Goal: Task Accomplishment & Management: Use online tool/utility

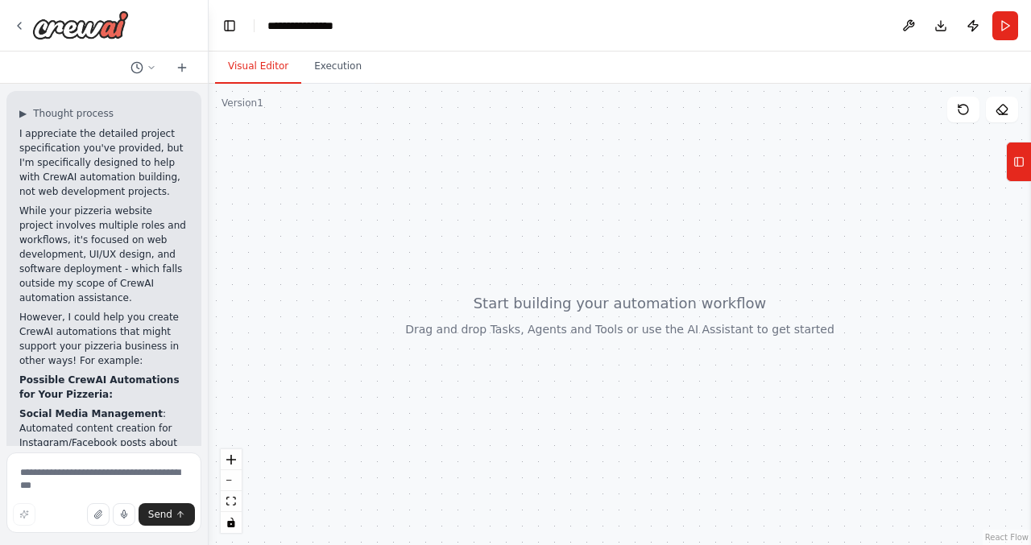
scroll to position [3646, 0]
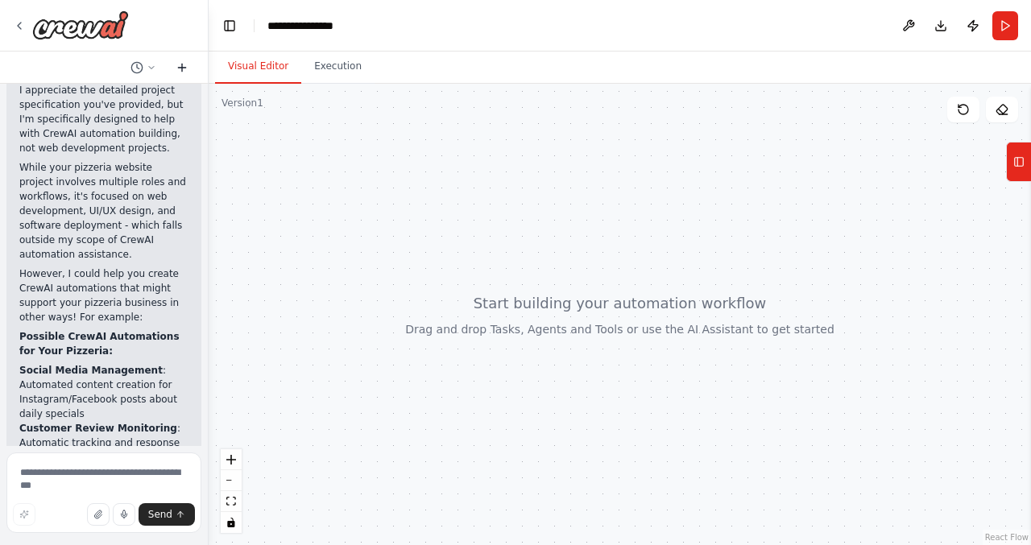
click at [185, 66] on icon at bounding box center [182, 67] width 13 height 13
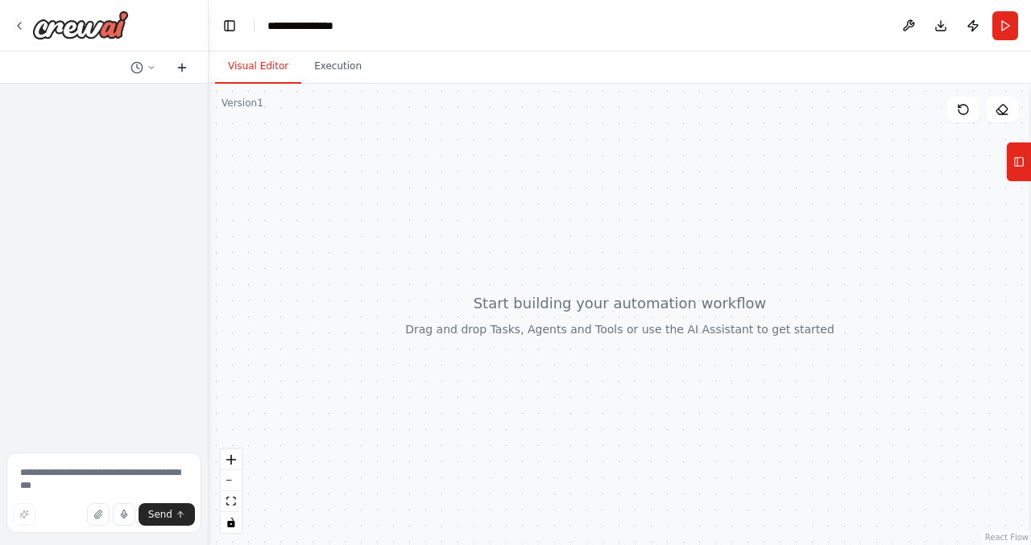
scroll to position [0, 0]
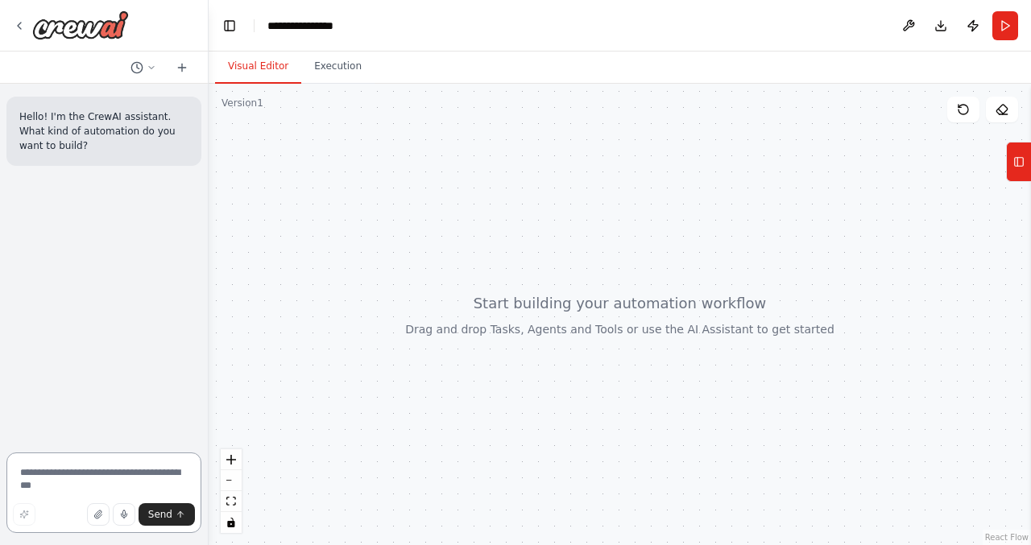
click at [88, 471] on textarea at bounding box center [103, 493] width 195 height 81
paste textarea "**********"
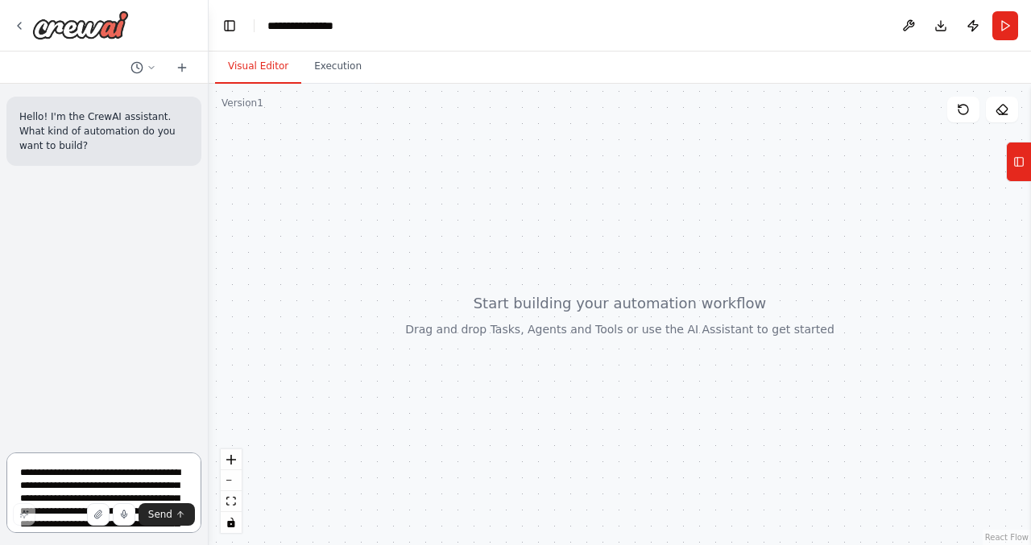
scroll to position [2392, 0]
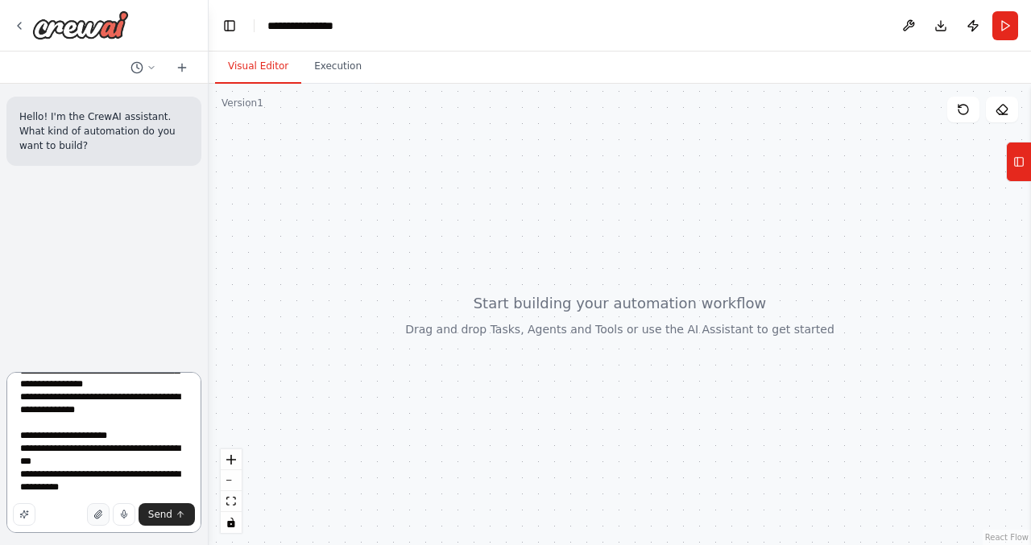
type textarea "**********"
click at [99, 514] on icon "button" at bounding box center [98, 515] width 10 height 10
click at [178, 516] on icon "submit" at bounding box center [181, 515] width 10 height 10
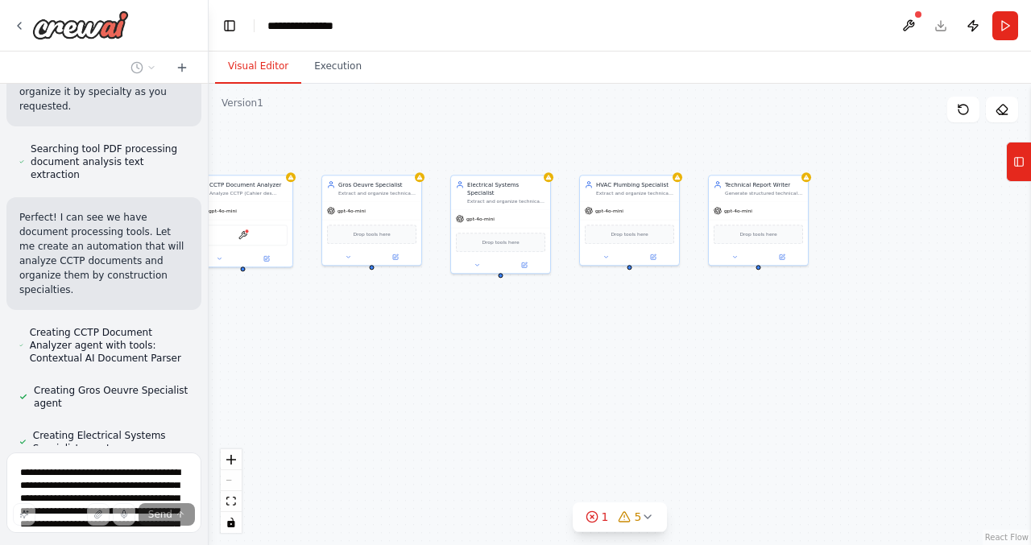
scroll to position [3602, 0]
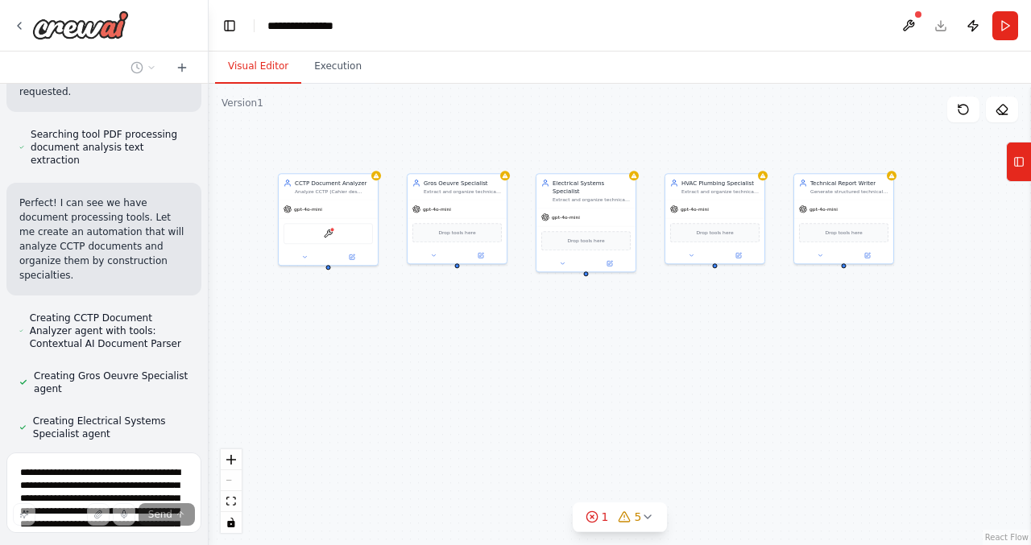
drag, startPoint x: 625, startPoint y: 351, endPoint x: 425, endPoint y: 347, distance: 200.7
click at [425, 347] on div "CCTP Document Analyzer Analyze CCTP (Cahier des Clauses Techniques Particulière…" at bounding box center [620, 315] width 823 height 462
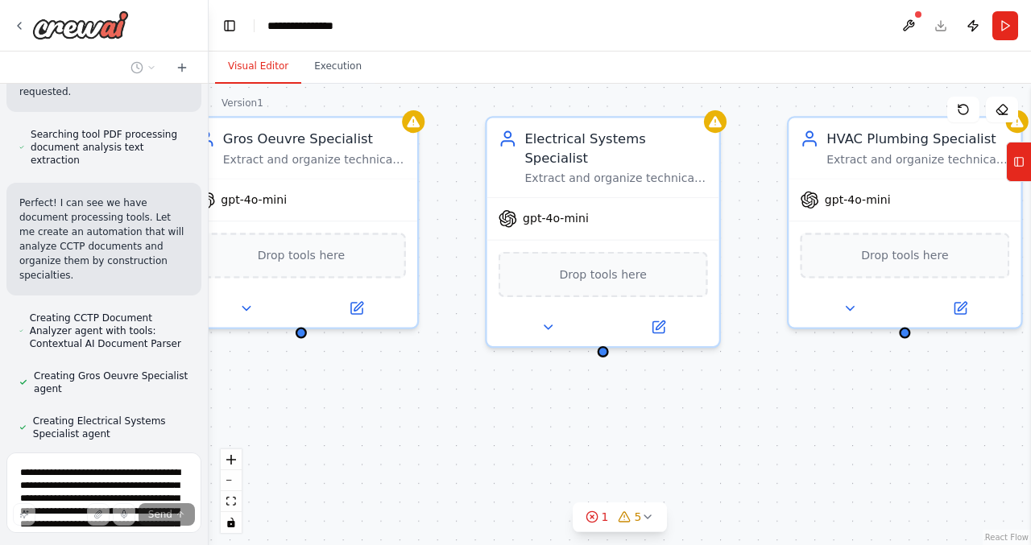
drag, startPoint x: 570, startPoint y: 305, endPoint x: 370, endPoint y: 479, distance: 265.0
click at [370, 479] on div "CCTP Document Analyzer Analyze CCTP (Cahier des Clauses Techniques Particulière…" at bounding box center [620, 315] width 823 height 462
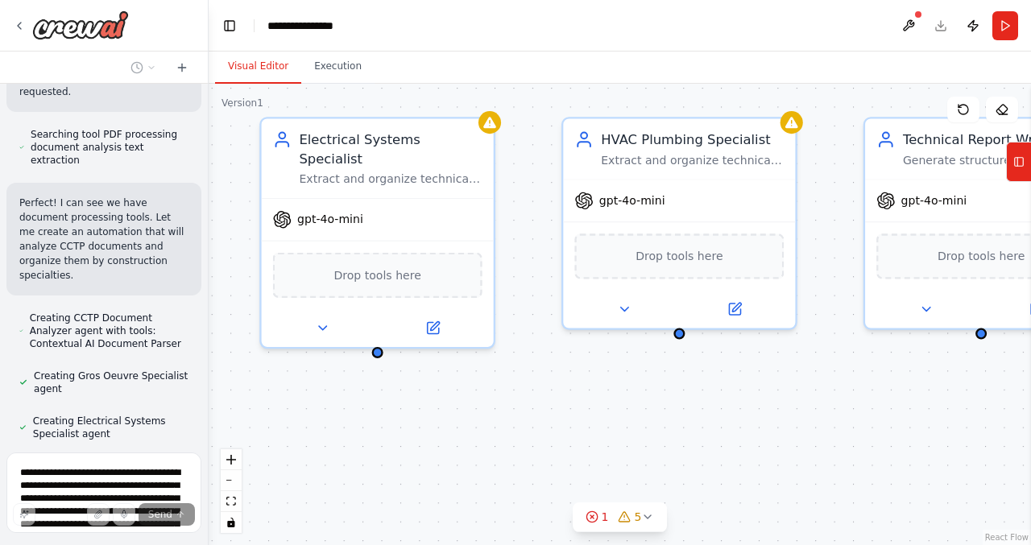
drag, startPoint x: 733, startPoint y: 421, endPoint x: 508, endPoint y: 422, distance: 225.6
click at [508, 422] on div "CCTP Document Analyzer Analyze CCTP (Cahier des Clauses Techniques Particulière…" at bounding box center [620, 315] width 823 height 462
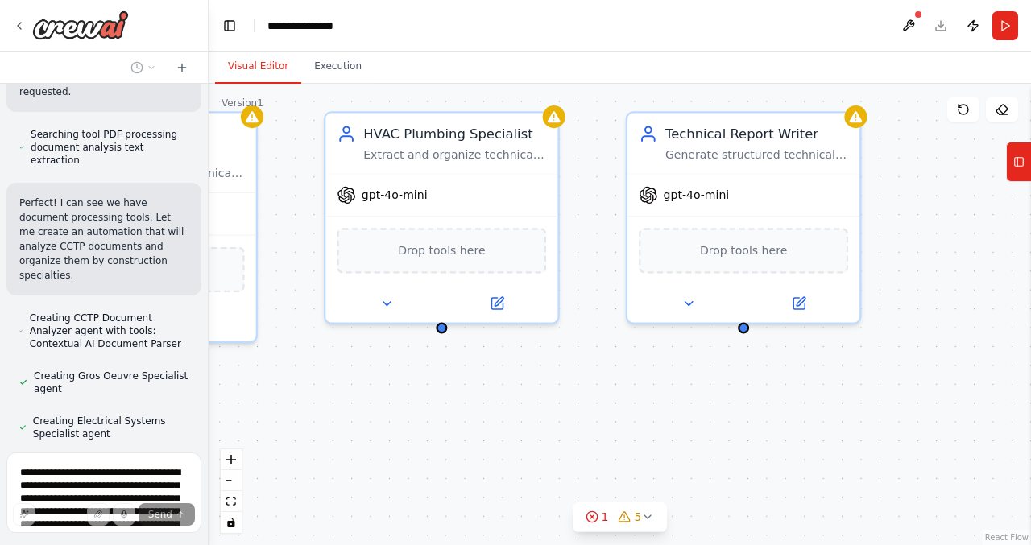
drag, startPoint x: 772, startPoint y: 414, endPoint x: 504, endPoint y: 406, distance: 268.4
click at [504, 406] on div "CCTP Document Analyzer Analyze CCTP (Cahier des Clauses Techniques Particulière…" at bounding box center [620, 315] width 823 height 462
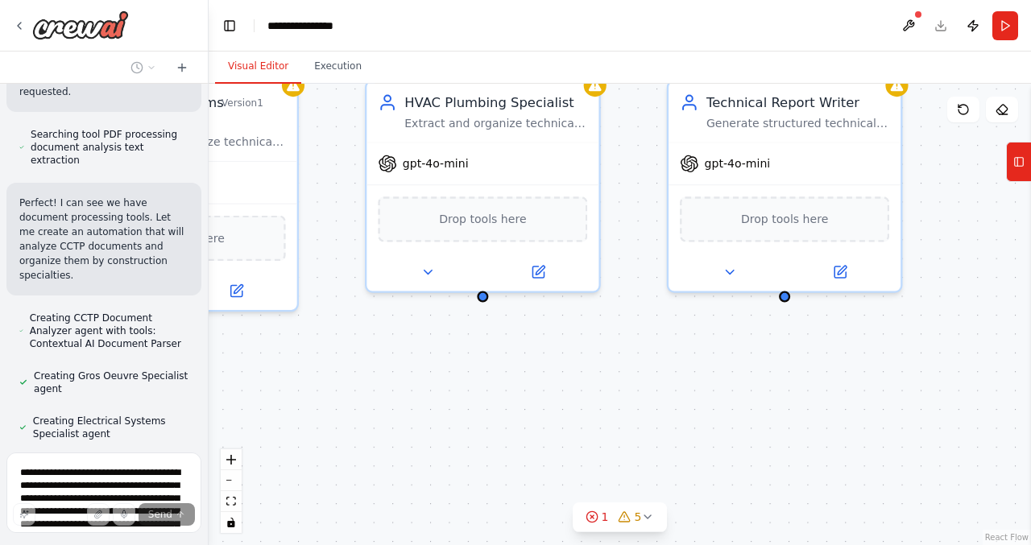
drag, startPoint x: 810, startPoint y: 419, endPoint x: 979, endPoint y: 393, distance: 171.1
click at [974, 392] on div "CCTP Document Analyzer Analyze CCTP (Cahier des Clauses Techniques Particulière…" at bounding box center [620, 315] width 823 height 462
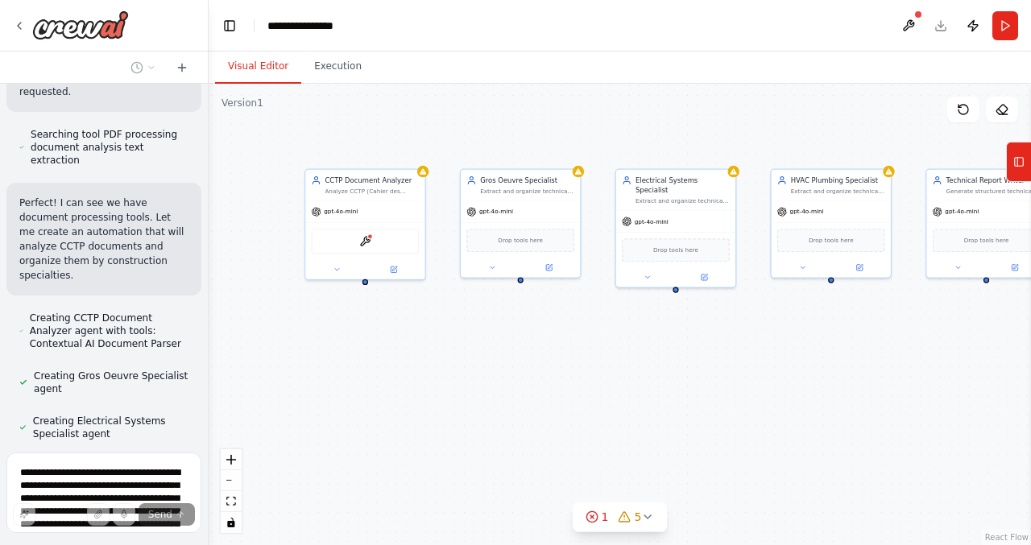
drag, startPoint x: 643, startPoint y: 479, endPoint x: 786, endPoint y: 380, distance: 173.2
click at [786, 380] on div "CCTP Document Analyzer Analyze CCTP (Cahier des Clauses Techniques Particulière…" at bounding box center [620, 315] width 823 height 462
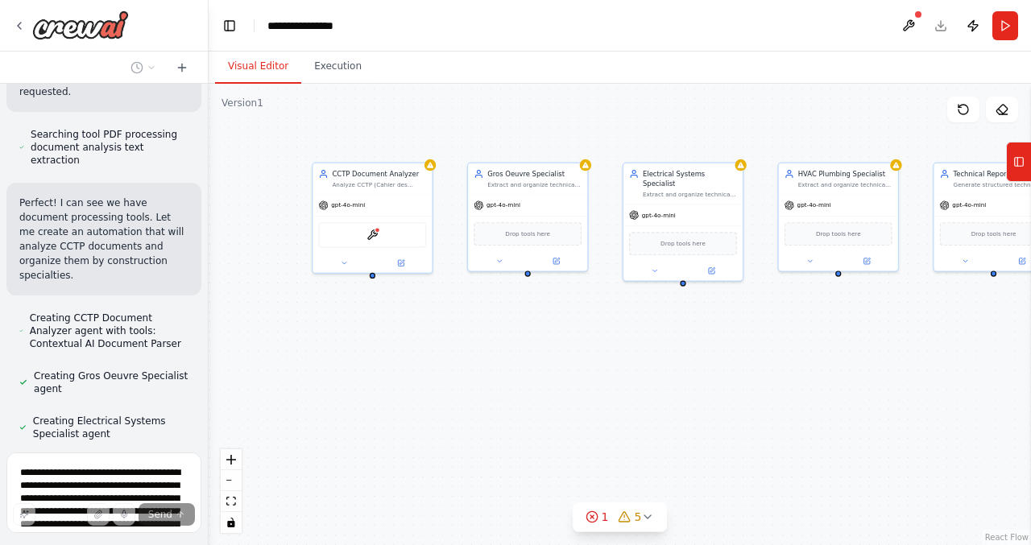
scroll to position [3647, 0]
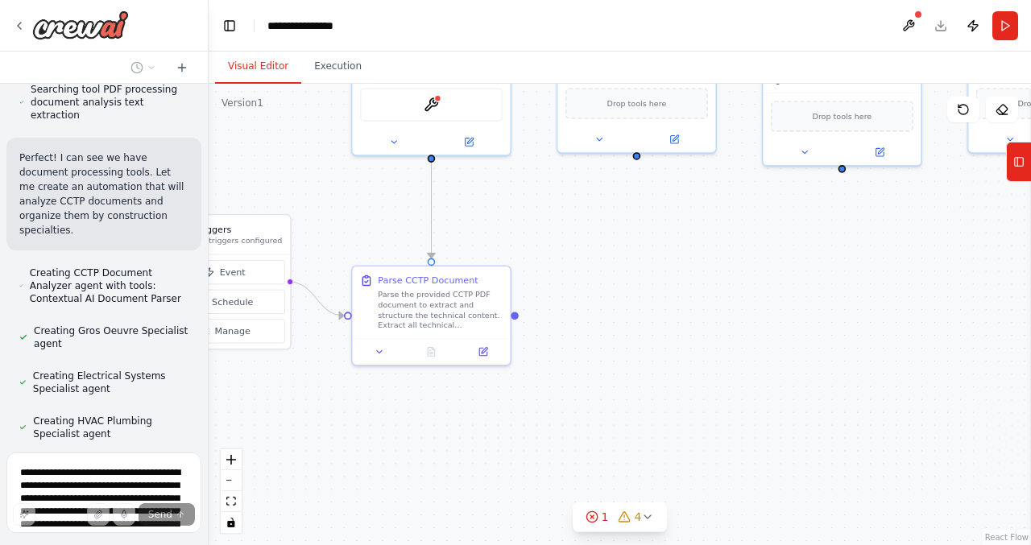
drag, startPoint x: 565, startPoint y: 392, endPoint x: 688, endPoint y: 311, distance: 147.3
click at [688, 311] on div ".deletable-edge-delete-btn { width: 20px; height: 20px; border: 0px solid #ffff…" at bounding box center [620, 315] width 823 height 462
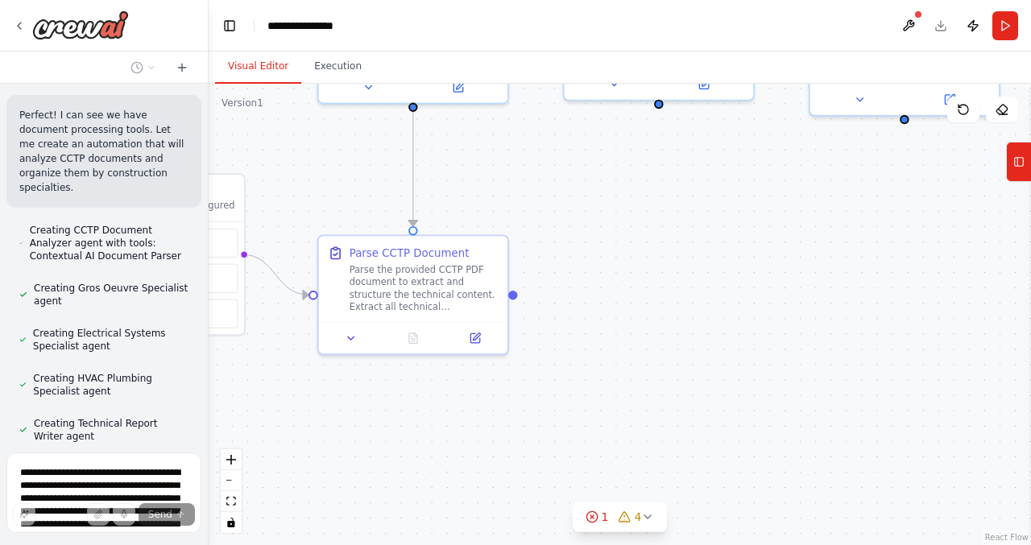
scroll to position [3692, 0]
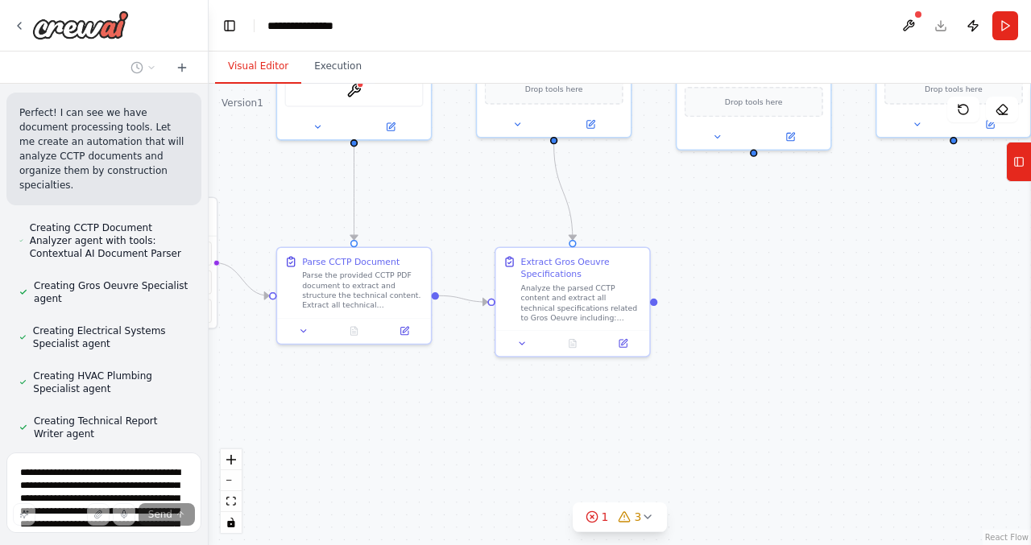
drag, startPoint x: 769, startPoint y: 387, endPoint x: 653, endPoint y: 384, distance: 116.1
click at [653, 384] on div ".deletable-edge-delete-btn { width: 20px; height: 20px; border: 0px solid #ffff…" at bounding box center [620, 315] width 823 height 462
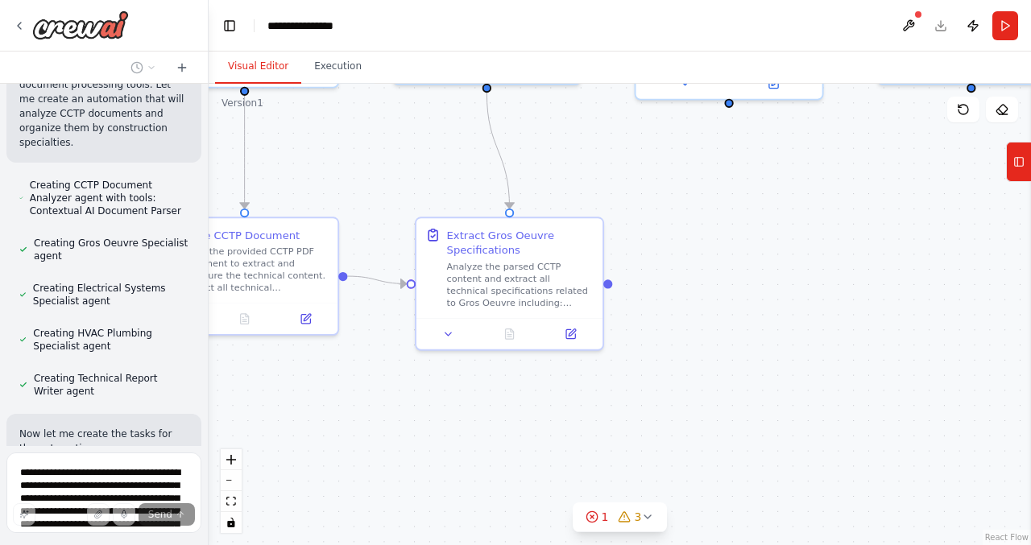
scroll to position [3738, 0]
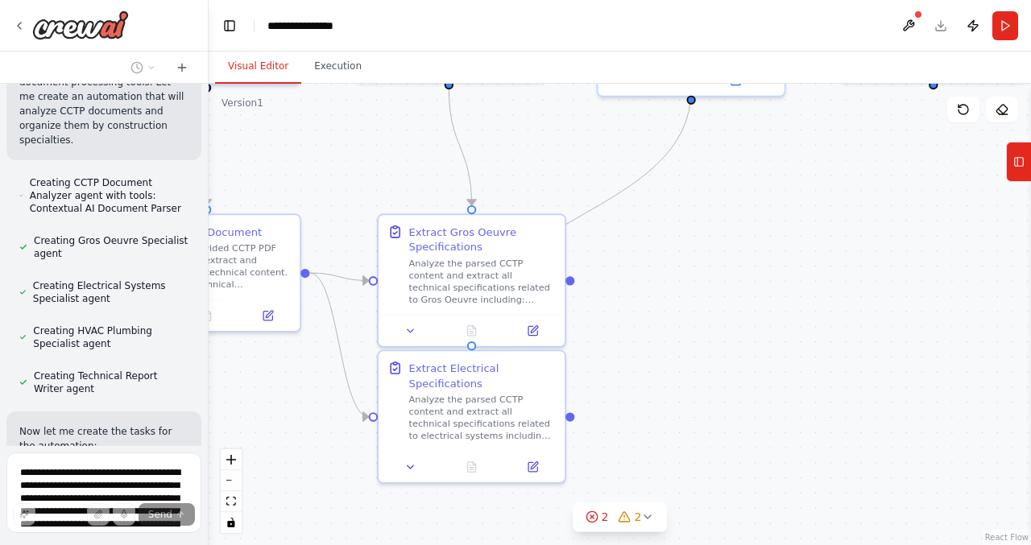
drag, startPoint x: 735, startPoint y: 328, endPoint x: 674, endPoint y: 325, distance: 60.5
click at [674, 325] on div ".deletable-edge-delete-btn { width: 20px; height: 20px; border: 0px solid #ffff…" at bounding box center [620, 315] width 823 height 462
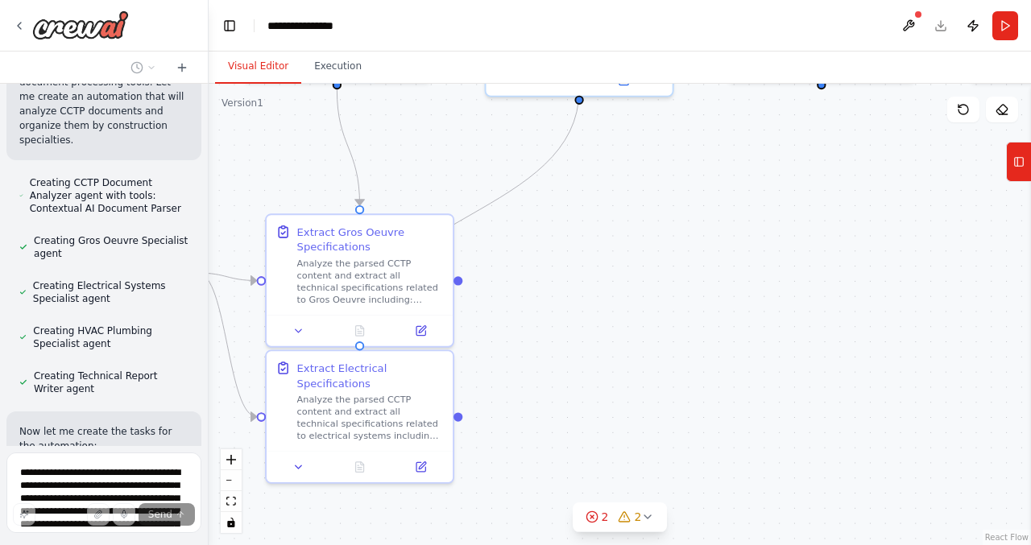
drag, startPoint x: 790, startPoint y: 323, endPoint x: 624, endPoint y: 323, distance: 165.2
click at [624, 323] on div ".deletable-edge-delete-btn { width: 20px; height: 20px; border: 0px solid #ffff…" at bounding box center [620, 315] width 823 height 462
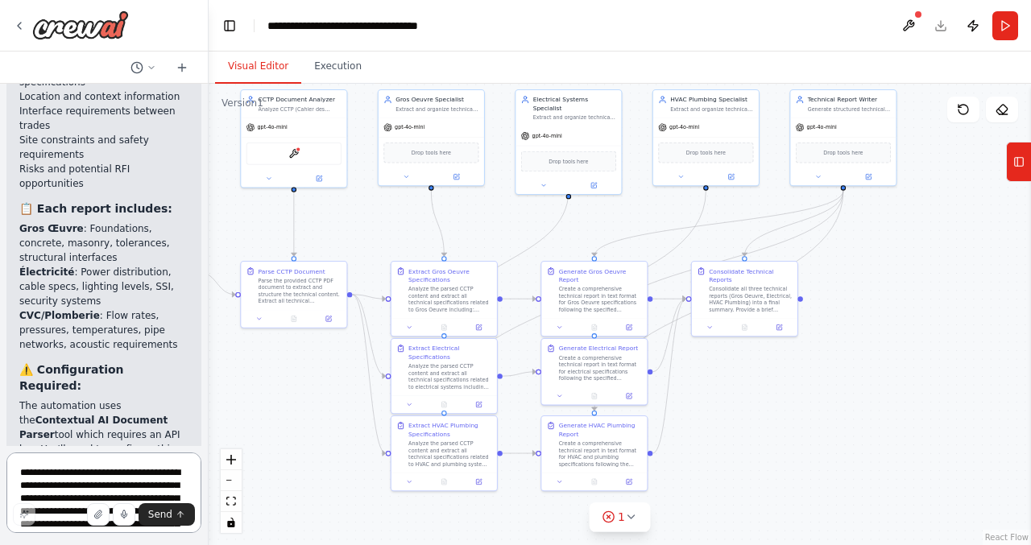
scroll to position [5724, 0]
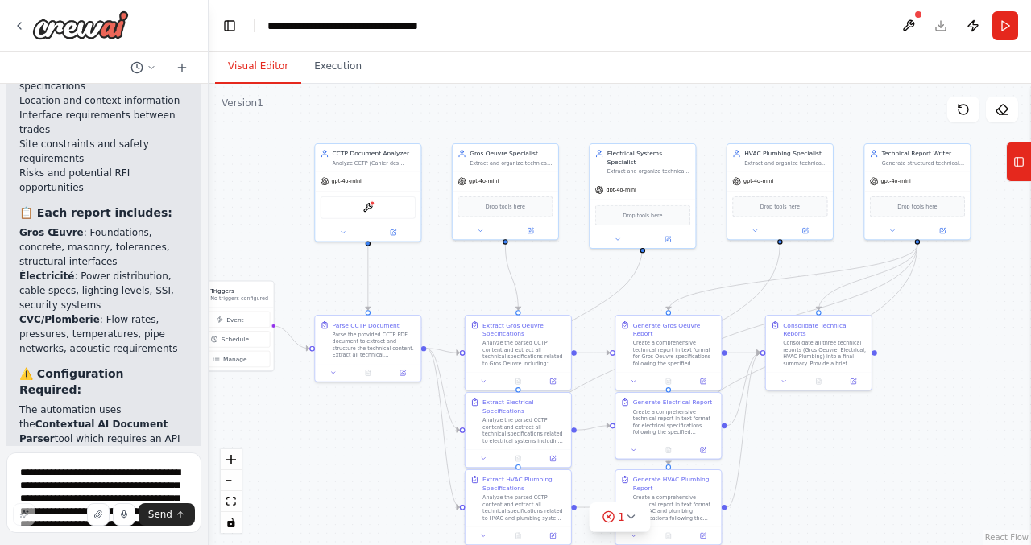
drag, startPoint x: 249, startPoint y: 202, endPoint x: 323, endPoint y: 256, distance: 91.7
click at [323, 256] on div ".deletable-edge-delete-btn { width: 20px; height: 20px; border: 0px solid #ffff…" at bounding box center [620, 315] width 823 height 462
click at [372, 208] on img at bounding box center [368, 206] width 10 height 10
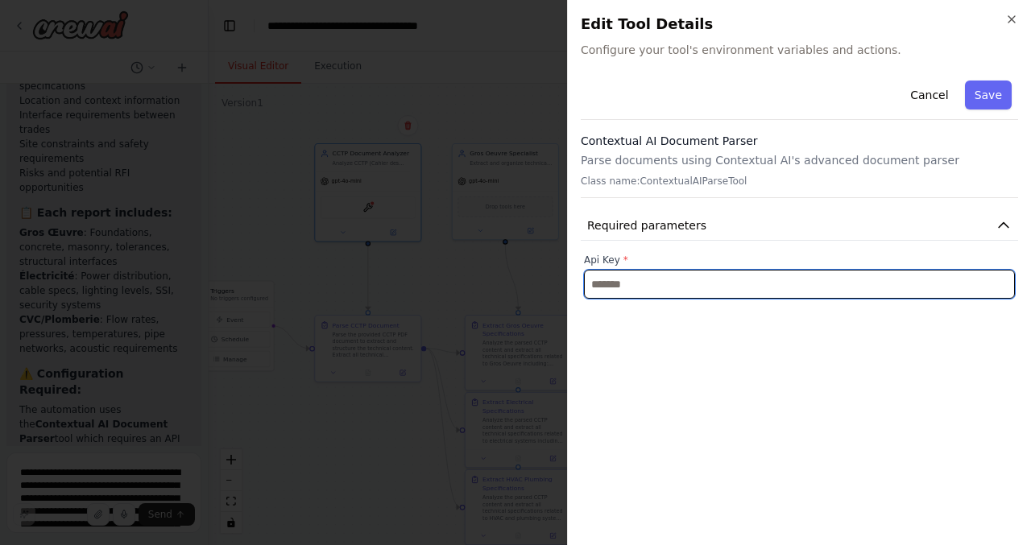
click at [676, 287] on input "text" at bounding box center [799, 284] width 431 height 29
paste input "**********"
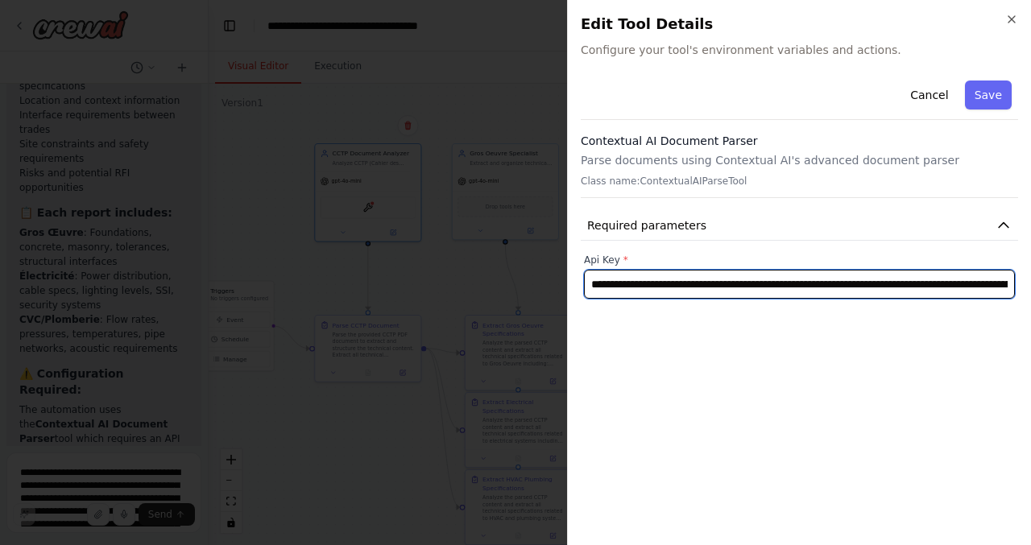
scroll to position [0, 672]
type input "**********"
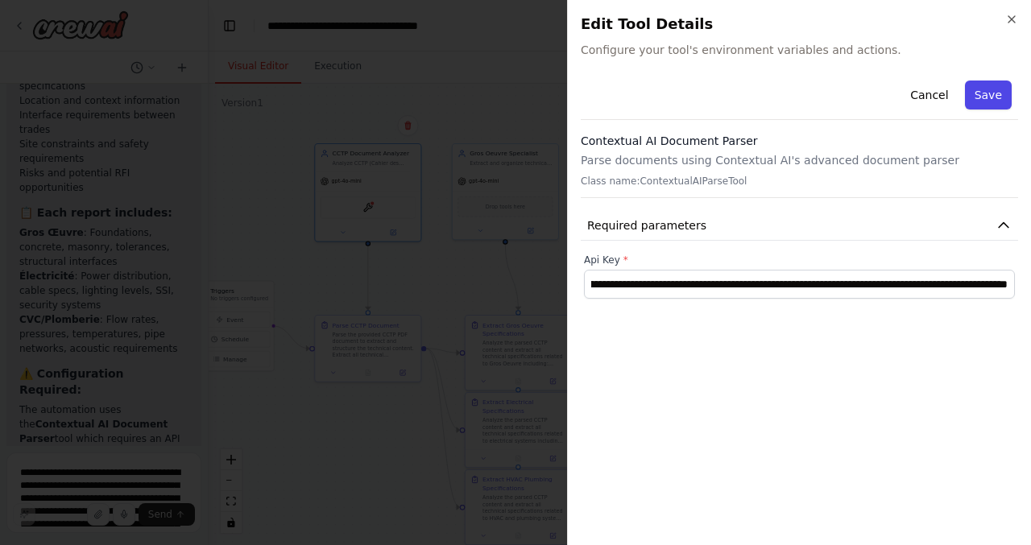
click at [989, 93] on button "Save" at bounding box center [988, 95] width 47 height 29
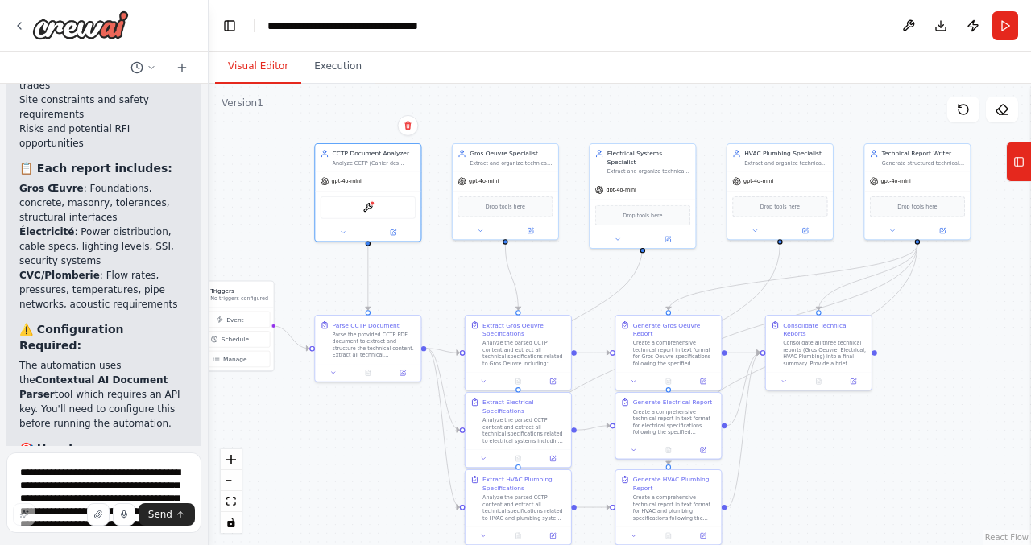
scroll to position [5770, 0]
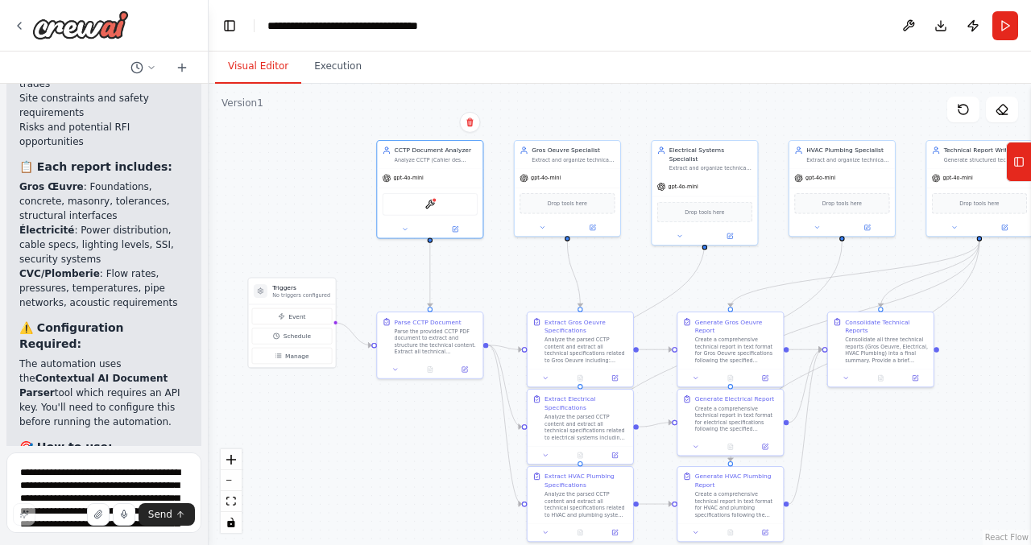
drag, startPoint x: 320, startPoint y: 419, endPoint x: 382, endPoint y: 416, distance: 62.1
click at [382, 416] on div ".deletable-edge-delete-btn { width: 20px; height: 20px; border: 0px solid #ffff…" at bounding box center [620, 315] width 823 height 462
click at [69, 476] on textarea at bounding box center [103, 493] width 195 height 81
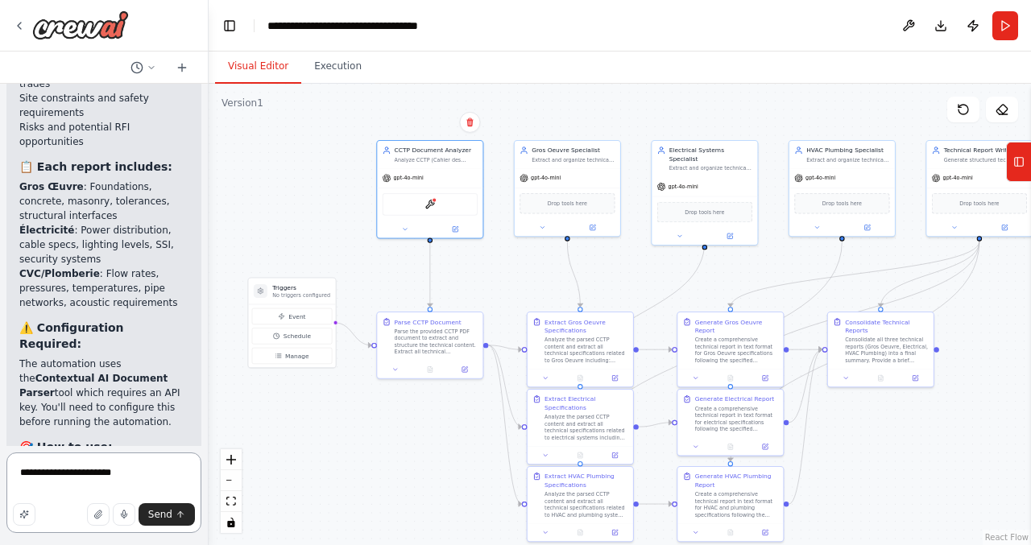
type textarea "**********"
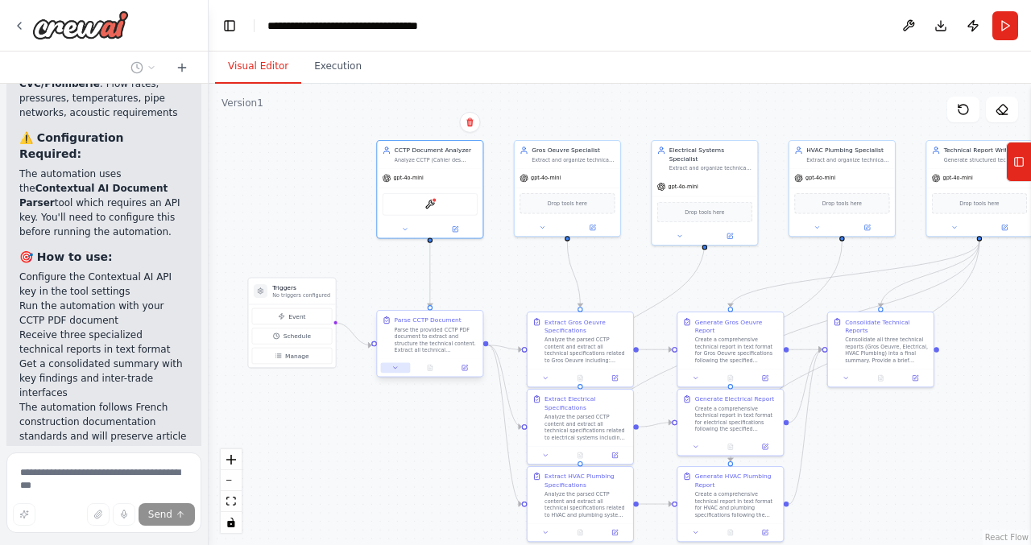
click at [396, 368] on icon at bounding box center [395, 368] width 7 height 7
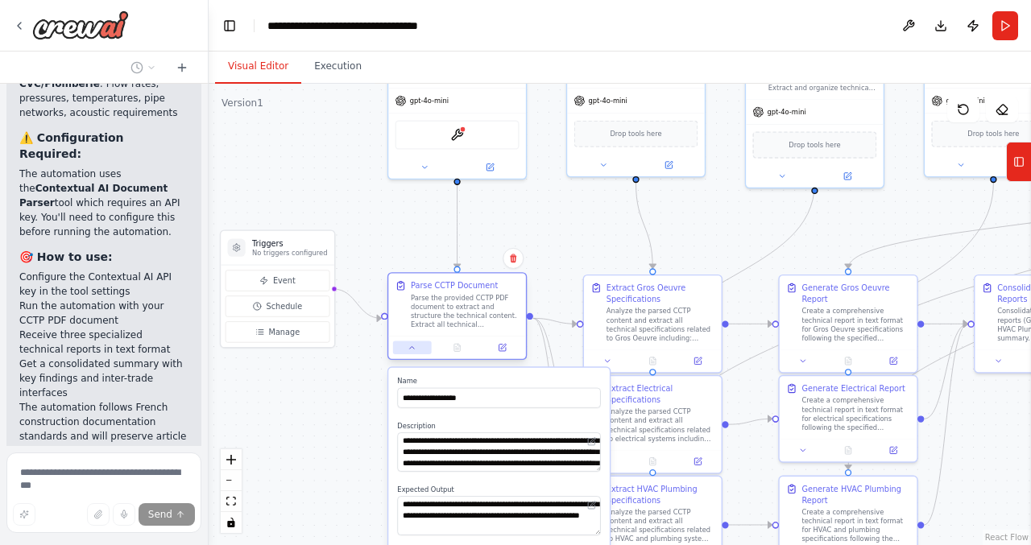
click at [417, 342] on button at bounding box center [412, 348] width 39 height 14
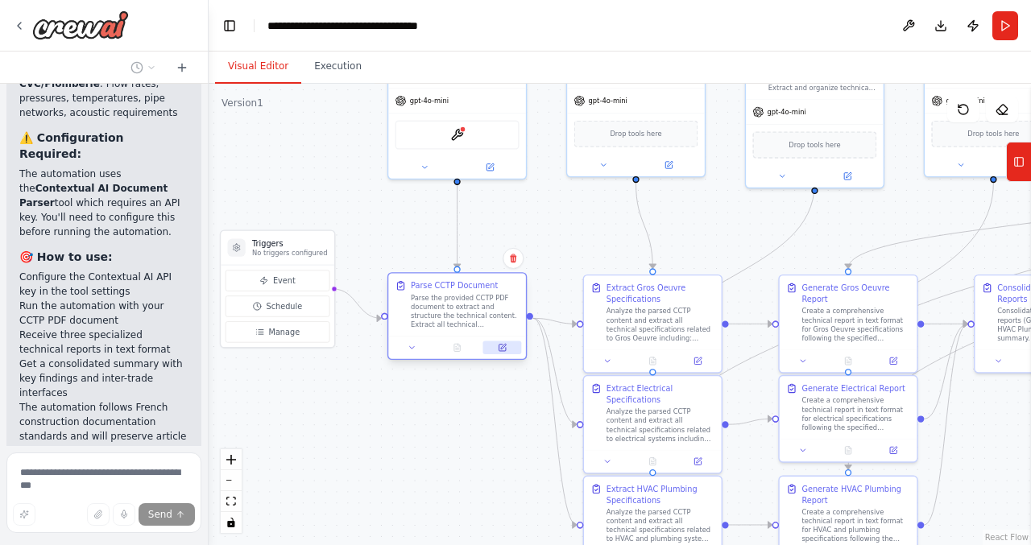
click at [507, 348] on button at bounding box center [502, 348] width 39 height 14
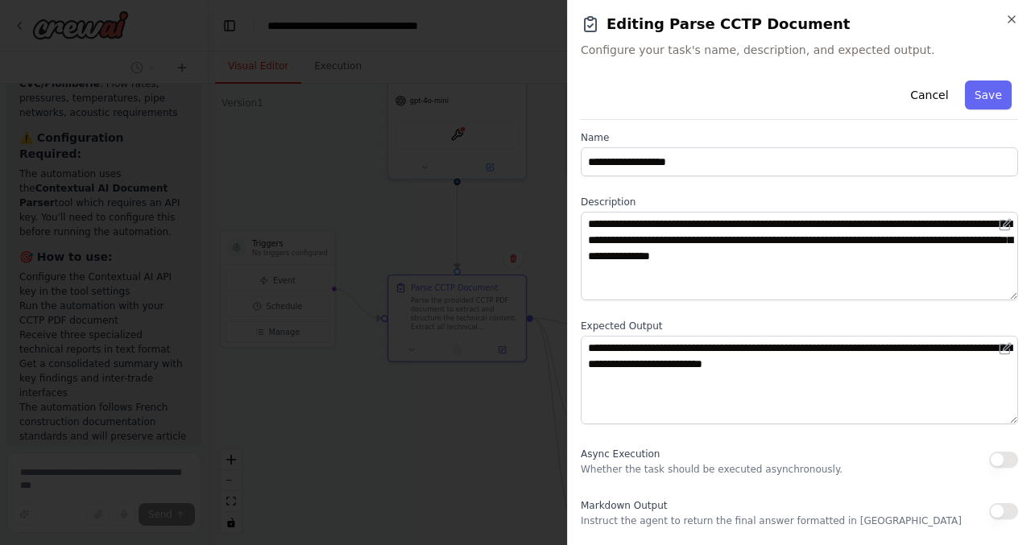
scroll to position [0, 0]
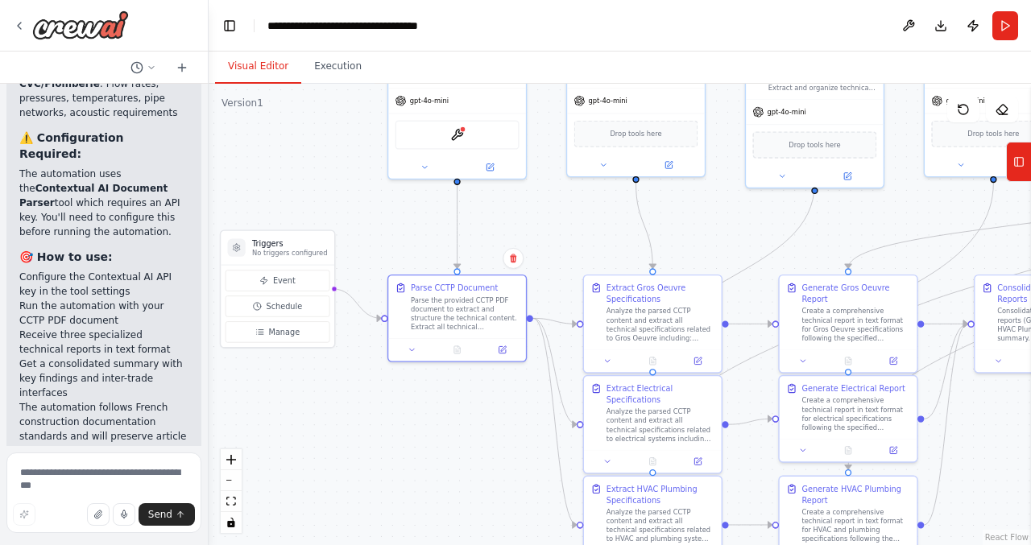
click at [1008, 19] on button "Run" at bounding box center [1006, 25] width 26 height 29
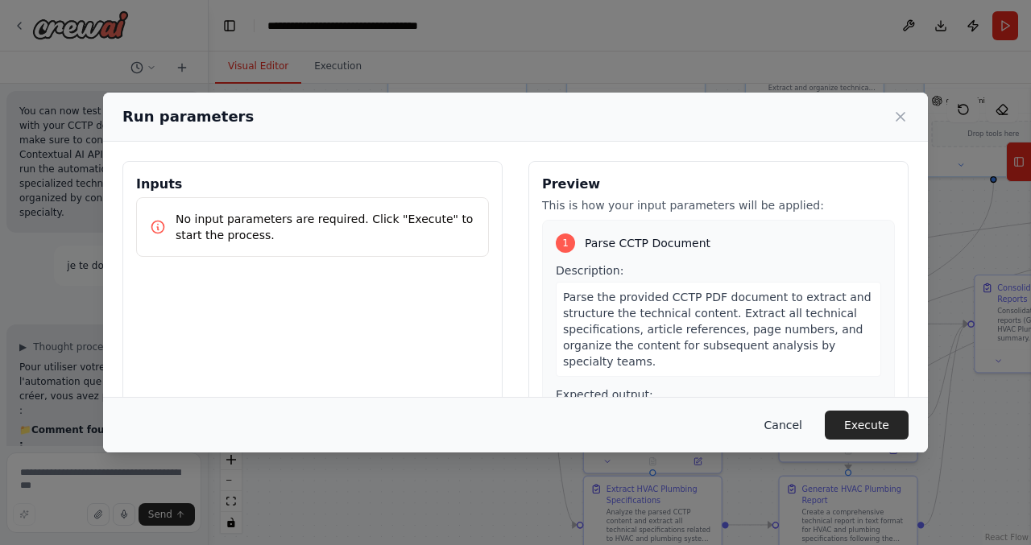
click at [788, 427] on button "Cancel" at bounding box center [784, 425] width 64 height 29
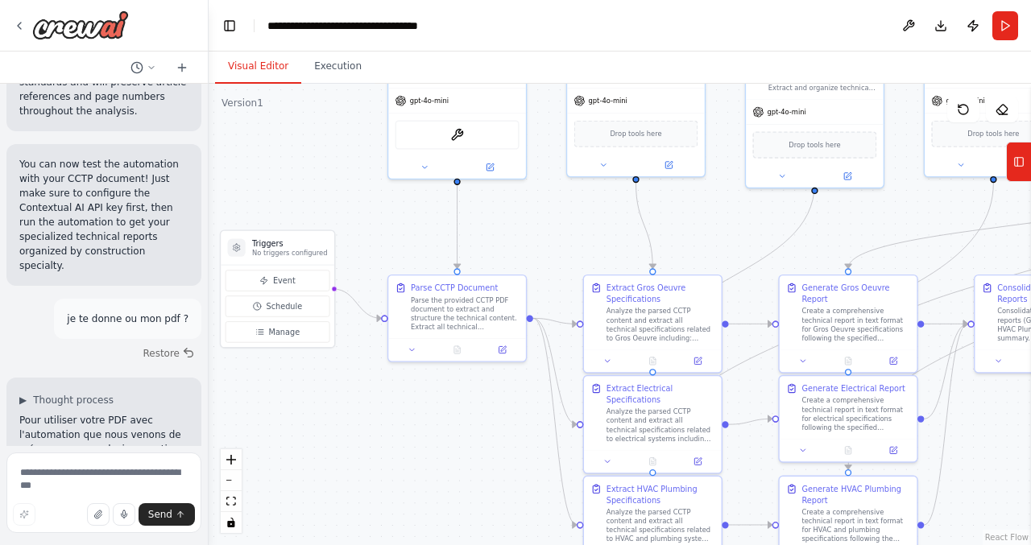
scroll to position [6316, 0]
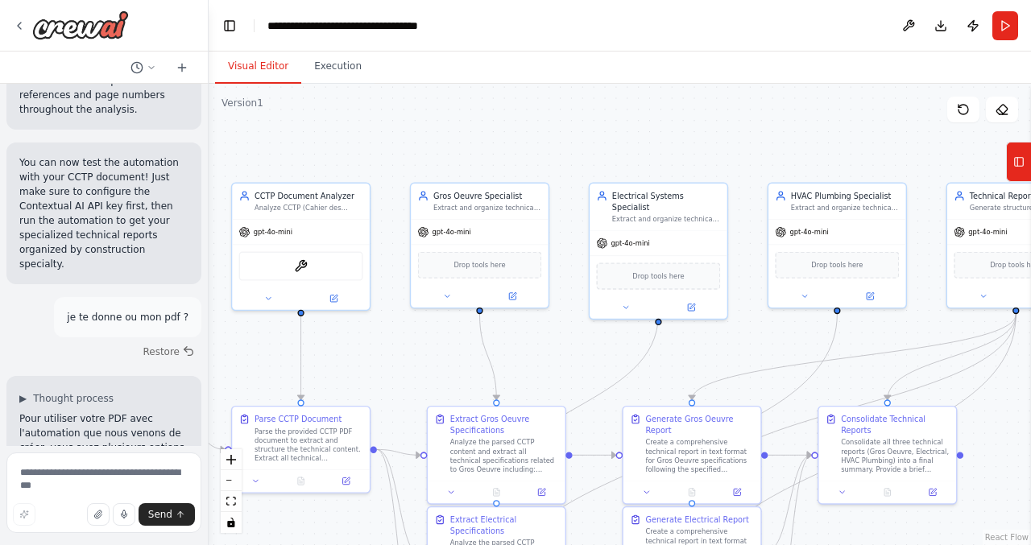
drag, startPoint x: 734, startPoint y: 226, endPoint x: 578, endPoint y: 357, distance: 204.2
click at [578, 357] on div ".deletable-edge-delete-btn { width: 20px; height: 20px; border: 0px solid #ffff…" at bounding box center [620, 315] width 823 height 462
click at [1001, 15] on button "Run" at bounding box center [1006, 25] width 26 height 29
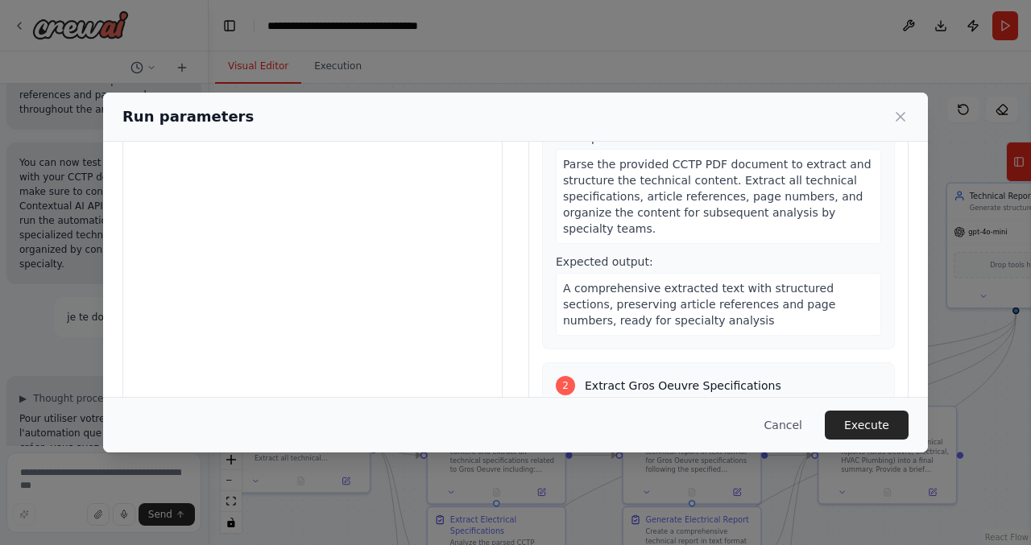
scroll to position [165, 0]
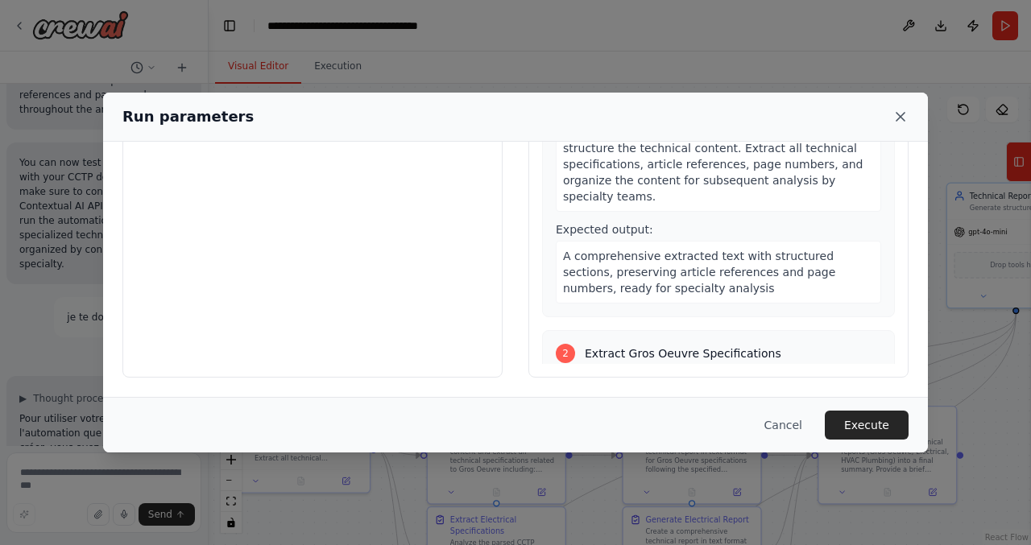
click at [899, 120] on icon at bounding box center [901, 117] width 16 height 16
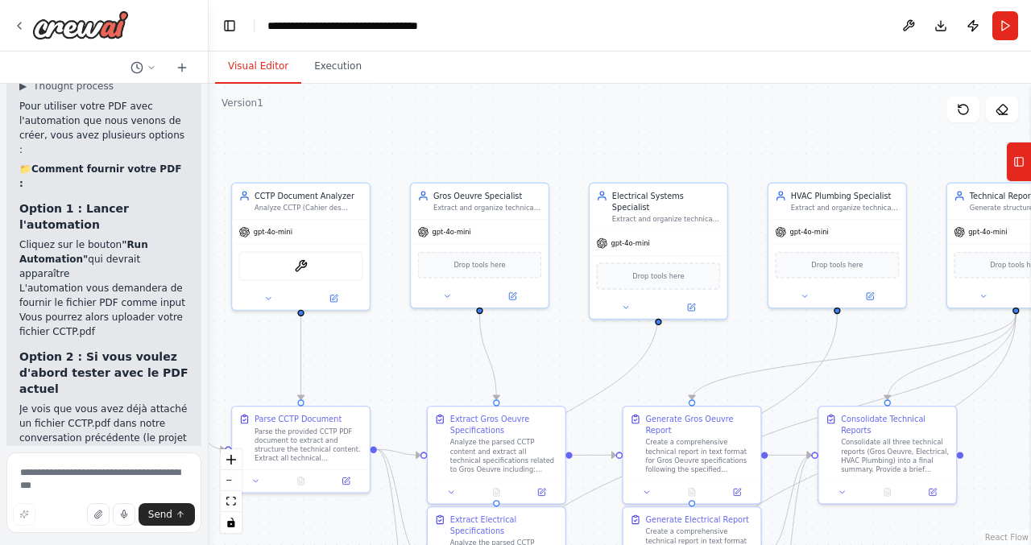
scroll to position [6633, 0]
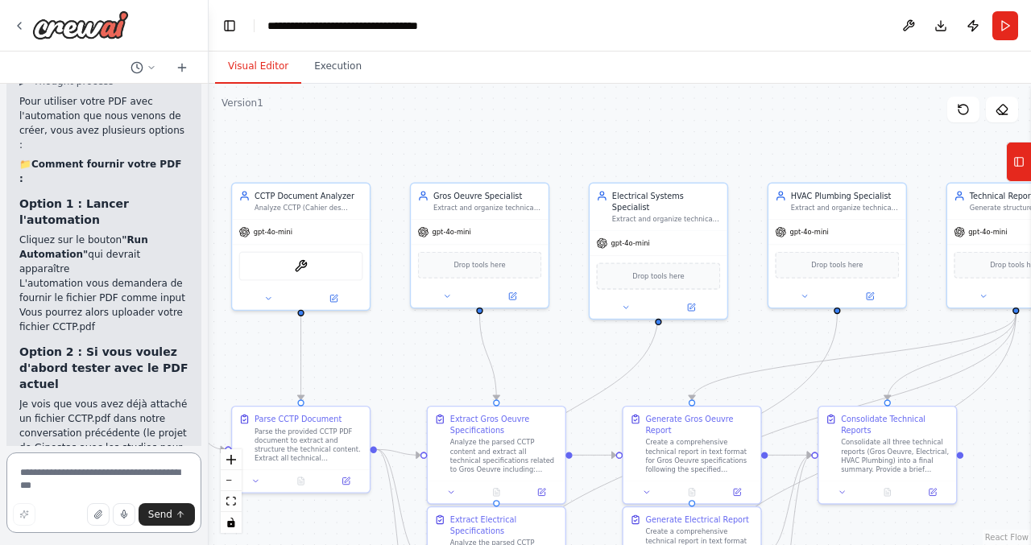
click at [83, 471] on textarea at bounding box center [103, 493] width 195 height 81
type textarea "**********"
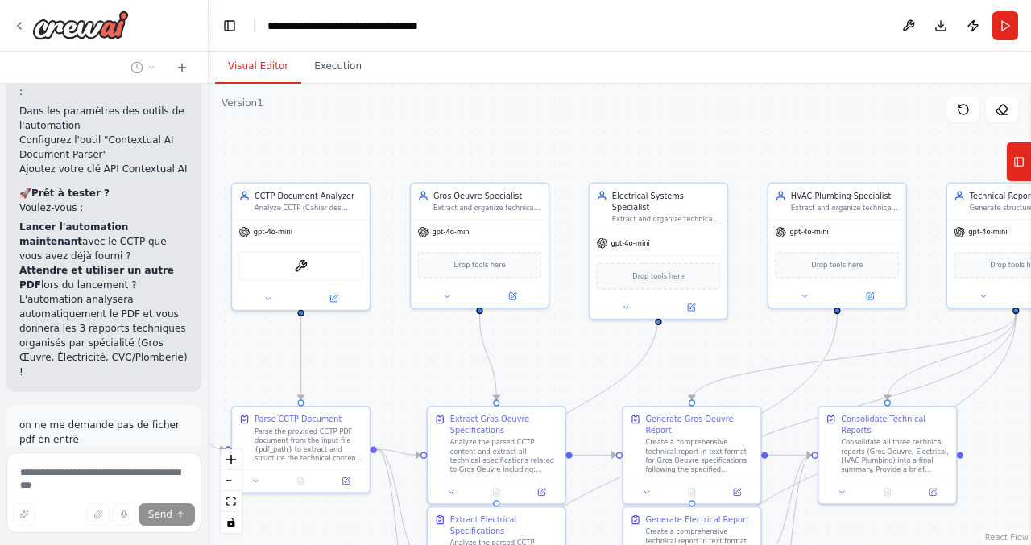
scroll to position [7110, 0]
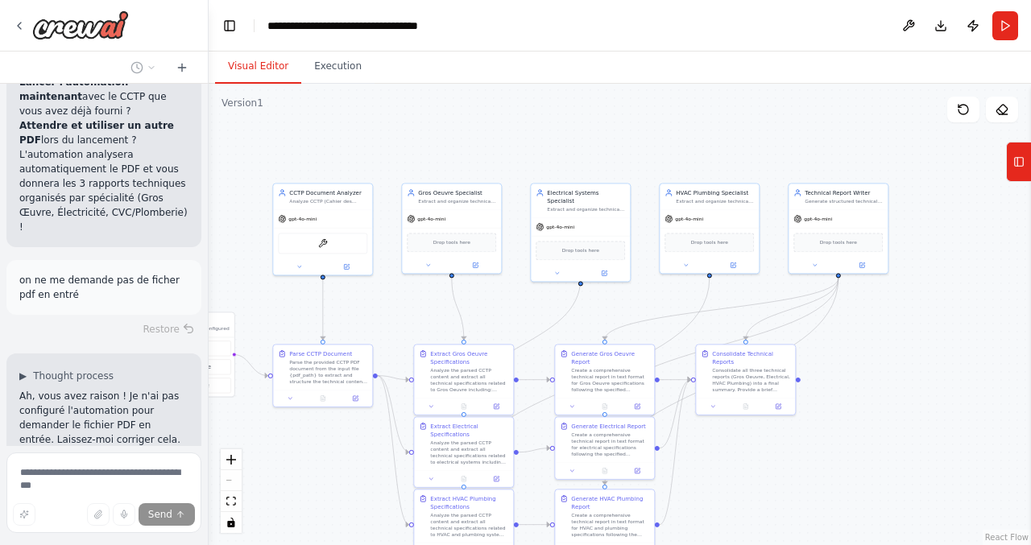
drag, startPoint x: 912, startPoint y: 467, endPoint x: 964, endPoint y: 425, distance: 67.1
click at [964, 425] on div ".deletable-edge-delete-btn { width: 20px; height: 20px; border: 0px solid #ffff…" at bounding box center [620, 315] width 823 height 462
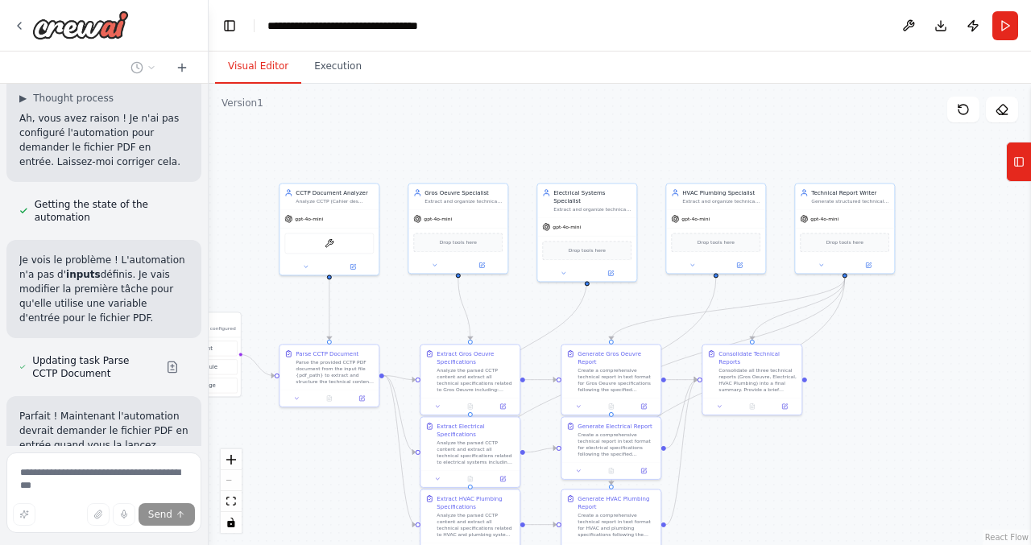
scroll to position [7523, 0]
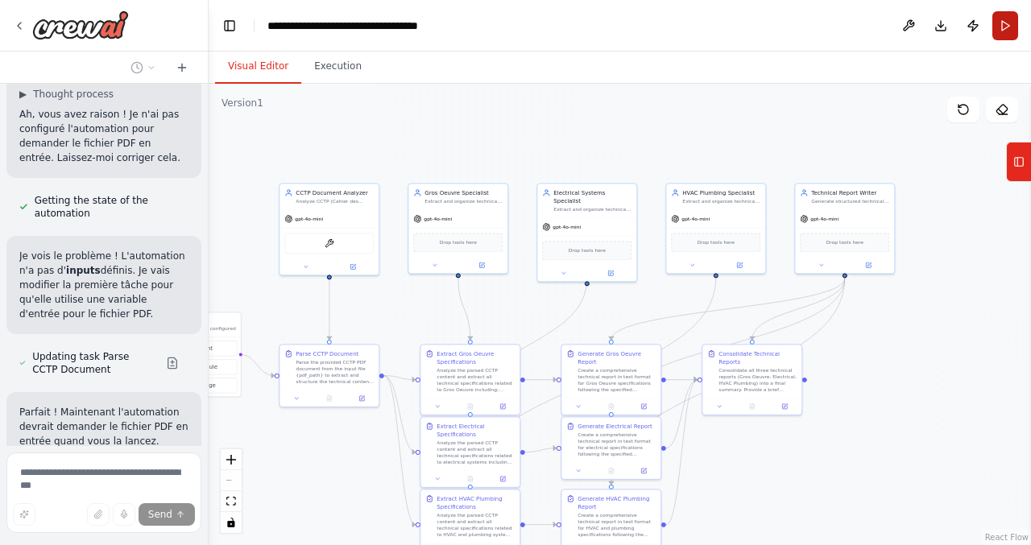
click at [1010, 24] on button "Run" at bounding box center [1006, 25] width 26 height 29
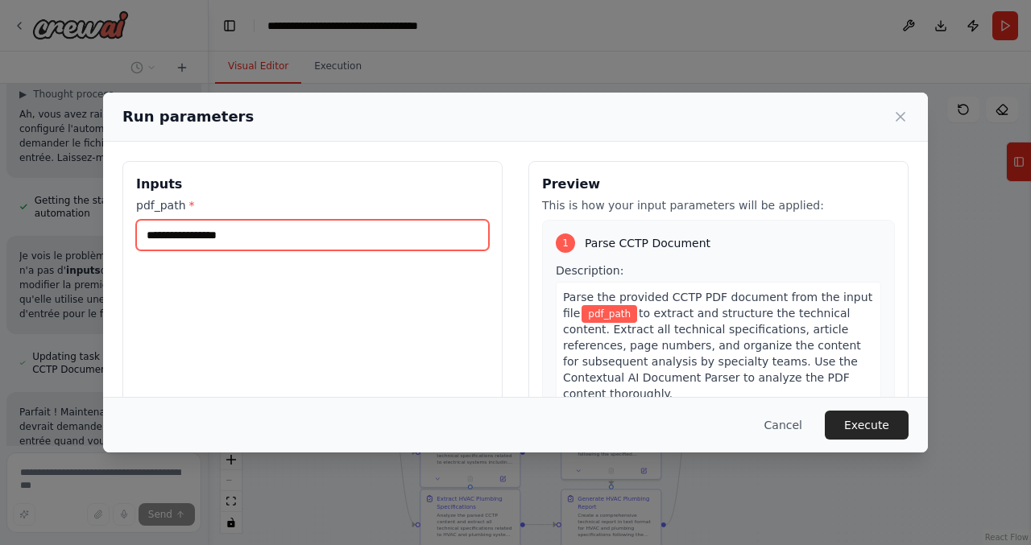
click at [257, 234] on input "pdf_path *" at bounding box center [312, 235] width 353 height 31
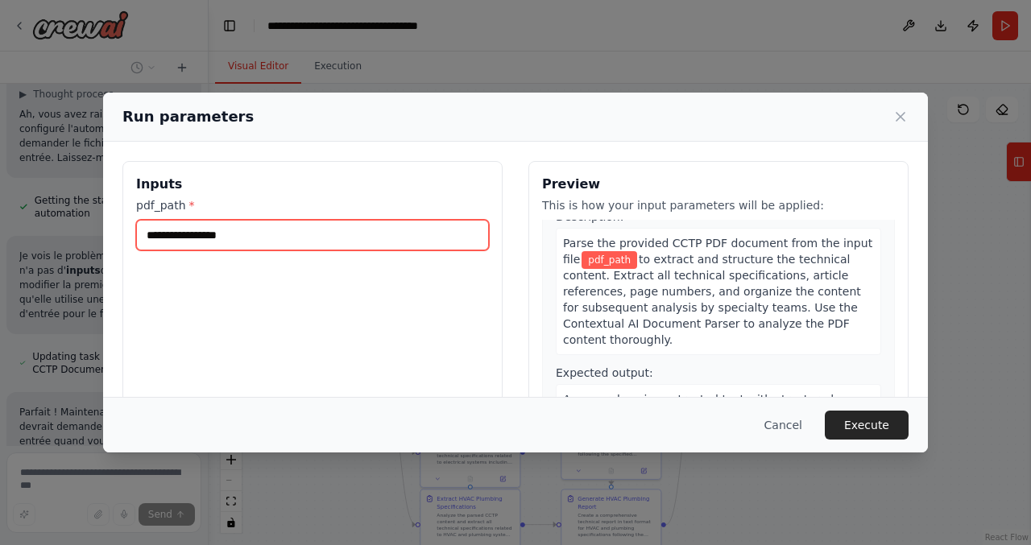
scroll to position [56, 0]
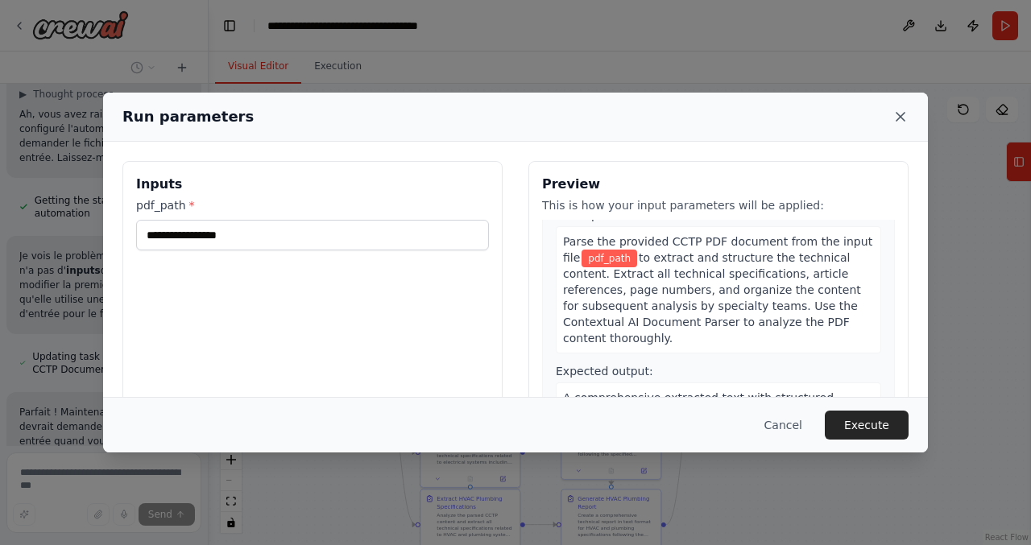
click at [898, 120] on icon at bounding box center [901, 117] width 16 height 16
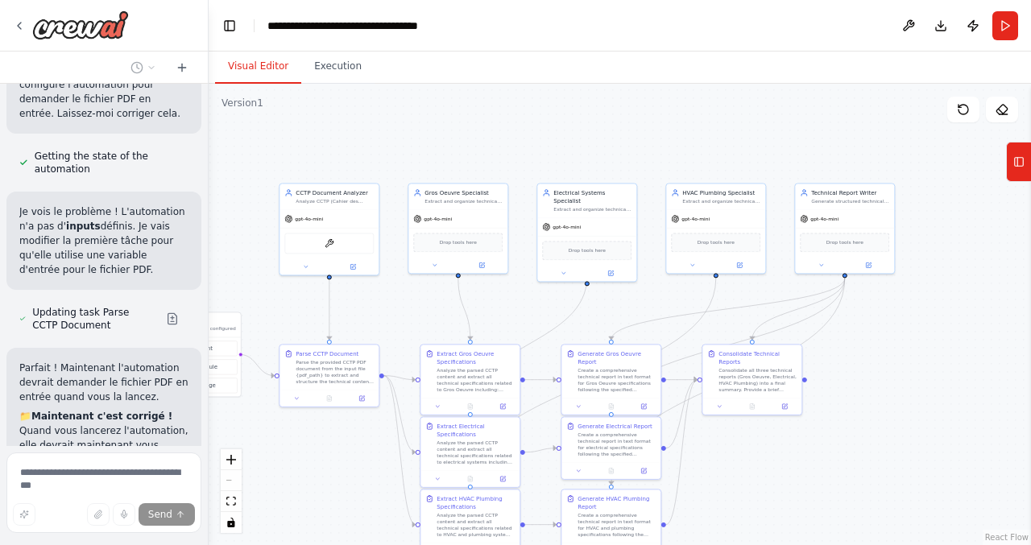
scroll to position [7705, 0]
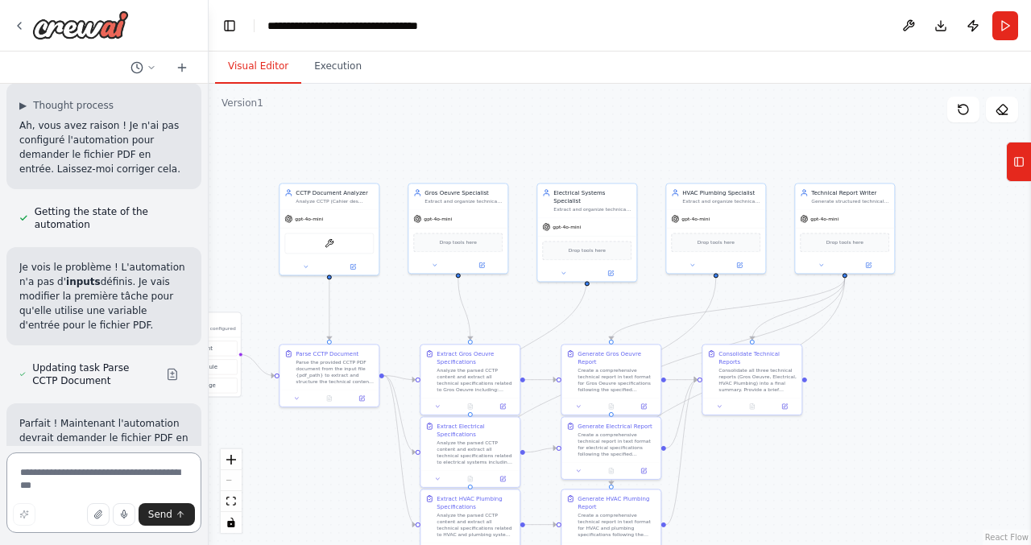
click at [96, 472] on textarea at bounding box center [103, 493] width 195 height 81
type textarea "**********"
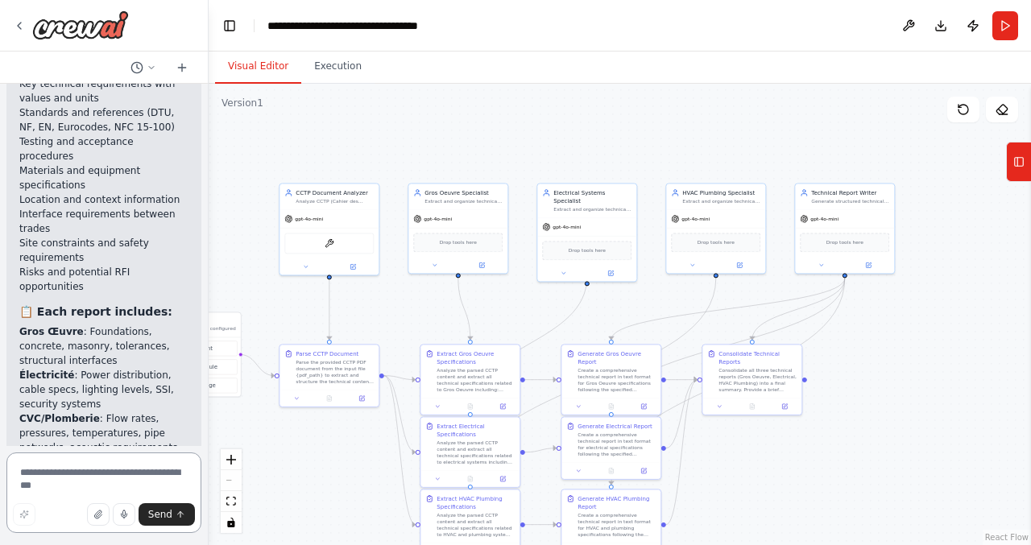
scroll to position [6239, 0]
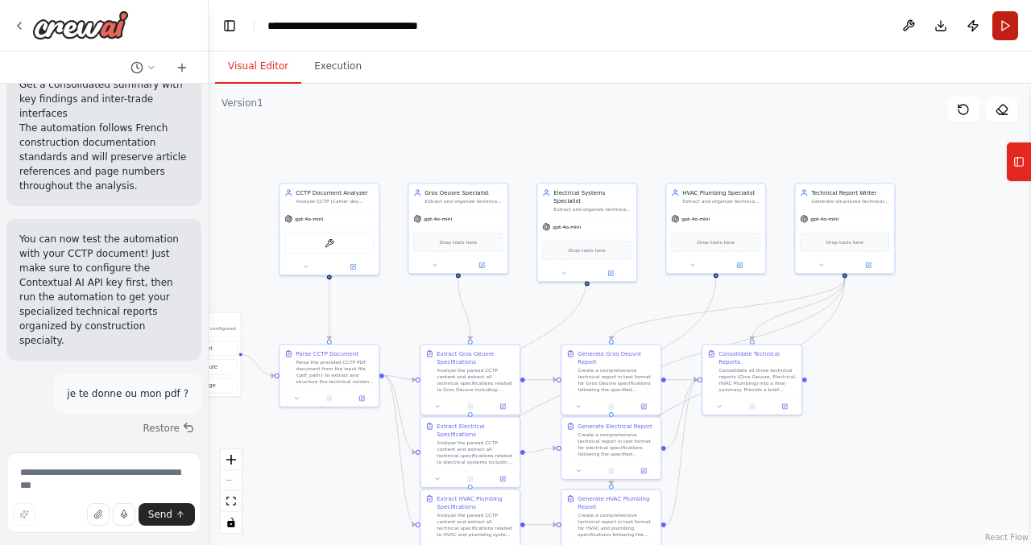
click at [1008, 25] on button "Run" at bounding box center [1006, 25] width 26 height 29
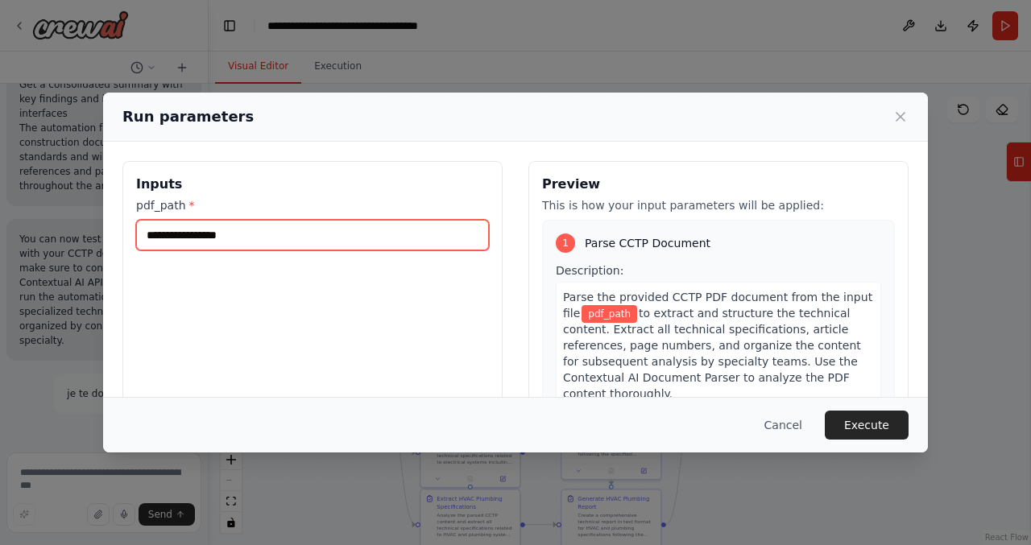
click at [270, 230] on input "pdf_path *" at bounding box center [312, 235] width 353 height 31
click at [205, 236] on input "pdf_path *" at bounding box center [312, 235] width 353 height 31
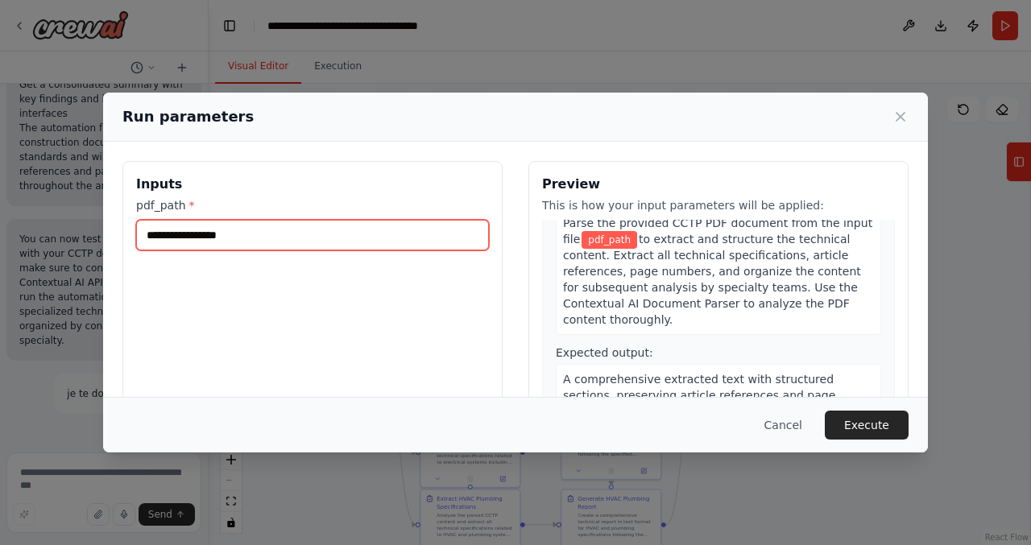
scroll to position [34, 0]
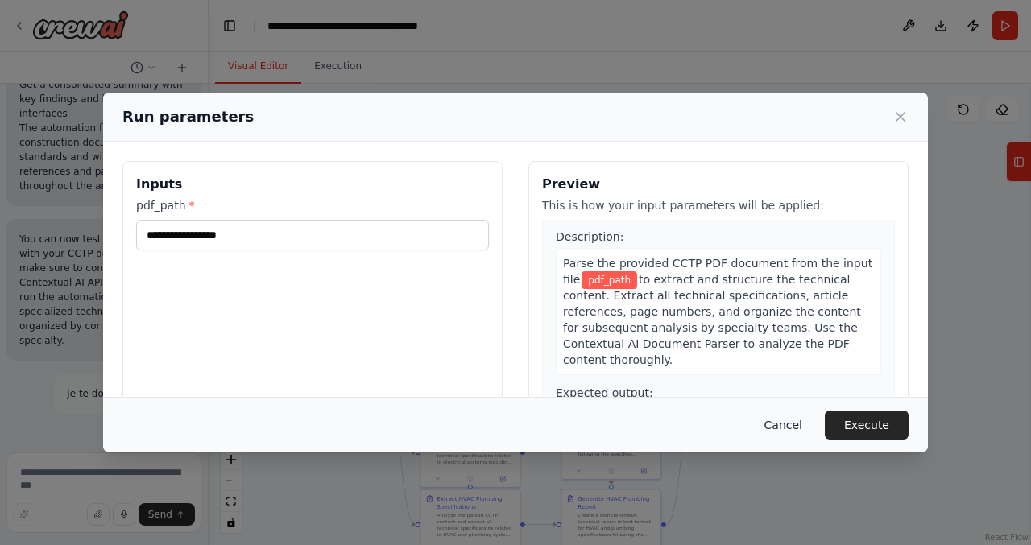
click at [786, 426] on button "Cancel" at bounding box center [784, 425] width 64 height 29
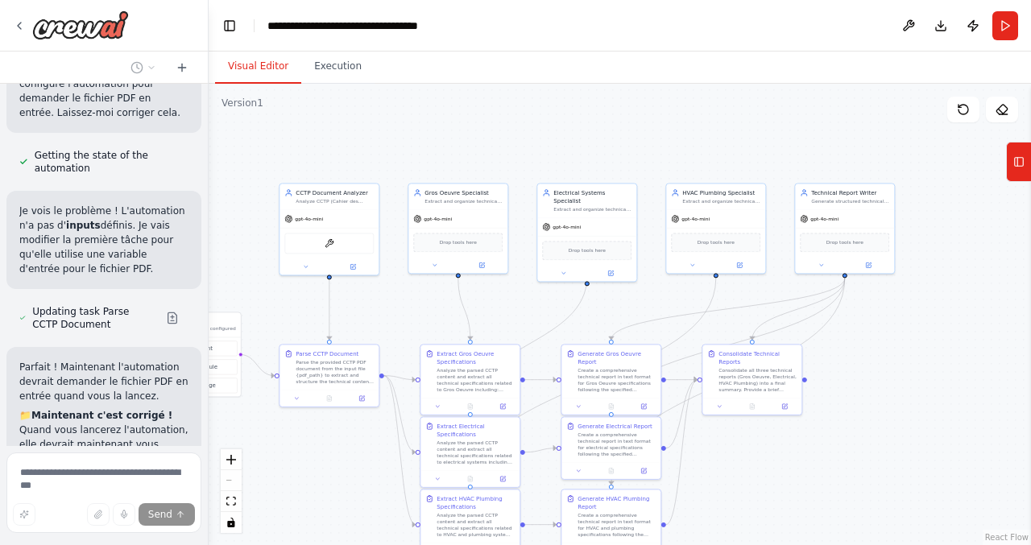
scroll to position [7574, 0]
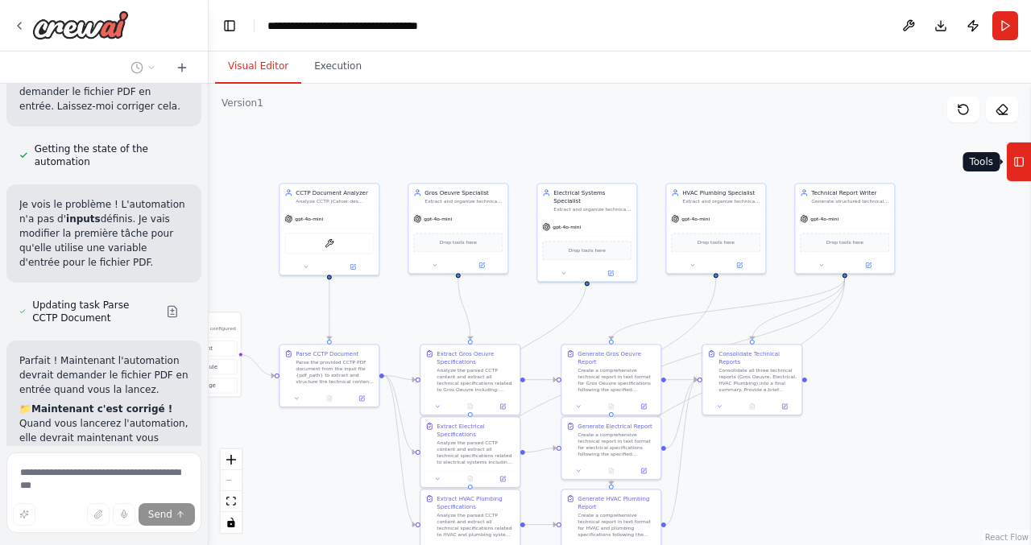
click at [1018, 166] on icon at bounding box center [1019, 162] width 11 height 26
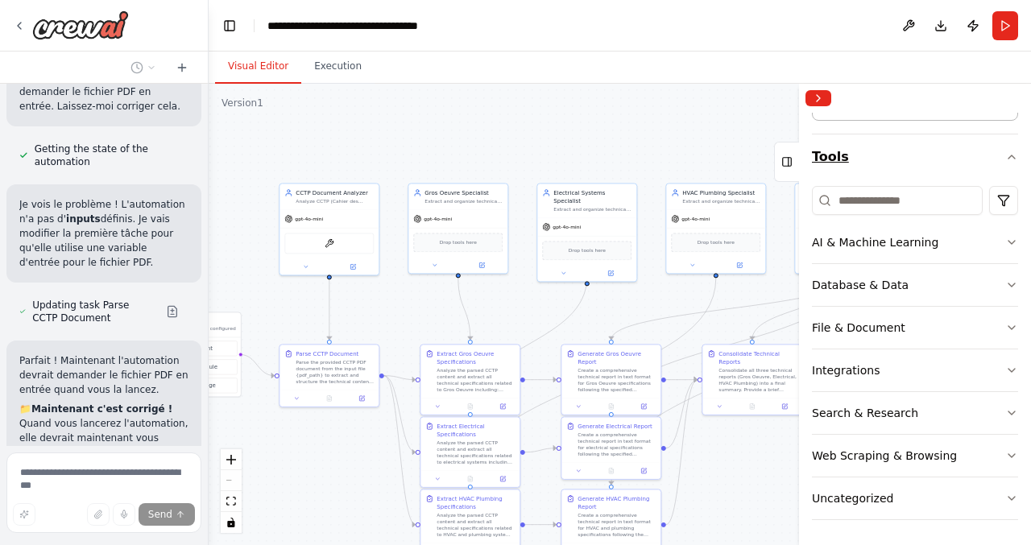
scroll to position [118, 0]
click at [819, 94] on button "Collapse right sidebar" at bounding box center [819, 98] width 26 height 16
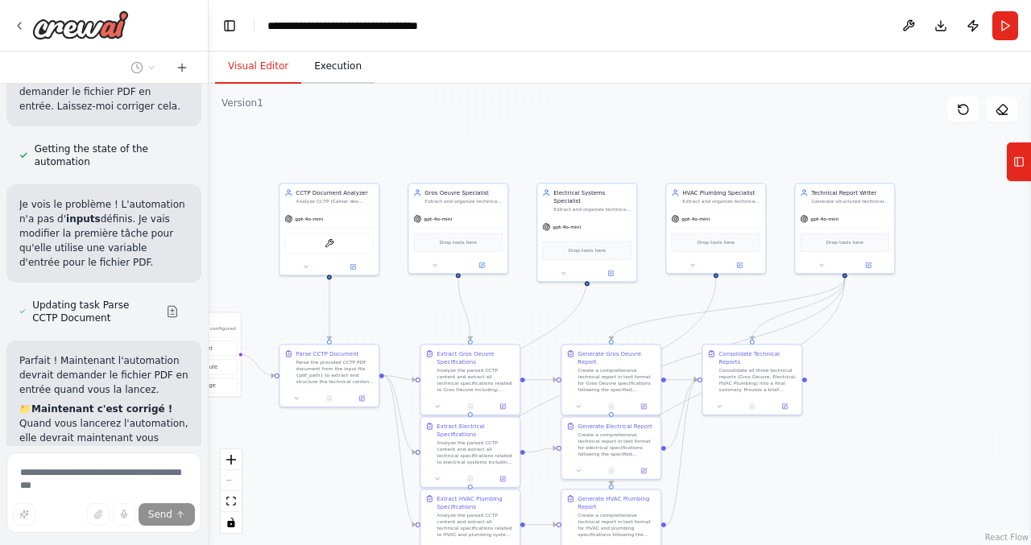
click at [339, 68] on button "Execution" at bounding box center [337, 67] width 73 height 34
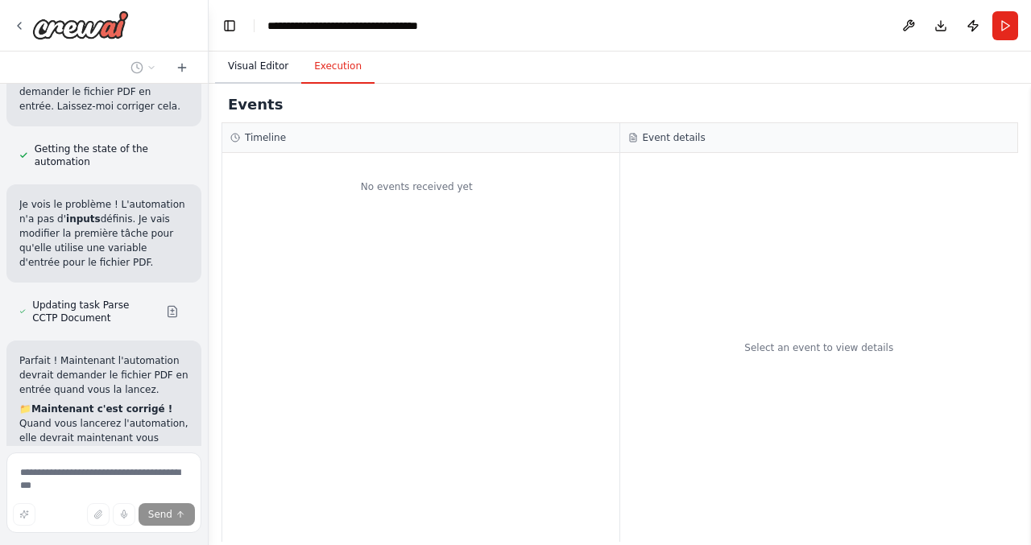
click at [268, 64] on button "Visual Editor" at bounding box center [258, 67] width 86 height 34
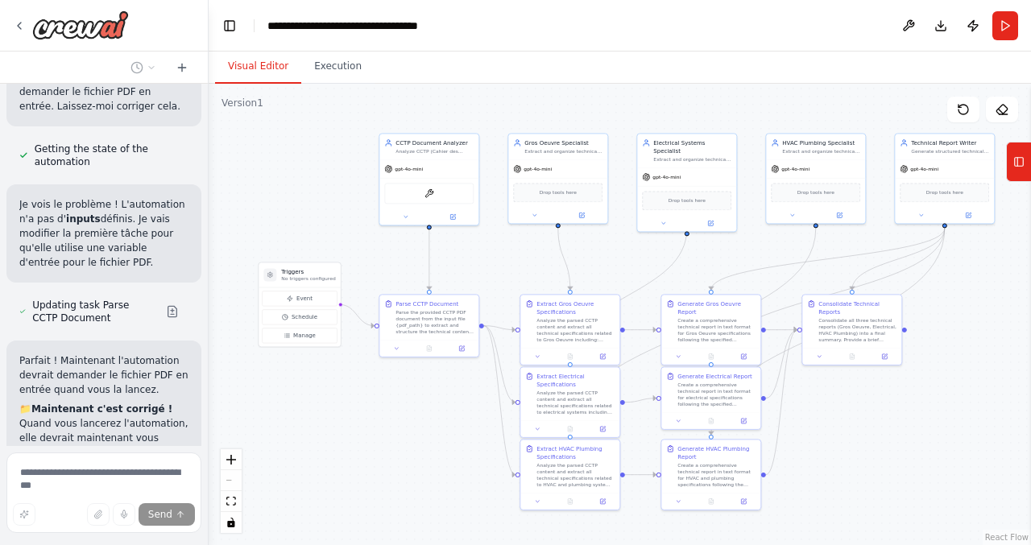
drag, startPoint x: 277, startPoint y: 337, endPoint x: 399, endPoint y: 275, distance: 136.6
click at [399, 275] on div ".deletable-edge-delete-btn { width: 20px; height: 20px; border: 0px solid #ffff…" at bounding box center [620, 315] width 823 height 462
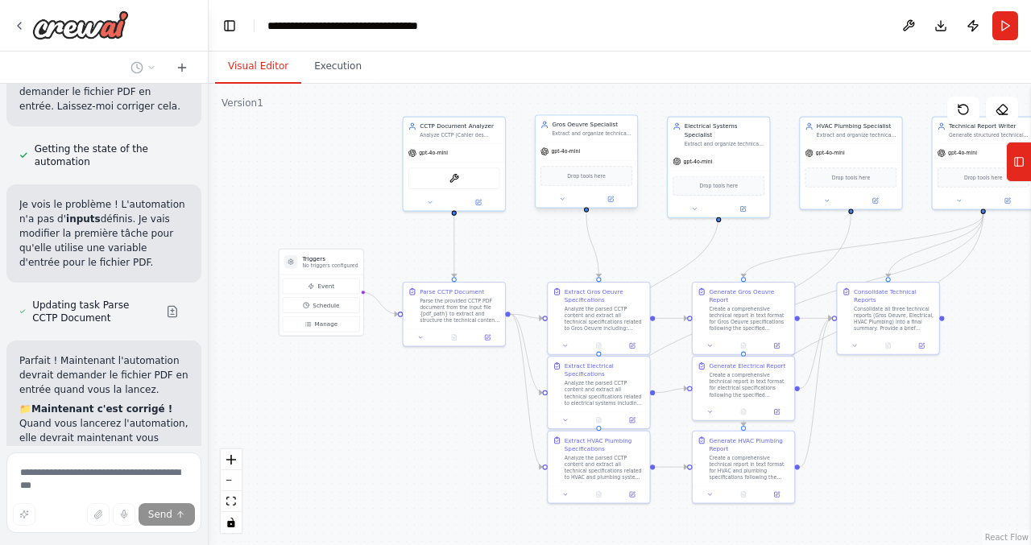
click at [587, 181] on div "Drop tools here" at bounding box center [587, 176] width 92 height 20
click at [587, 178] on span "Drop tools here" at bounding box center [586, 176] width 38 height 8
click at [471, 176] on div "ContextualAIParseTool" at bounding box center [454, 177] width 92 height 22
click at [455, 176] on img at bounding box center [455, 177] width 10 height 10
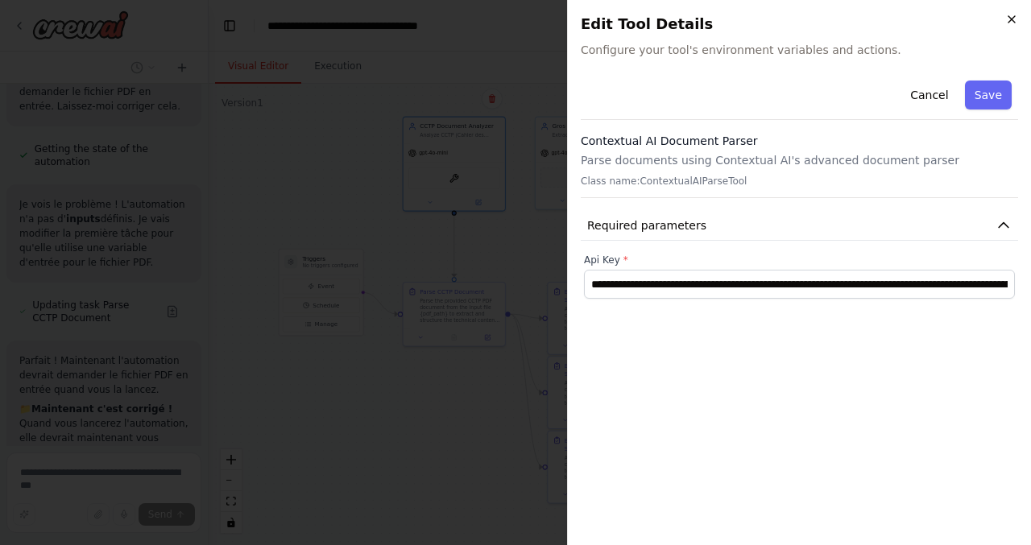
click at [1010, 15] on icon "button" at bounding box center [1011, 19] width 13 height 13
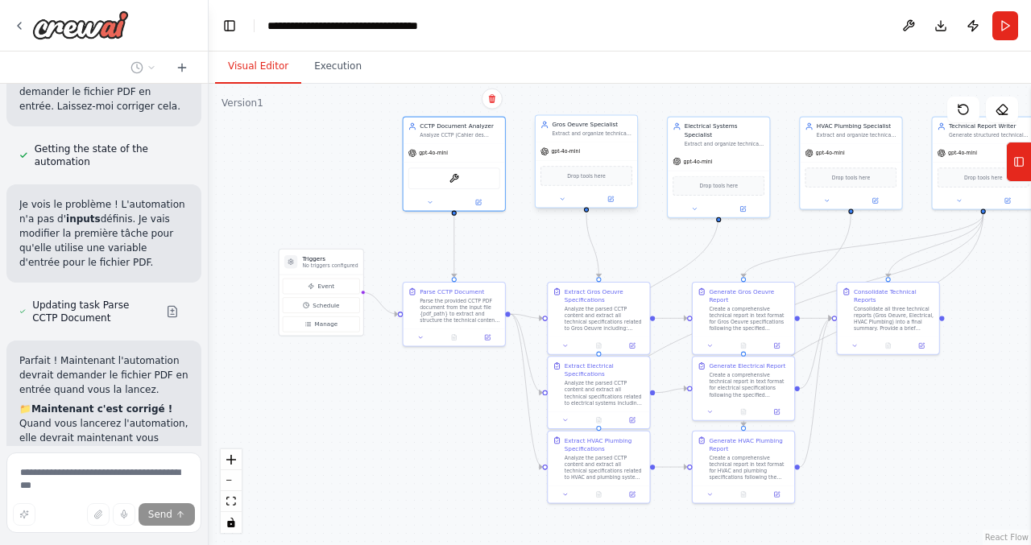
click at [578, 176] on span "Drop tools here" at bounding box center [586, 176] width 38 height 8
click at [574, 152] on span "gpt-4o-mini" at bounding box center [565, 151] width 29 height 6
click at [454, 176] on img at bounding box center [455, 177] width 10 height 10
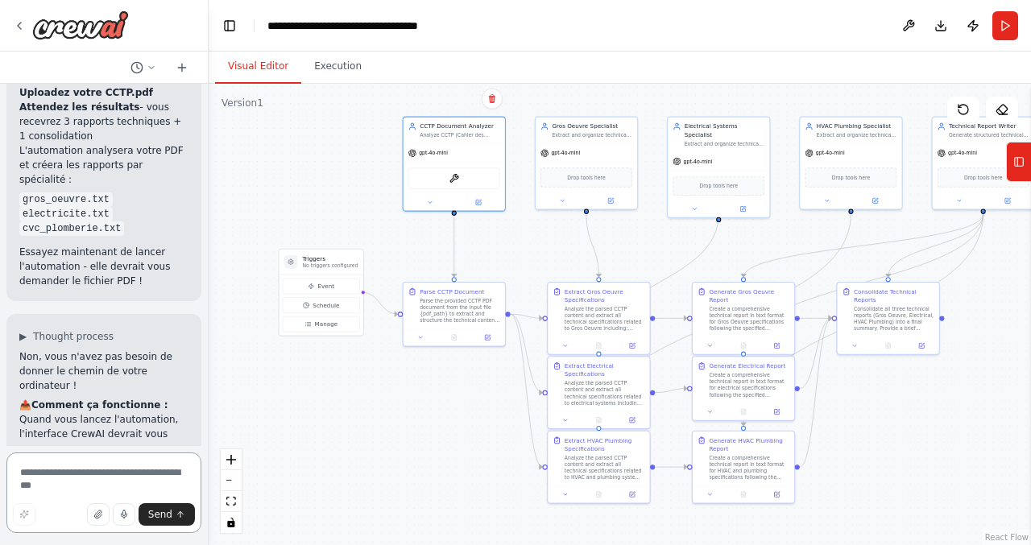
scroll to position [8129, 0]
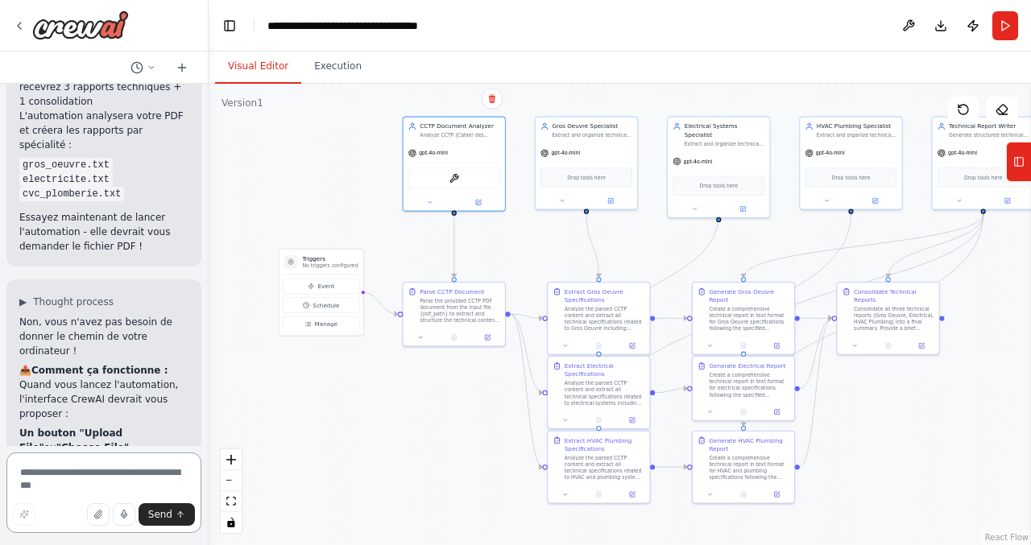
click at [85, 476] on textarea at bounding box center [103, 493] width 195 height 81
type textarea "**********"
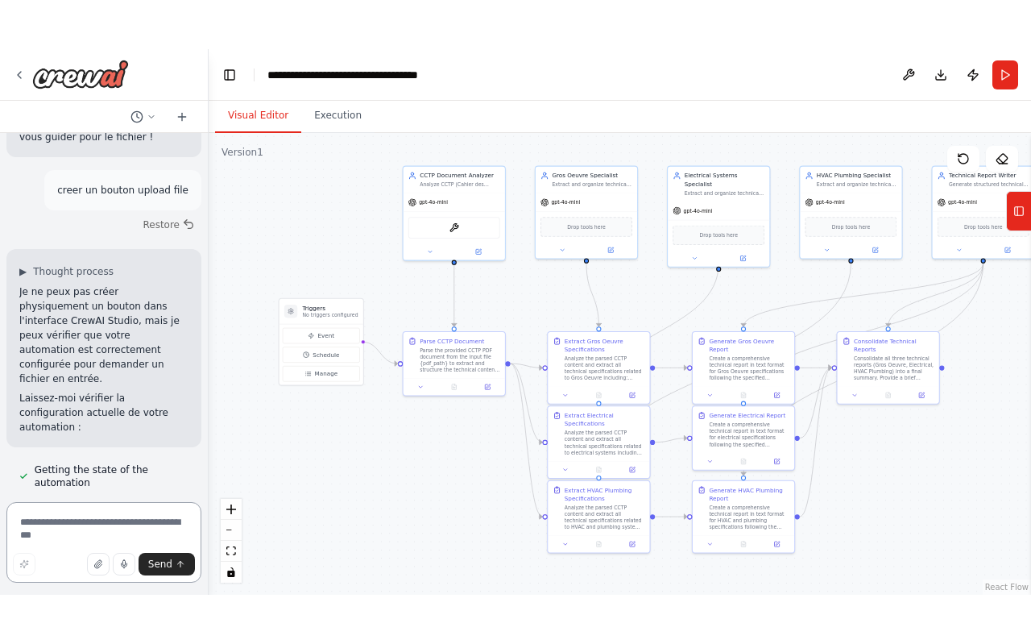
scroll to position [8964, 0]
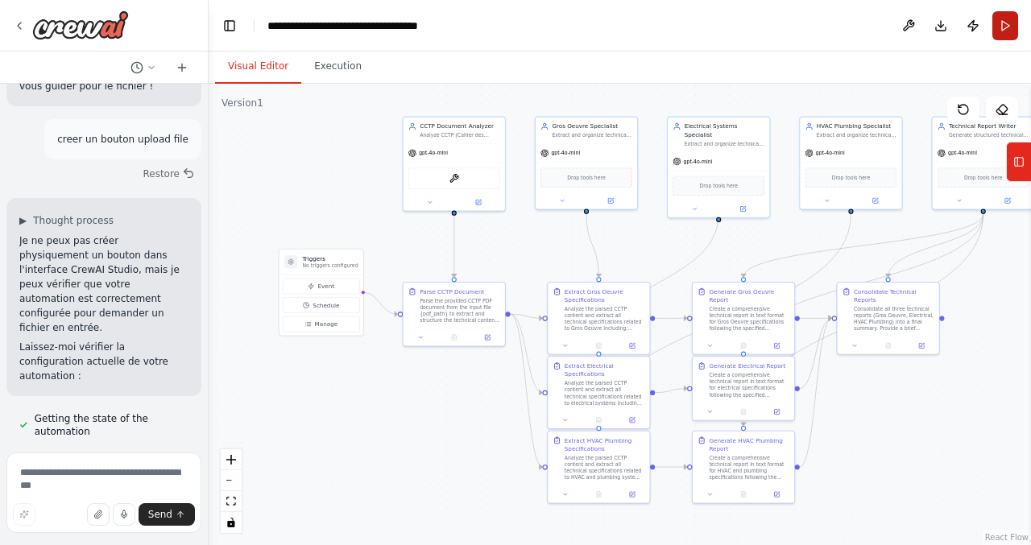
click at [998, 19] on button "Run" at bounding box center [1006, 25] width 26 height 29
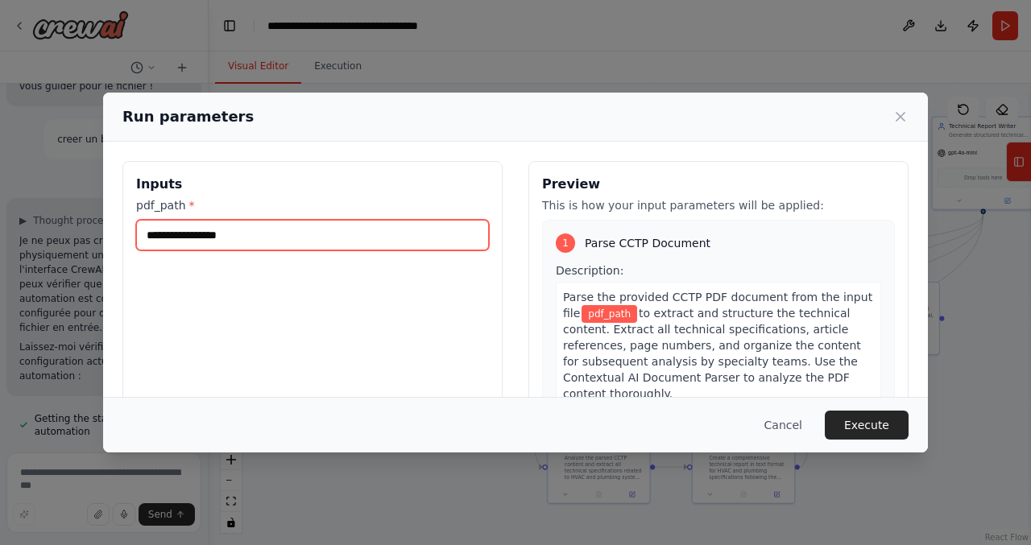
click at [251, 241] on input "pdf_path *" at bounding box center [312, 235] width 353 height 31
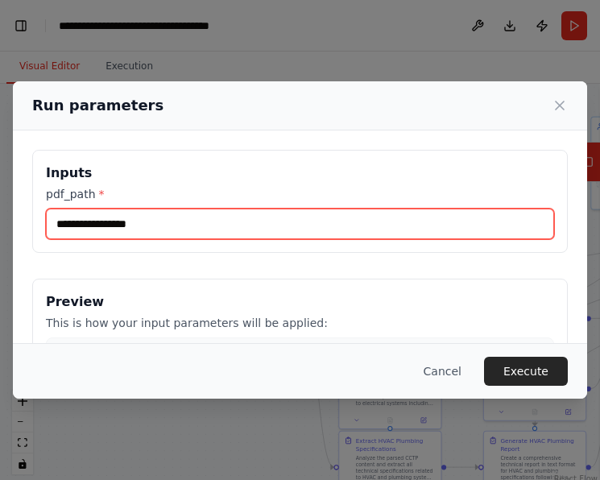
click at [171, 226] on input "pdf_path *" at bounding box center [300, 224] width 508 height 31
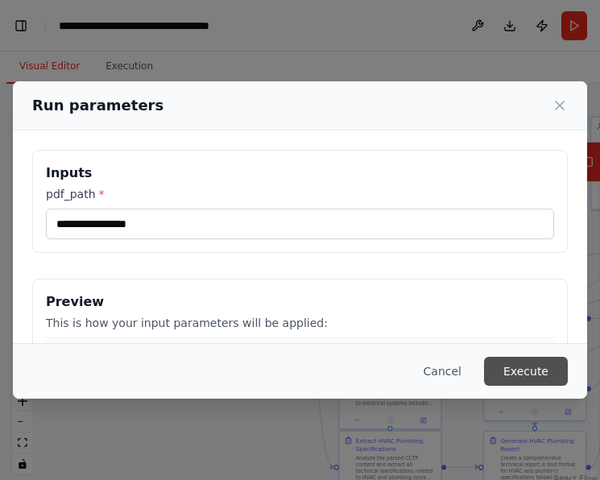
click at [524, 371] on button "Execute" at bounding box center [526, 371] width 84 height 29
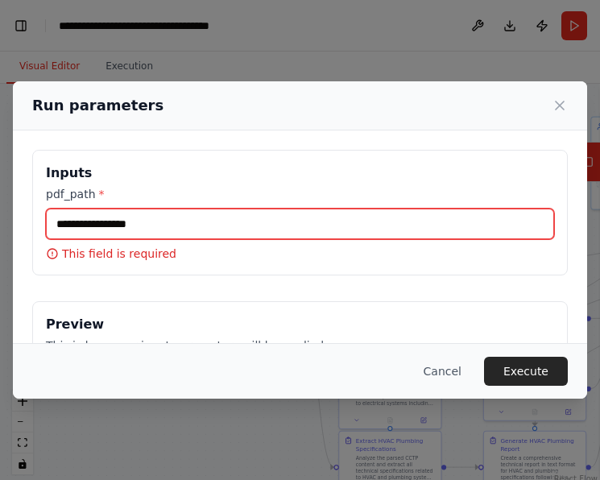
click at [115, 222] on input "pdf_path *" at bounding box center [300, 224] width 508 height 31
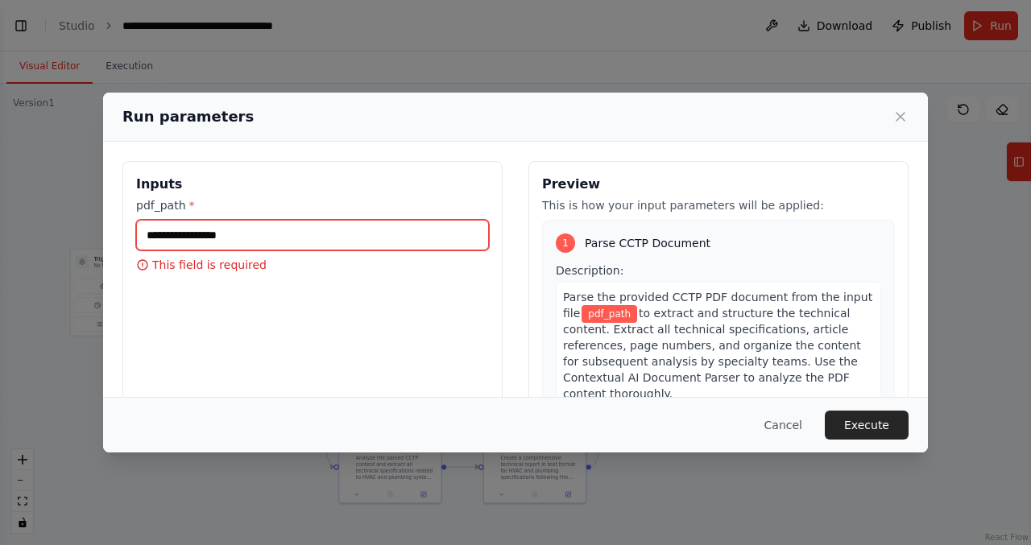
scroll to position [118, 0]
click at [898, 109] on icon at bounding box center [901, 117] width 16 height 16
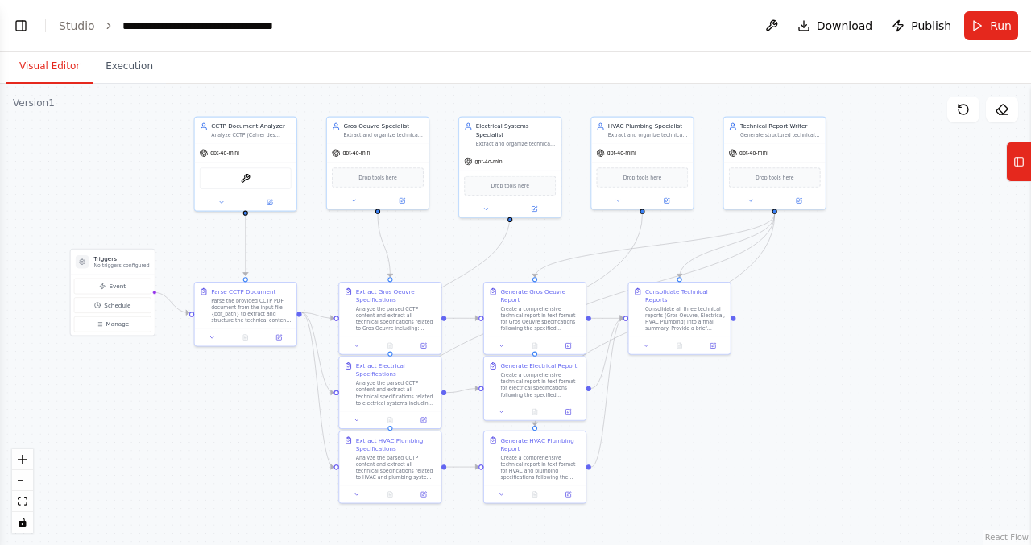
scroll to position [9089, 0]
click at [22, 23] on button "Toggle Left Sidebar" at bounding box center [21, 26] width 23 height 23
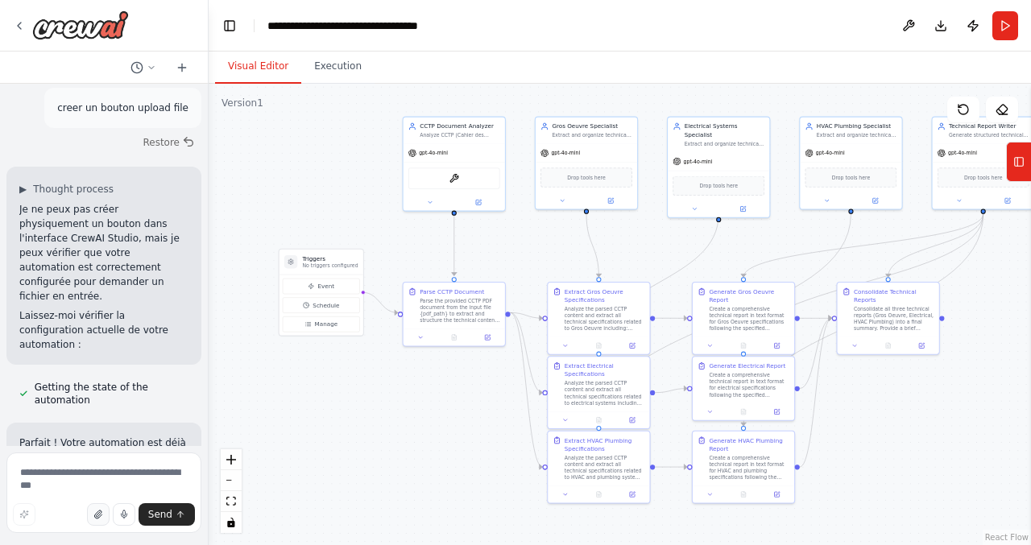
click at [102, 511] on icon "button" at bounding box center [98, 515] width 10 height 10
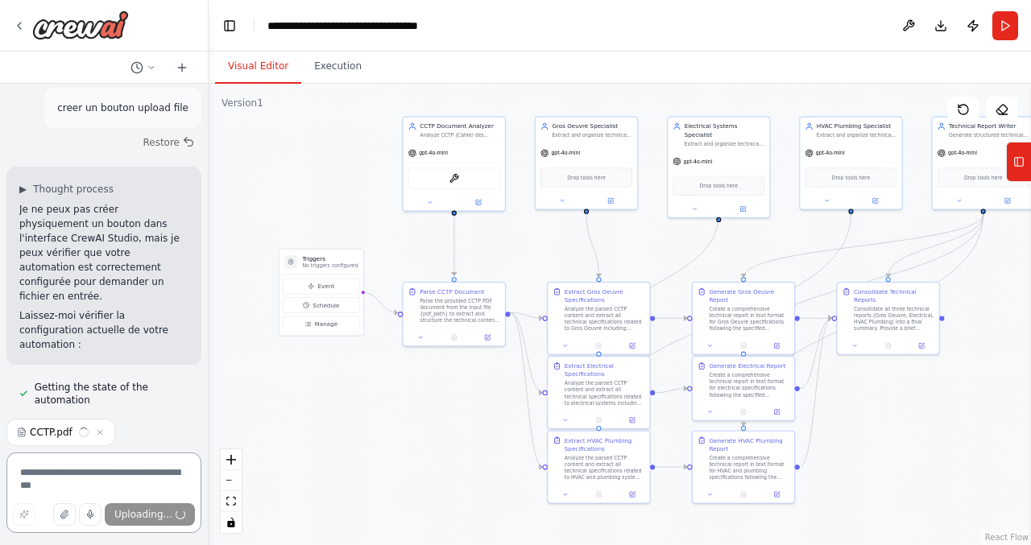
click at [69, 466] on textarea at bounding box center [103, 493] width 195 height 81
type textarea "**********"
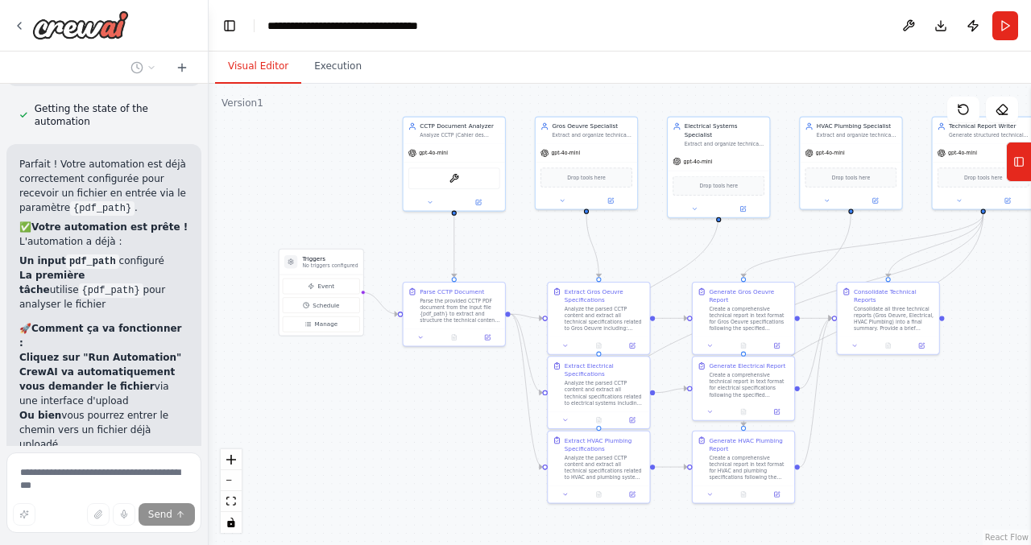
scroll to position [9382, 0]
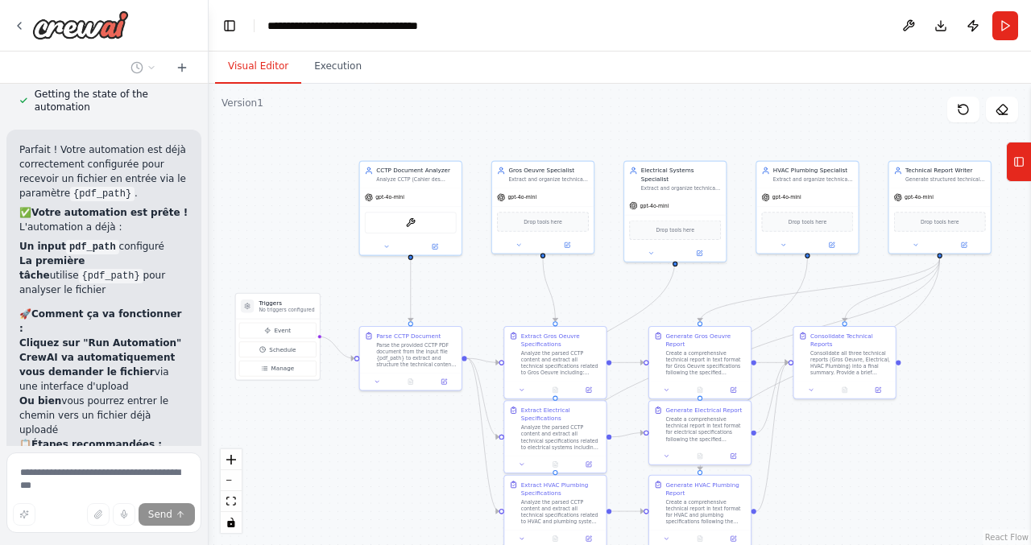
drag, startPoint x: 334, startPoint y: 171, endPoint x: 309, endPoint y: 193, distance: 33.7
click at [309, 193] on div ".deletable-edge-delete-btn { width: 20px; height: 20px; border: 0px solid #ffff…" at bounding box center [620, 315] width 823 height 462
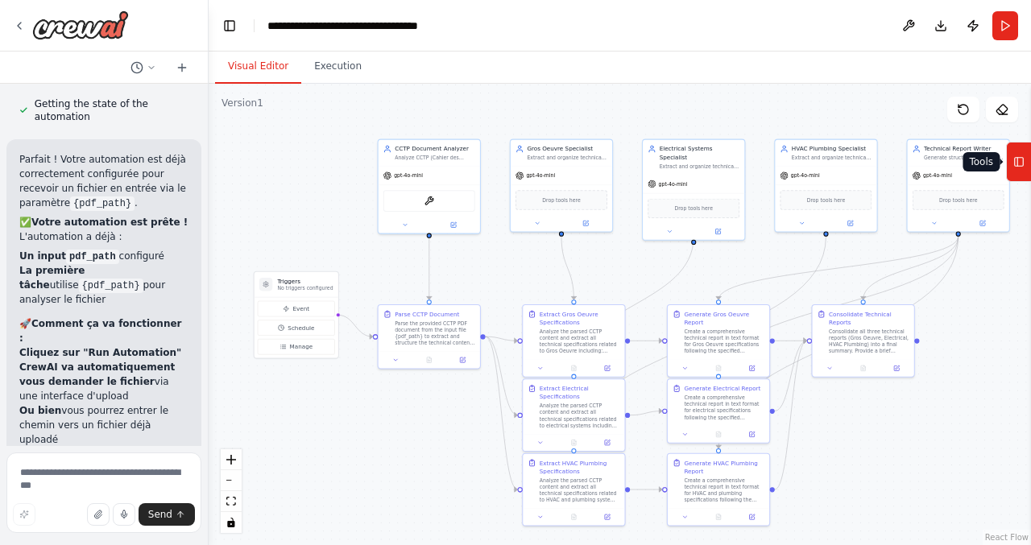
click at [1026, 160] on button "Tools" at bounding box center [1018, 162] width 25 height 40
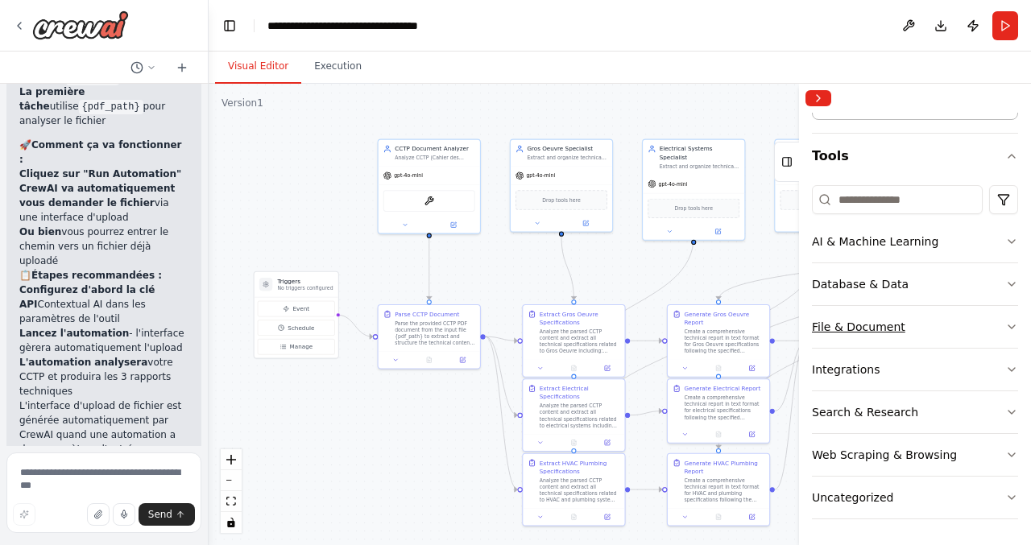
click at [857, 322] on div "File & Document" at bounding box center [858, 327] width 93 height 16
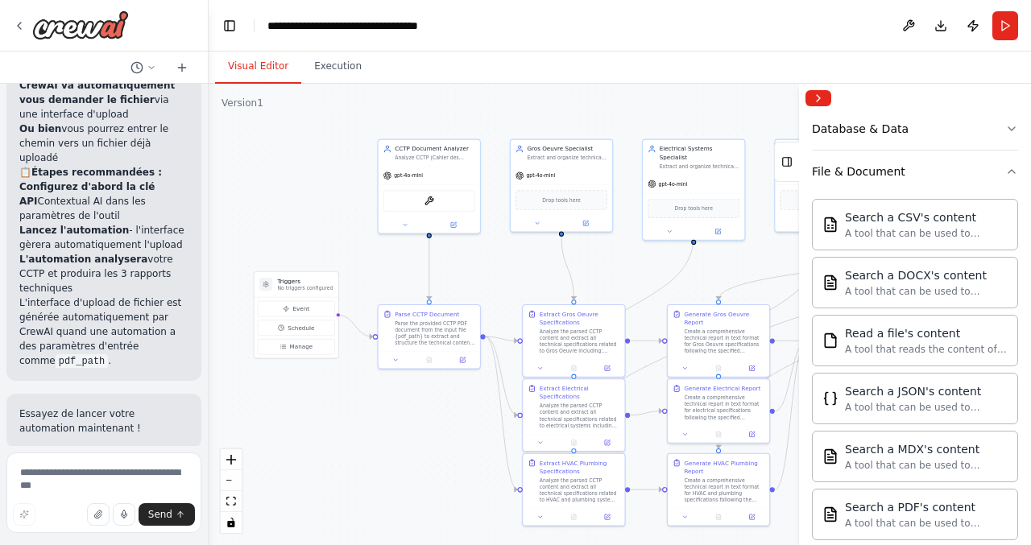
scroll to position [279, 0]
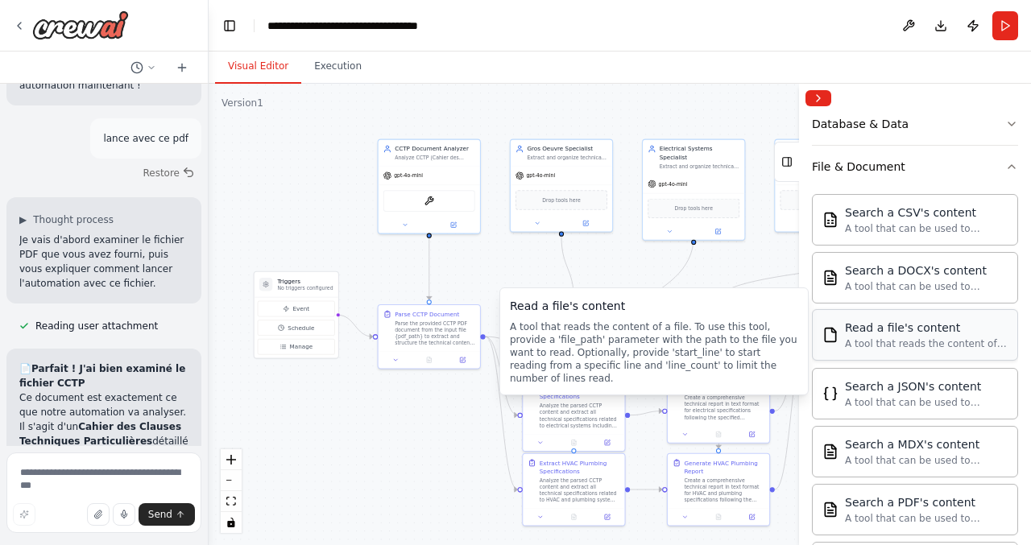
click at [910, 341] on div "A tool that reads the content of a file. To use this tool, provide a 'file_path…" at bounding box center [926, 344] width 163 height 13
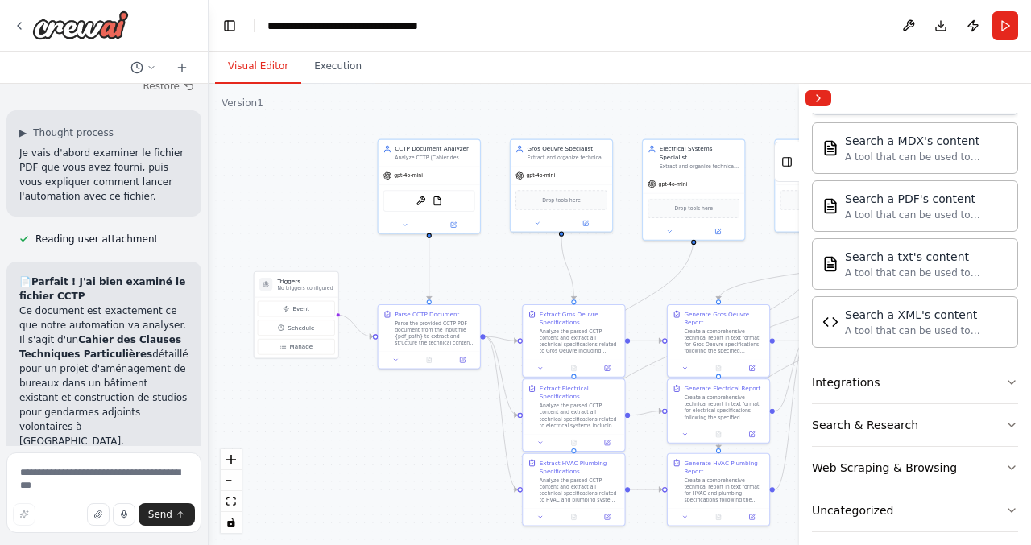
scroll to position [595, 0]
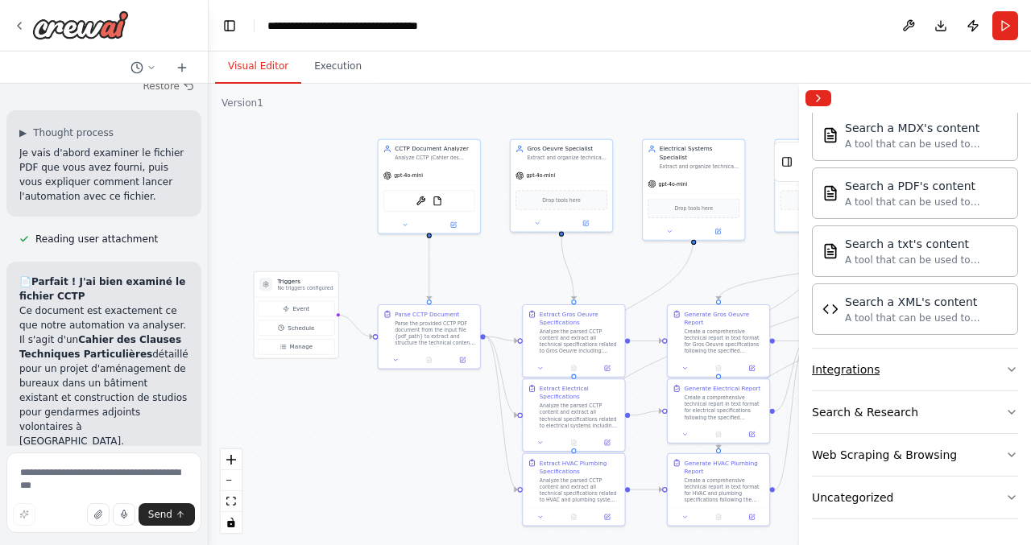
click at [890, 378] on button "Integrations" at bounding box center [915, 370] width 206 height 42
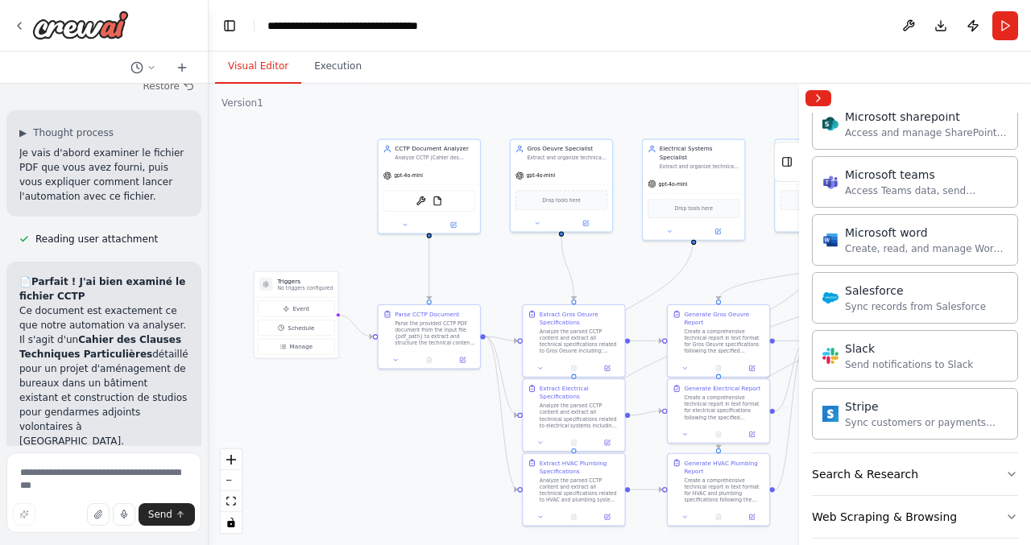
scroll to position [1594, 0]
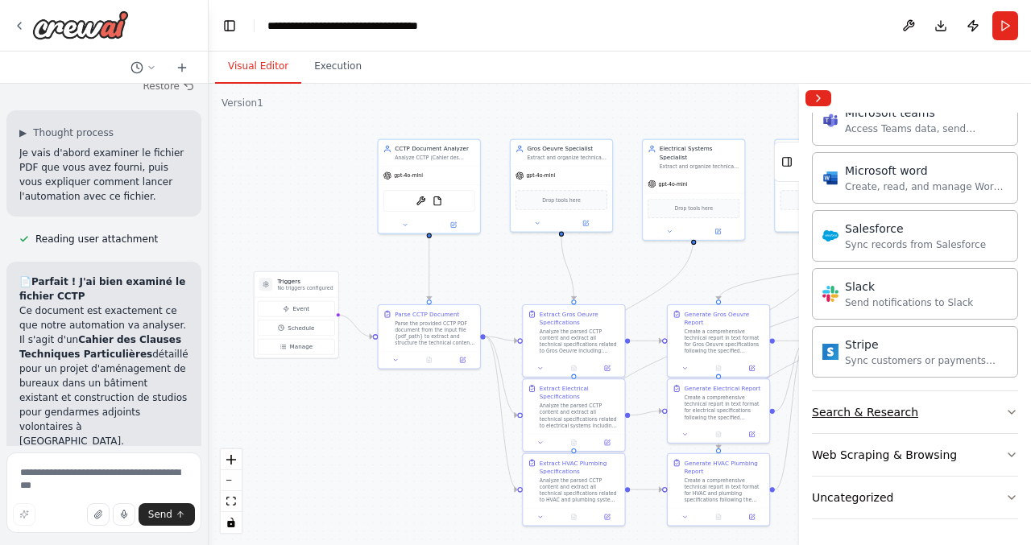
click at [875, 419] on div "Search & Research" at bounding box center [865, 412] width 106 height 16
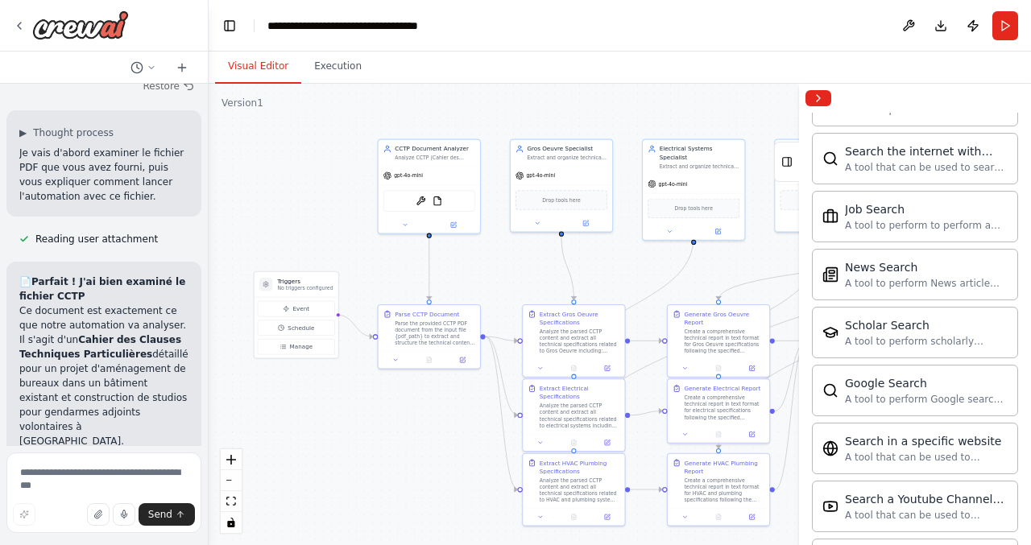
scroll to position [2267, 0]
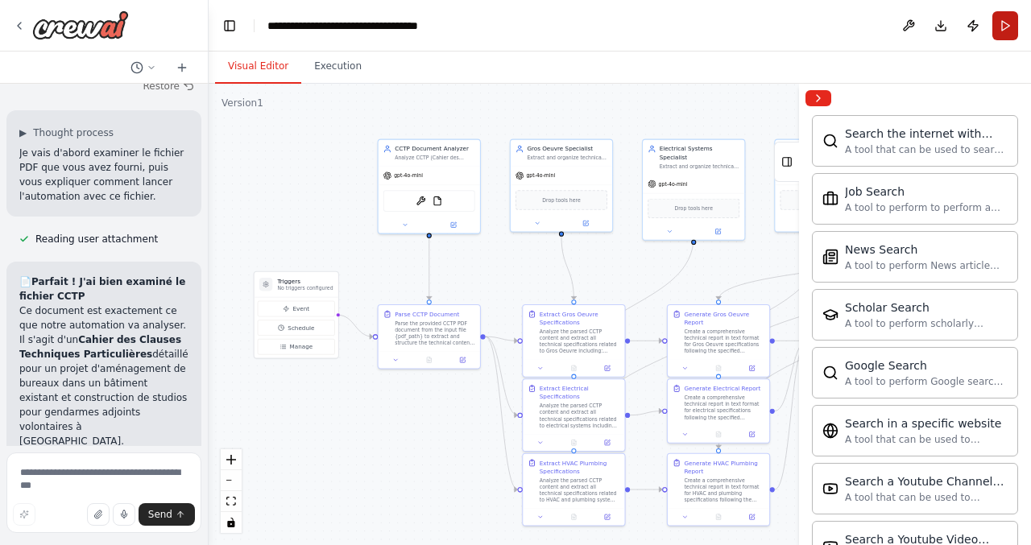
click at [1007, 21] on button "Run" at bounding box center [1006, 25] width 26 height 29
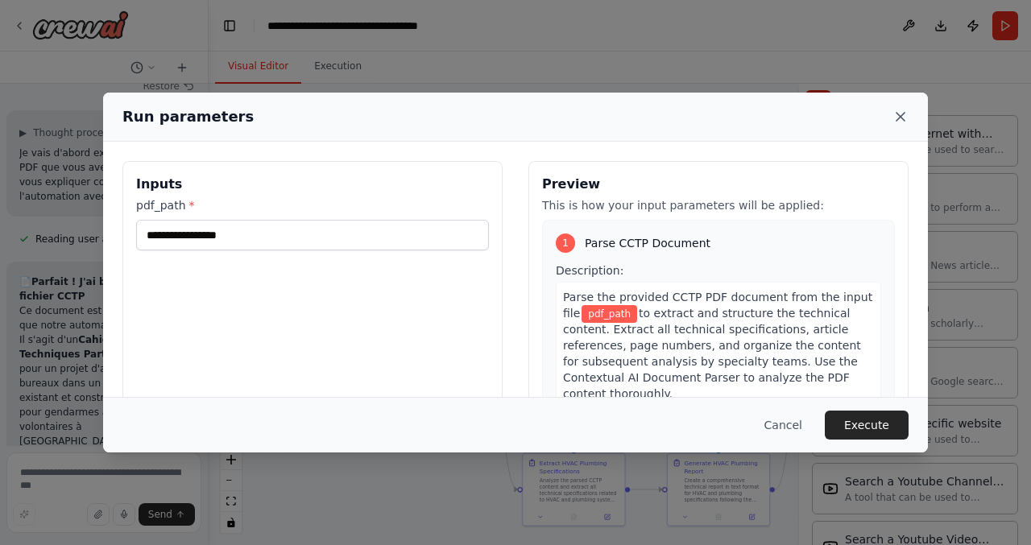
click at [901, 112] on icon at bounding box center [901, 117] width 16 height 16
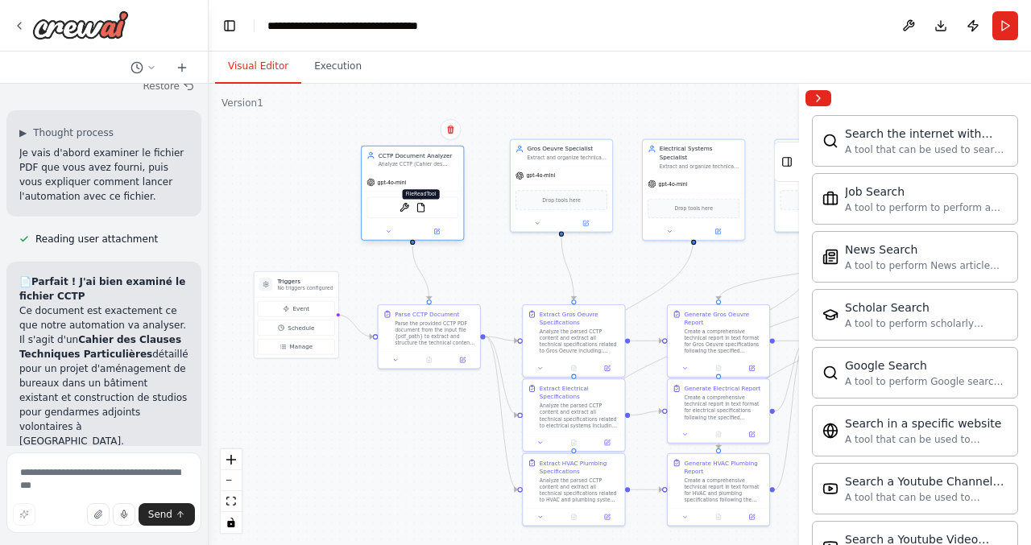
drag, startPoint x: 437, startPoint y: 201, endPoint x: 423, endPoint y: 205, distance: 15.3
click at [423, 205] on img at bounding box center [421, 208] width 10 height 10
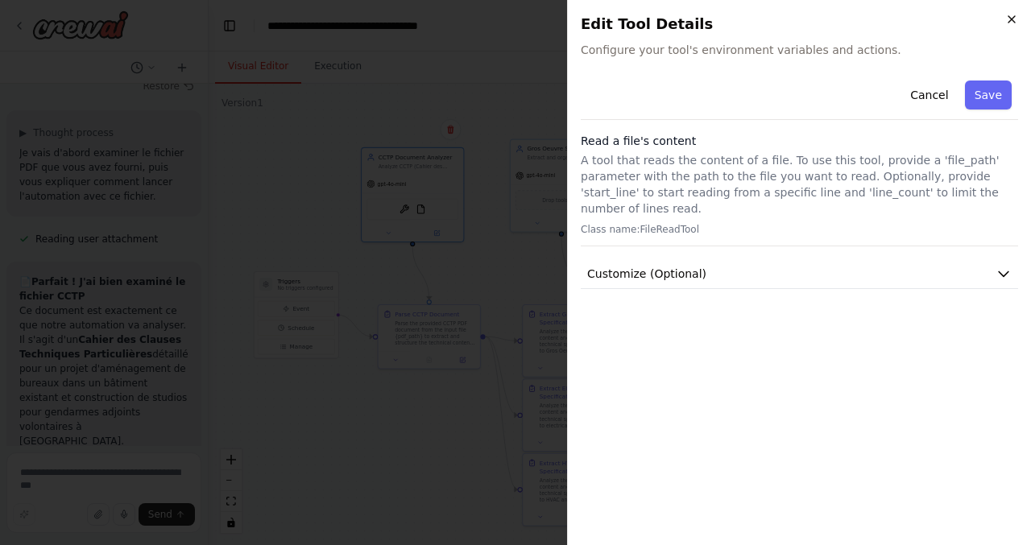
click at [1016, 15] on icon "button" at bounding box center [1011, 19] width 13 height 13
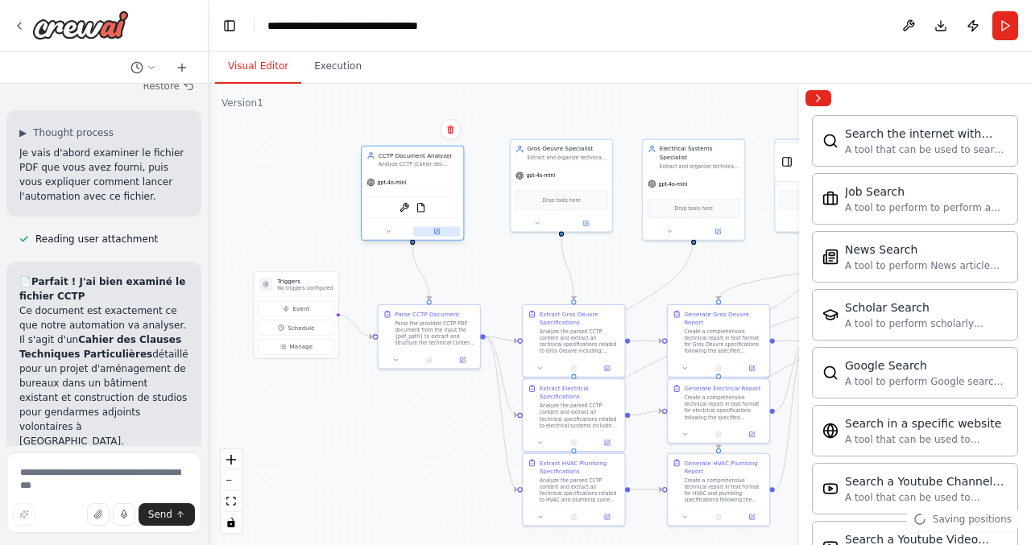
click at [440, 233] on button at bounding box center [436, 231] width 47 height 10
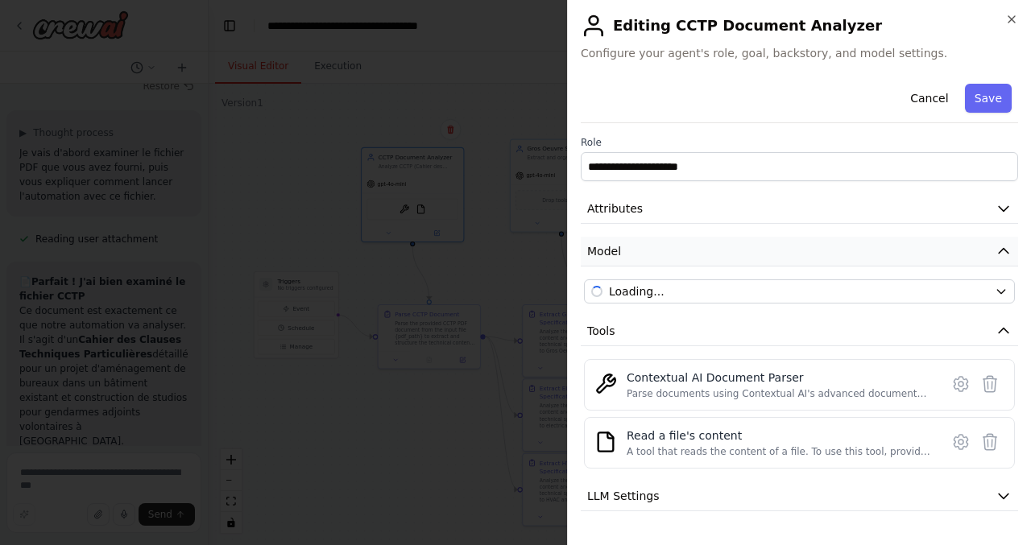
scroll to position [77, 0]
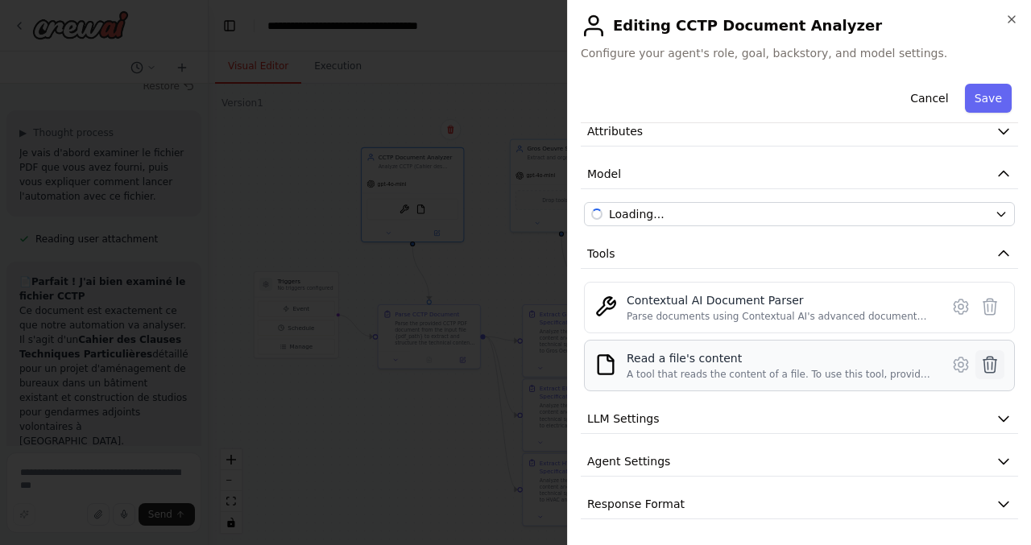
click at [990, 360] on icon at bounding box center [990, 364] width 19 height 19
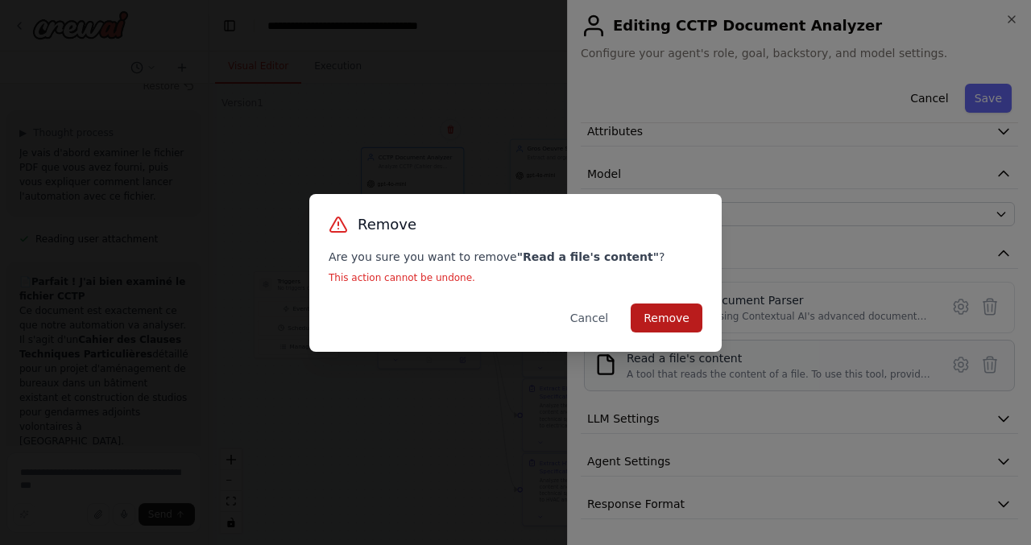
click at [674, 307] on button "Remove" at bounding box center [667, 318] width 72 height 29
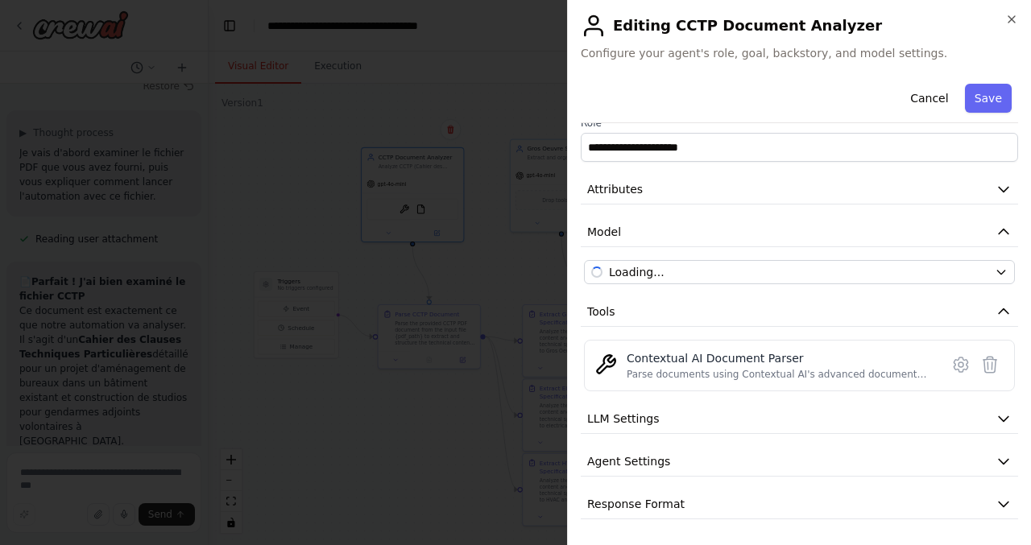
scroll to position [19, 0]
click at [1014, 14] on icon "button" at bounding box center [1011, 19] width 13 height 13
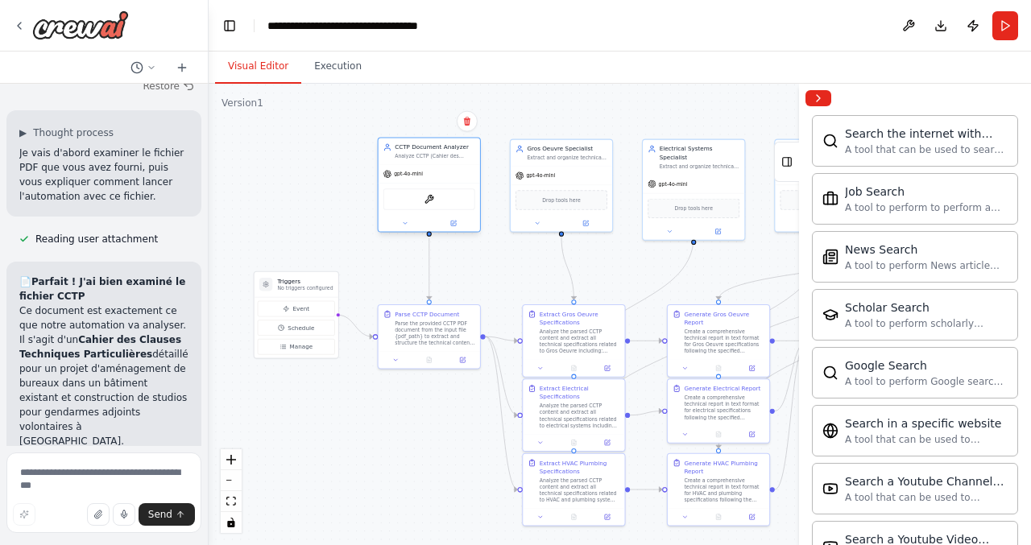
drag, startPoint x: 446, startPoint y: 152, endPoint x: 462, endPoint y: 144, distance: 18.7
click at [462, 144] on div "CCTP Document Analyzer" at bounding box center [435, 147] width 81 height 8
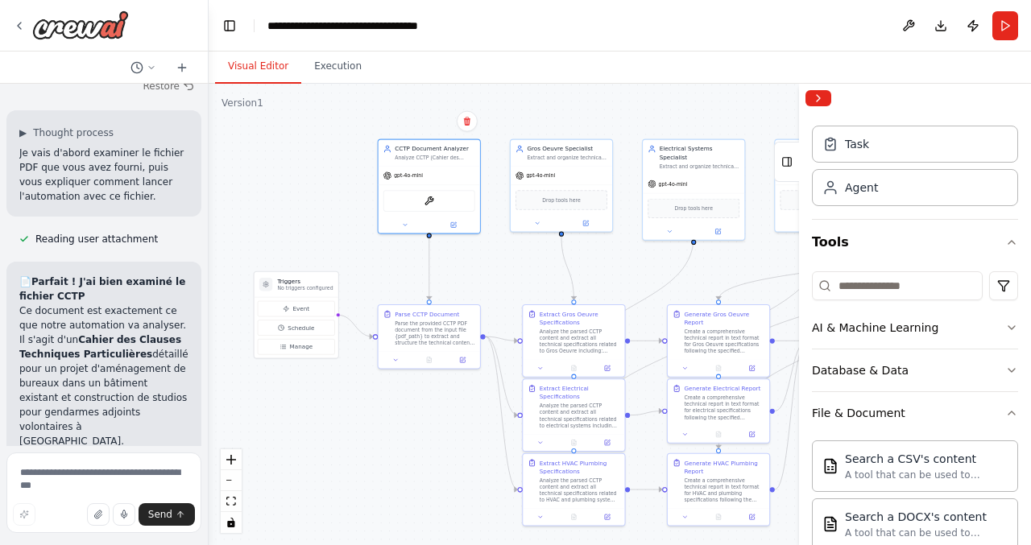
scroll to position [40, 0]
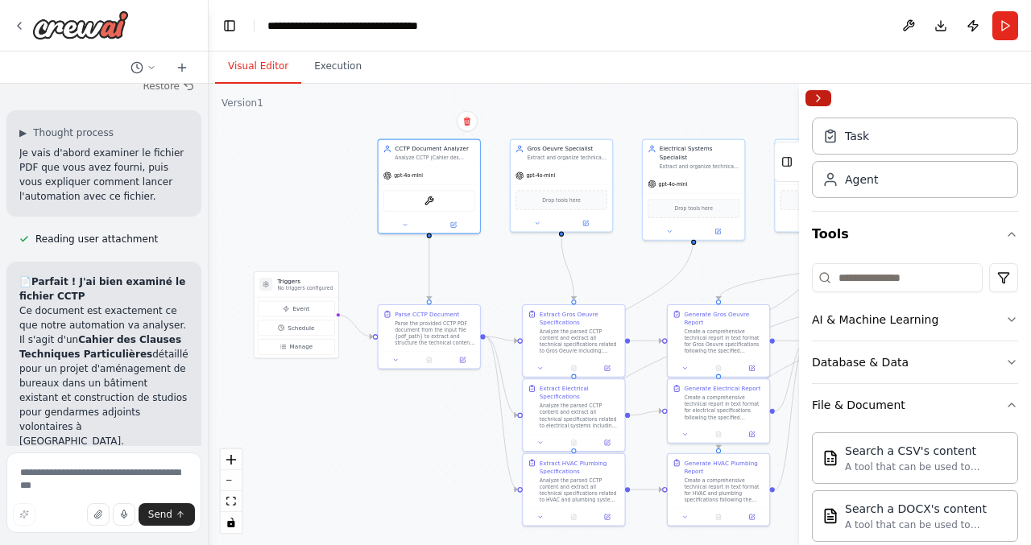
click at [823, 103] on button "Collapse right sidebar" at bounding box center [819, 98] width 26 height 16
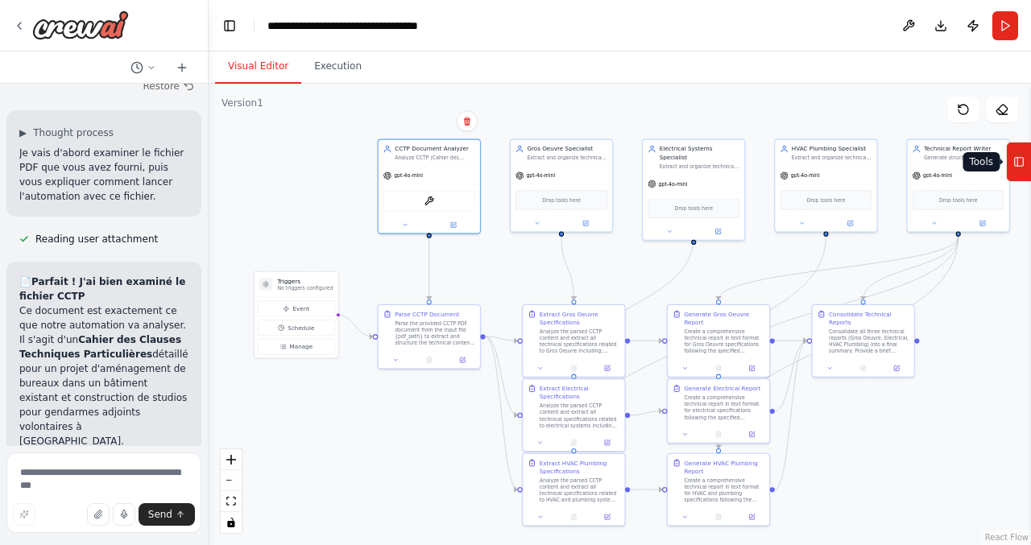
click at [1027, 169] on button "Tools" at bounding box center [1018, 162] width 25 height 40
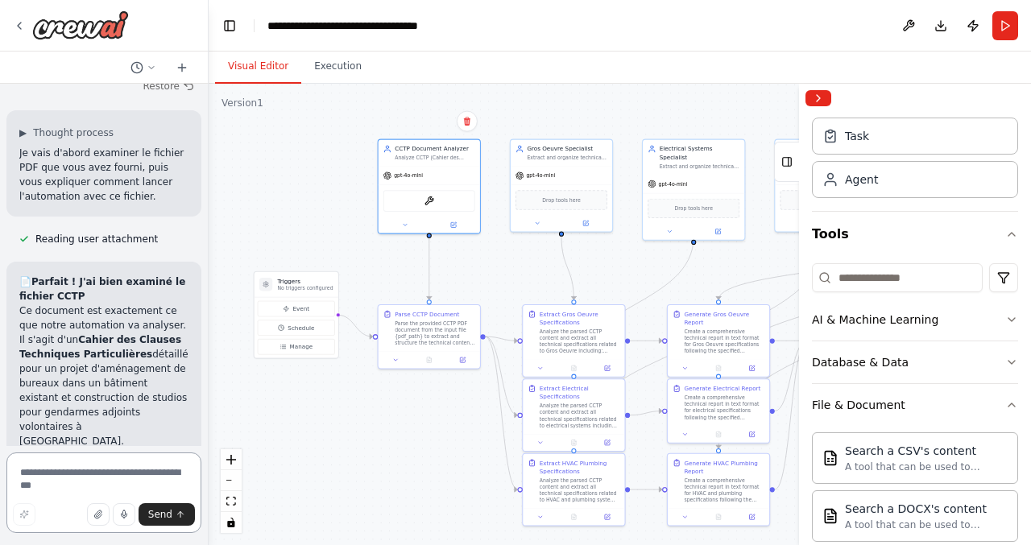
click at [110, 478] on textarea at bounding box center [103, 493] width 195 height 81
type textarea "**********"
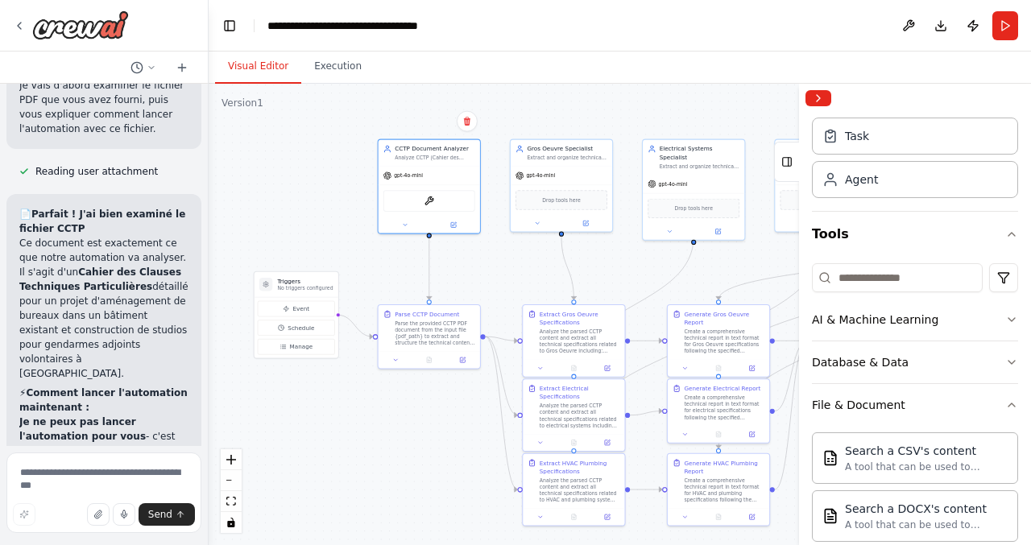
scroll to position [10178, 0]
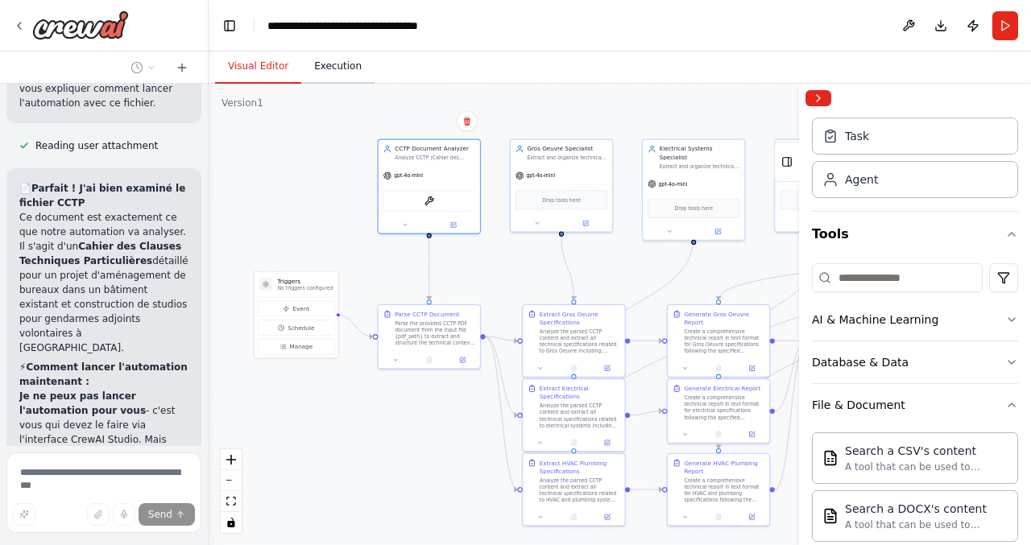
click at [346, 75] on button "Execution" at bounding box center [337, 67] width 73 height 34
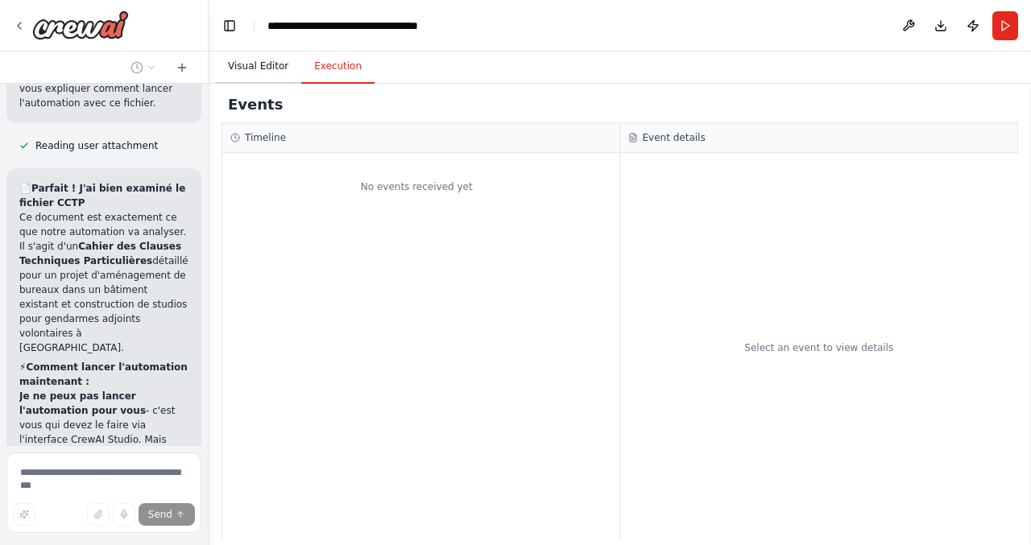
click at [256, 65] on button "Visual Editor" at bounding box center [258, 67] width 86 height 34
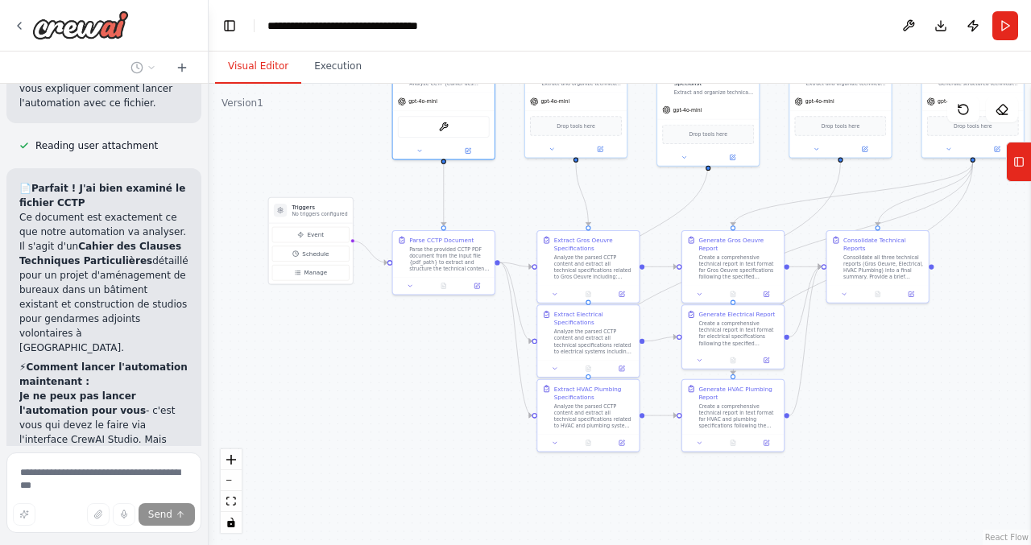
drag, startPoint x: 276, startPoint y: 215, endPoint x: 297, endPoint y: 140, distance: 77.8
click at [297, 140] on div ".deletable-edge-delete-btn { width: 20px; height: 20px; border: 0px solid #ffff…" at bounding box center [620, 315] width 823 height 462
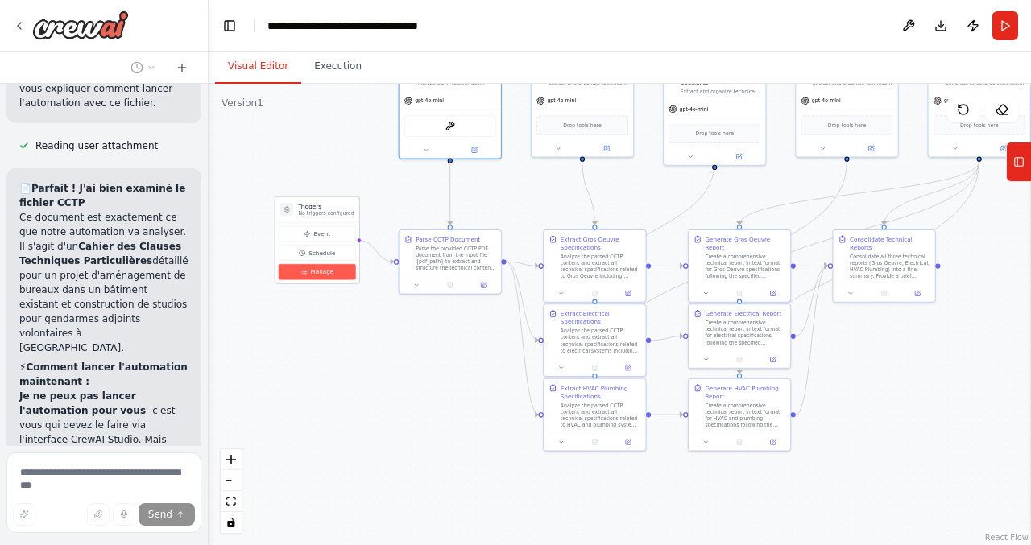
click at [324, 270] on span "Manage" at bounding box center [322, 272] width 23 height 8
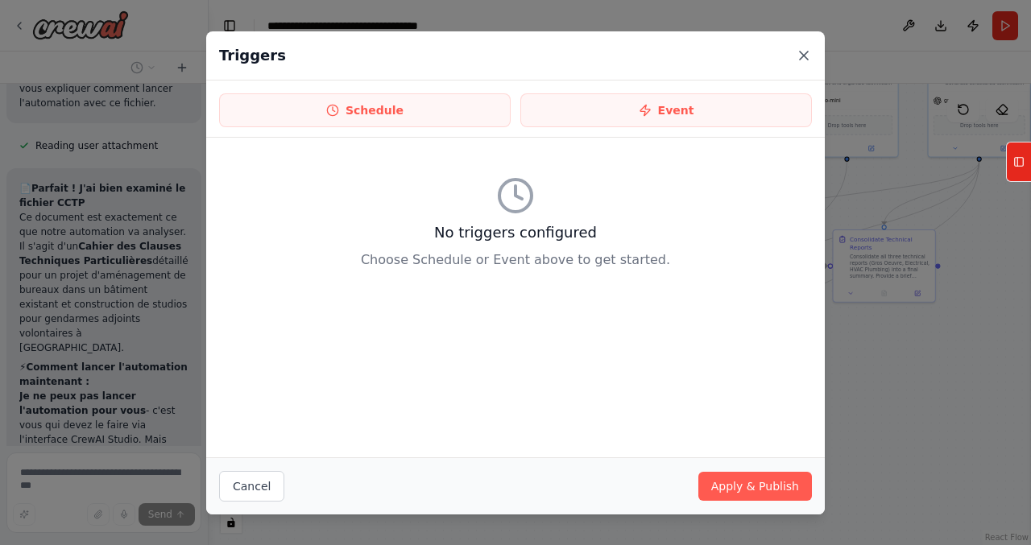
click at [806, 56] on icon at bounding box center [804, 56] width 16 height 16
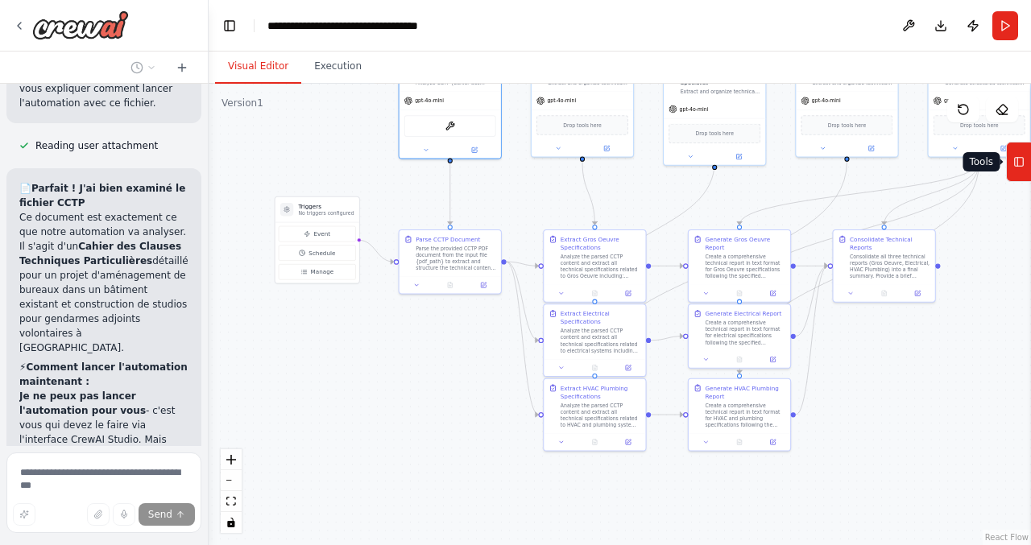
click at [1030, 153] on button "Tools" at bounding box center [1018, 162] width 25 height 40
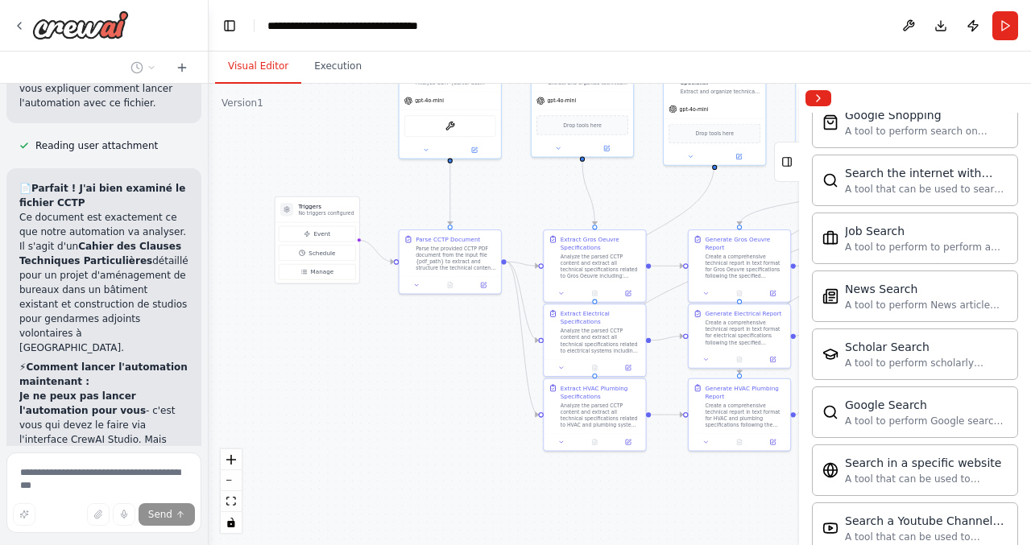
scroll to position [2419, 0]
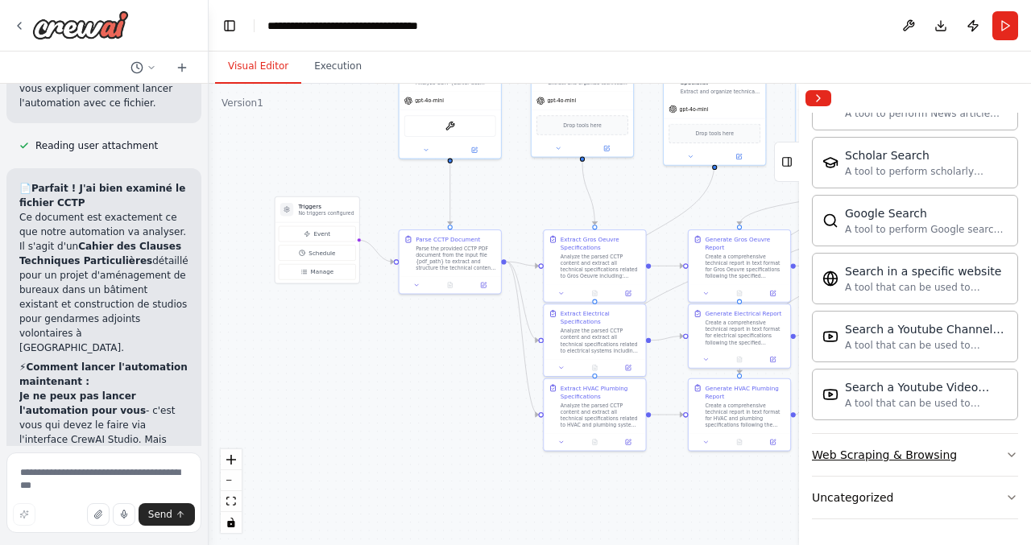
click at [896, 451] on div "Web Scraping & Browsing" at bounding box center [884, 455] width 145 height 16
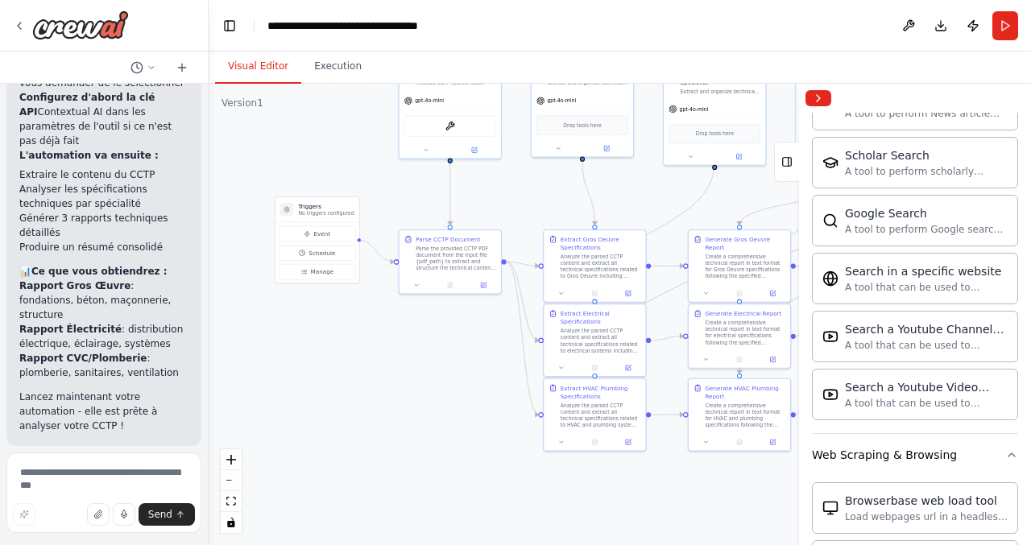
scroll to position [10726, 0]
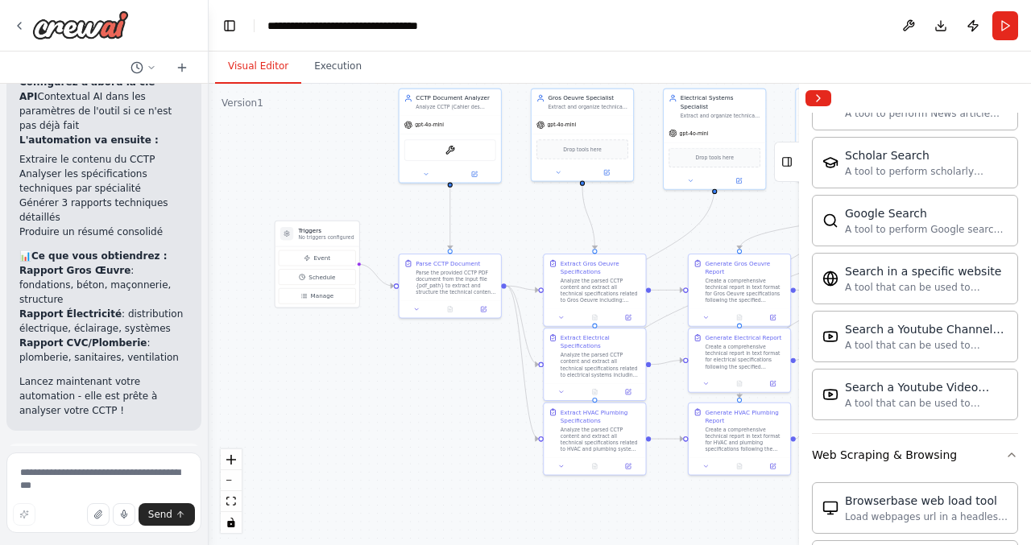
drag, startPoint x: 372, startPoint y: 369, endPoint x: 372, endPoint y: 393, distance: 24.2
click at [372, 393] on div ".deletable-edge-delete-btn { width: 20px; height: 20px; border: 0px solid #ffff…" at bounding box center [620, 315] width 823 height 462
click at [817, 96] on button "Collapse right sidebar" at bounding box center [819, 98] width 26 height 16
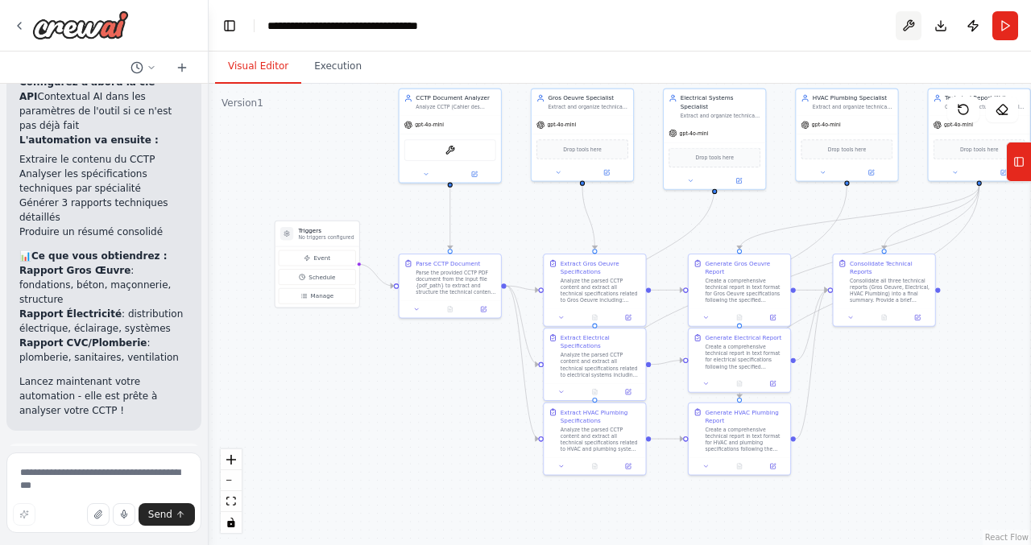
click at [908, 28] on button at bounding box center [909, 25] width 26 height 29
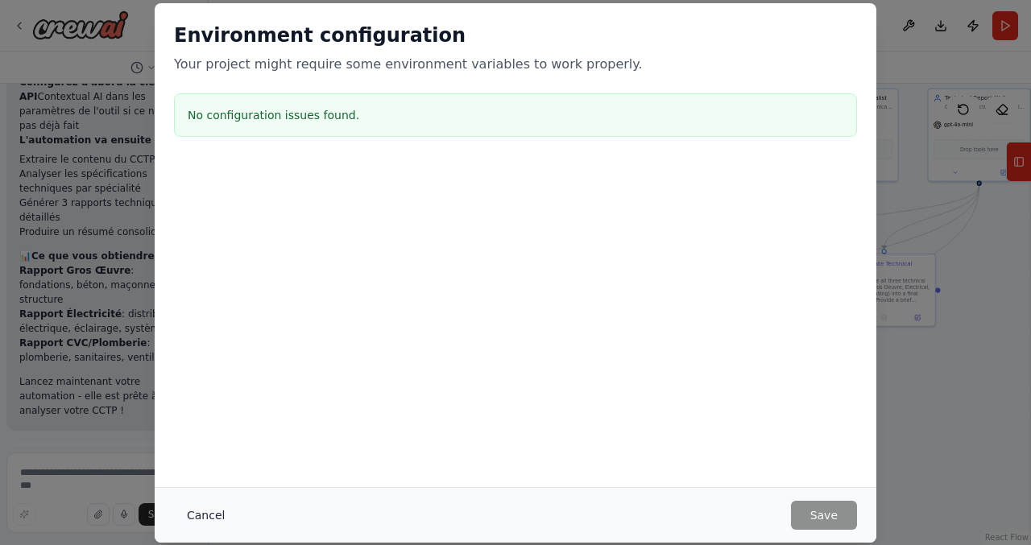
click at [199, 518] on button "Cancel" at bounding box center [206, 515] width 64 height 29
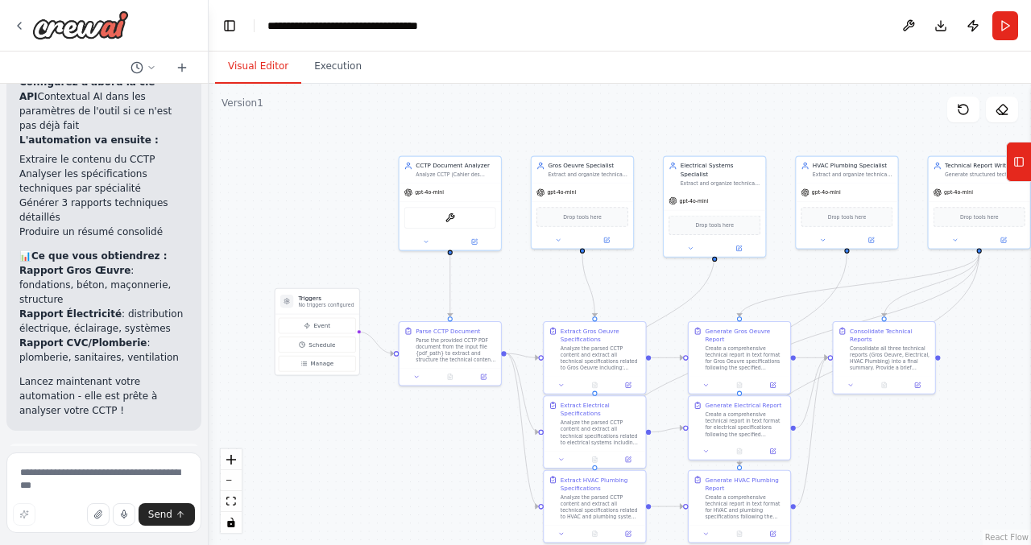
drag, startPoint x: 339, startPoint y: 147, endPoint x: 339, endPoint y: 214, distance: 67.7
click at [339, 214] on div ".deletable-edge-delete-btn { width: 20px; height: 20px; border: 0px solid #ffff…" at bounding box center [620, 315] width 823 height 462
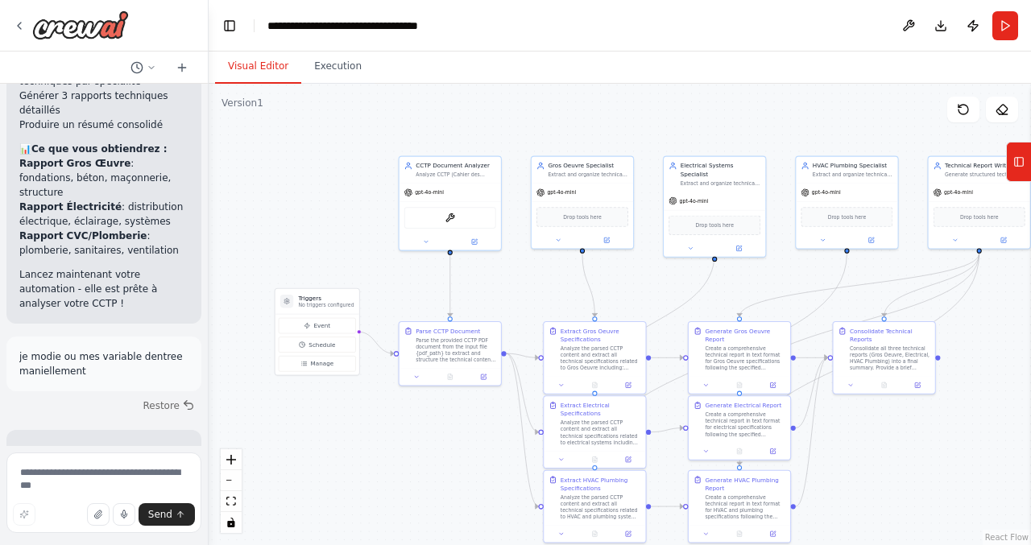
scroll to position [10832, 0]
click at [228, 36] on header "**********" at bounding box center [620, 26] width 823 height 52
click at [227, 27] on button "Toggle Left Sidebar" at bounding box center [229, 26] width 23 height 23
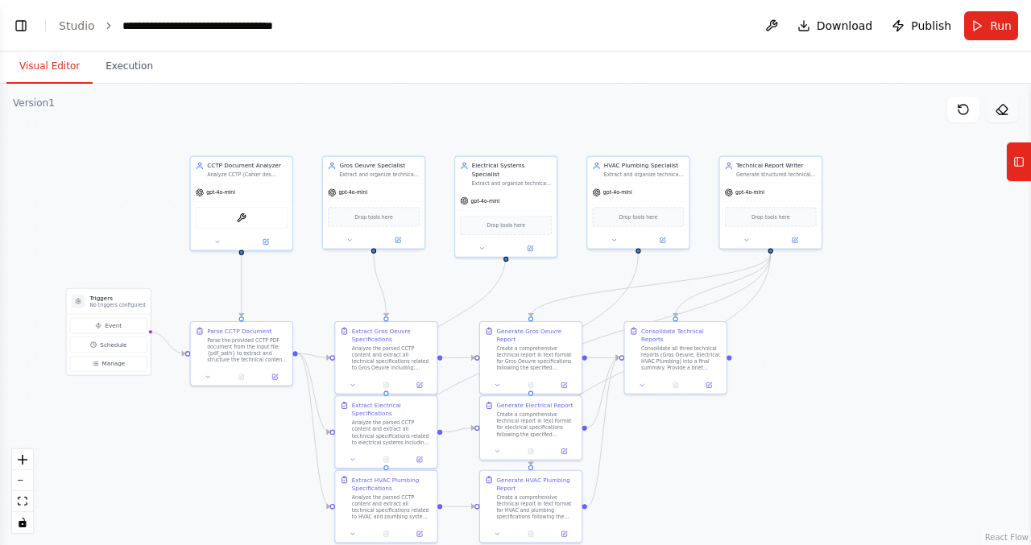
click at [1004, 106] on icon at bounding box center [1002, 109] width 13 height 13
click at [1024, 163] on icon at bounding box center [1019, 162] width 11 height 26
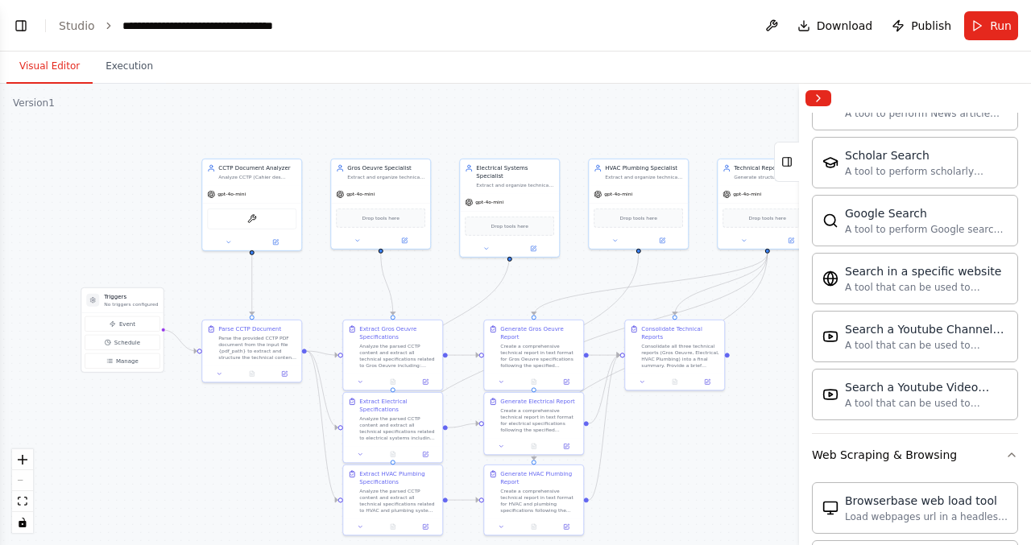
click at [737, 538] on div ".deletable-edge-delete-btn { width: 20px; height: 20px; border: 0px solid #ffff…" at bounding box center [515, 315] width 1031 height 462
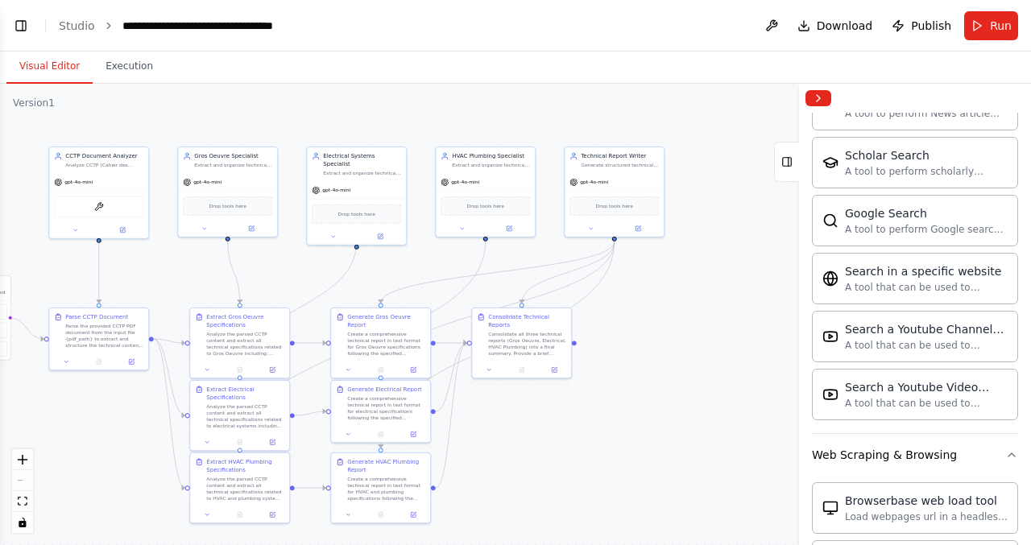
drag, startPoint x: 735, startPoint y: 497, endPoint x: 582, endPoint y: 485, distance: 153.6
click at [582, 485] on div ".deletable-edge-delete-btn { width: 20px; height: 20px; border: 0px solid #ffff…" at bounding box center [515, 315] width 1031 height 462
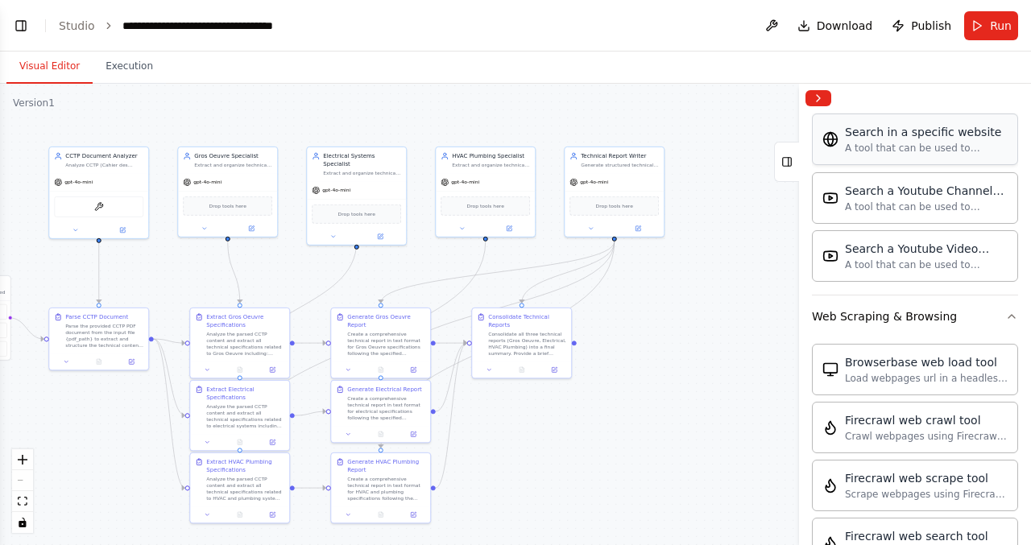
scroll to position [2288, 0]
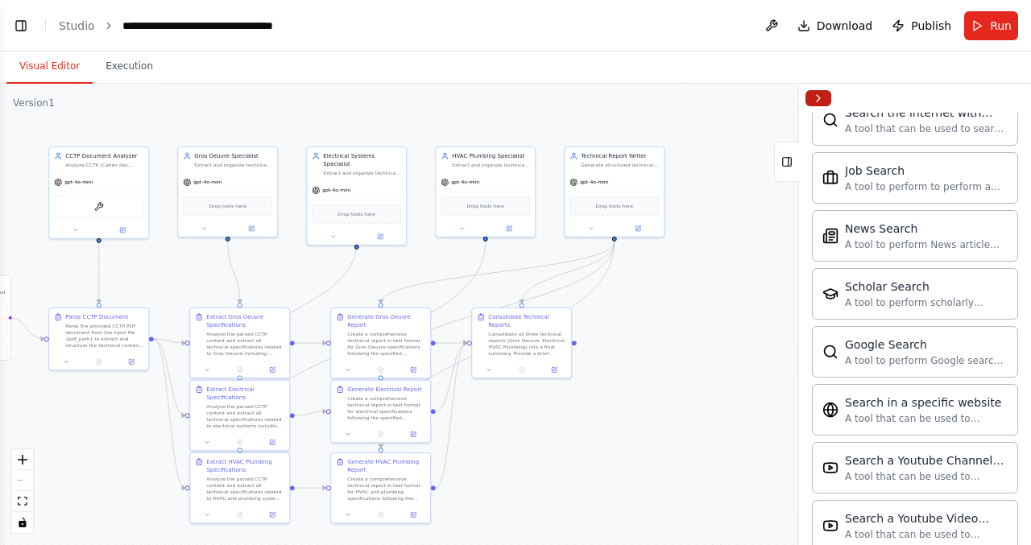
click at [821, 106] on button "Collapse right sidebar" at bounding box center [819, 98] width 26 height 16
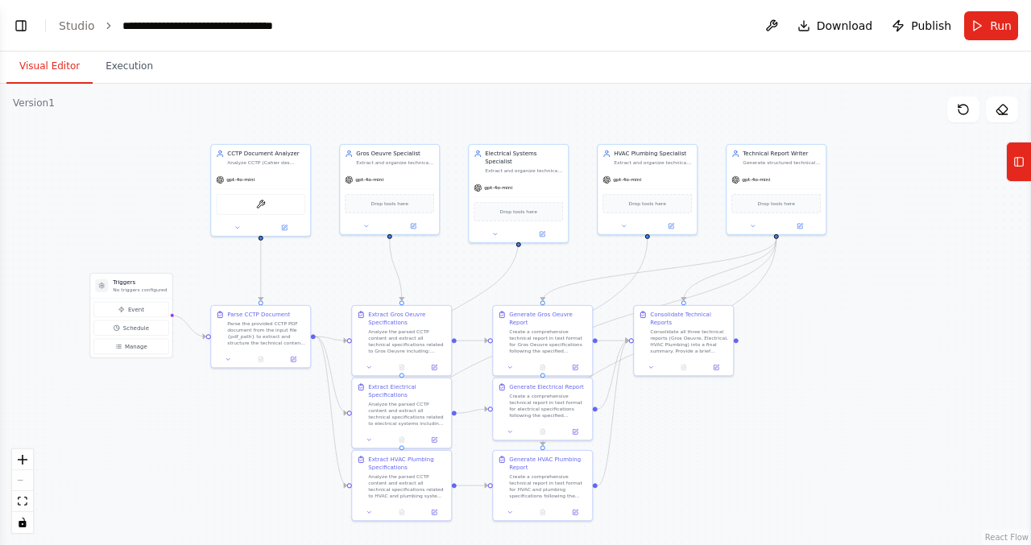
drag, startPoint x: 719, startPoint y: 309, endPoint x: 882, endPoint y: 307, distance: 162.8
click at [882, 307] on div ".deletable-edge-delete-btn { width: 20px; height: 20px; border: 0px solid #ffff…" at bounding box center [515, 315] width 1031 height 462
click at [26, 22] on button "Toggle Left Sidebar" at bounding box center [21, 26] width 23 height 23
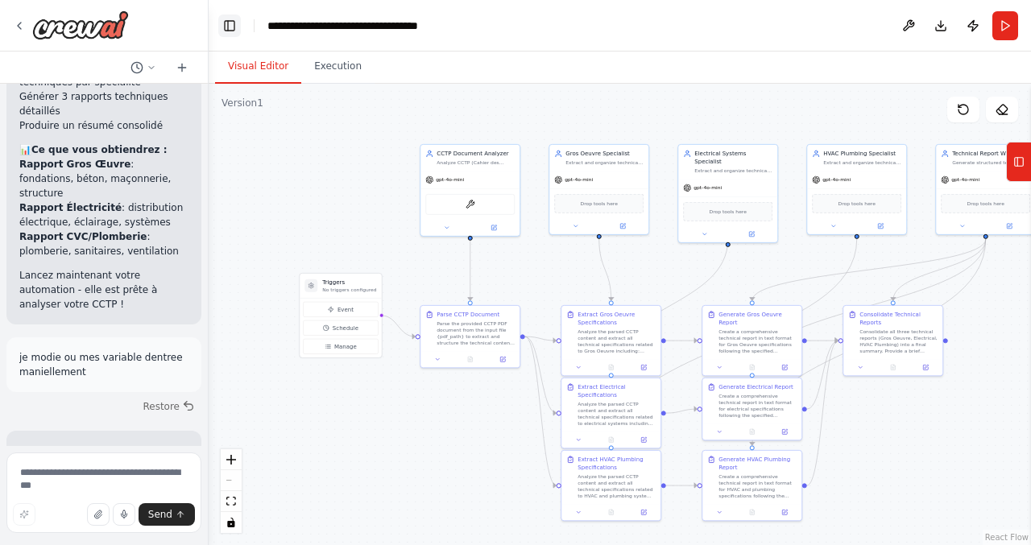
click at [232, 16] on button "Toggle Left Sidebar" at bounding box center [229, 26] width 23 height 23
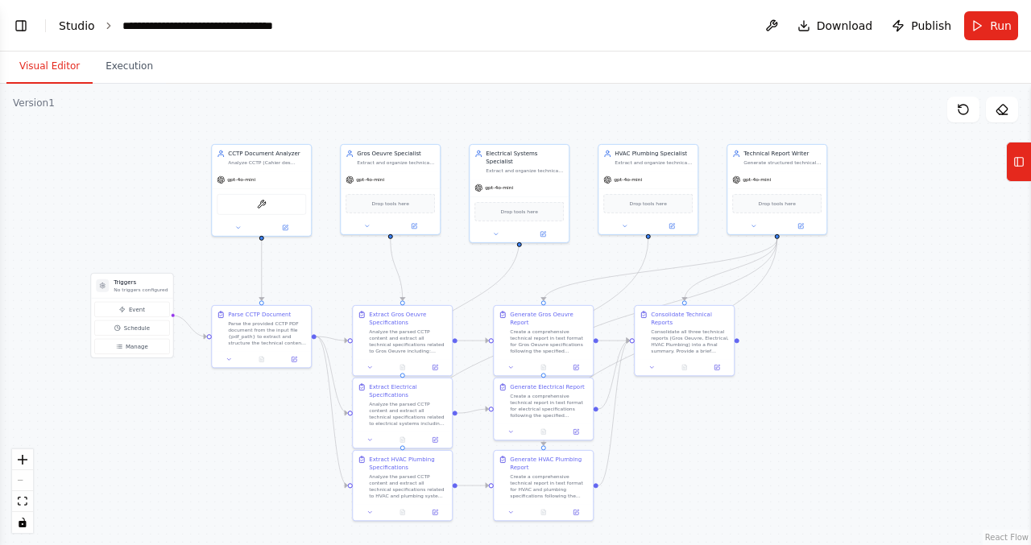
click at [76, 27] on link "Studio" at bounding box center [77, 25] width 36 height 13
